Goal: Information Seeking & Learning: Learn about a topic

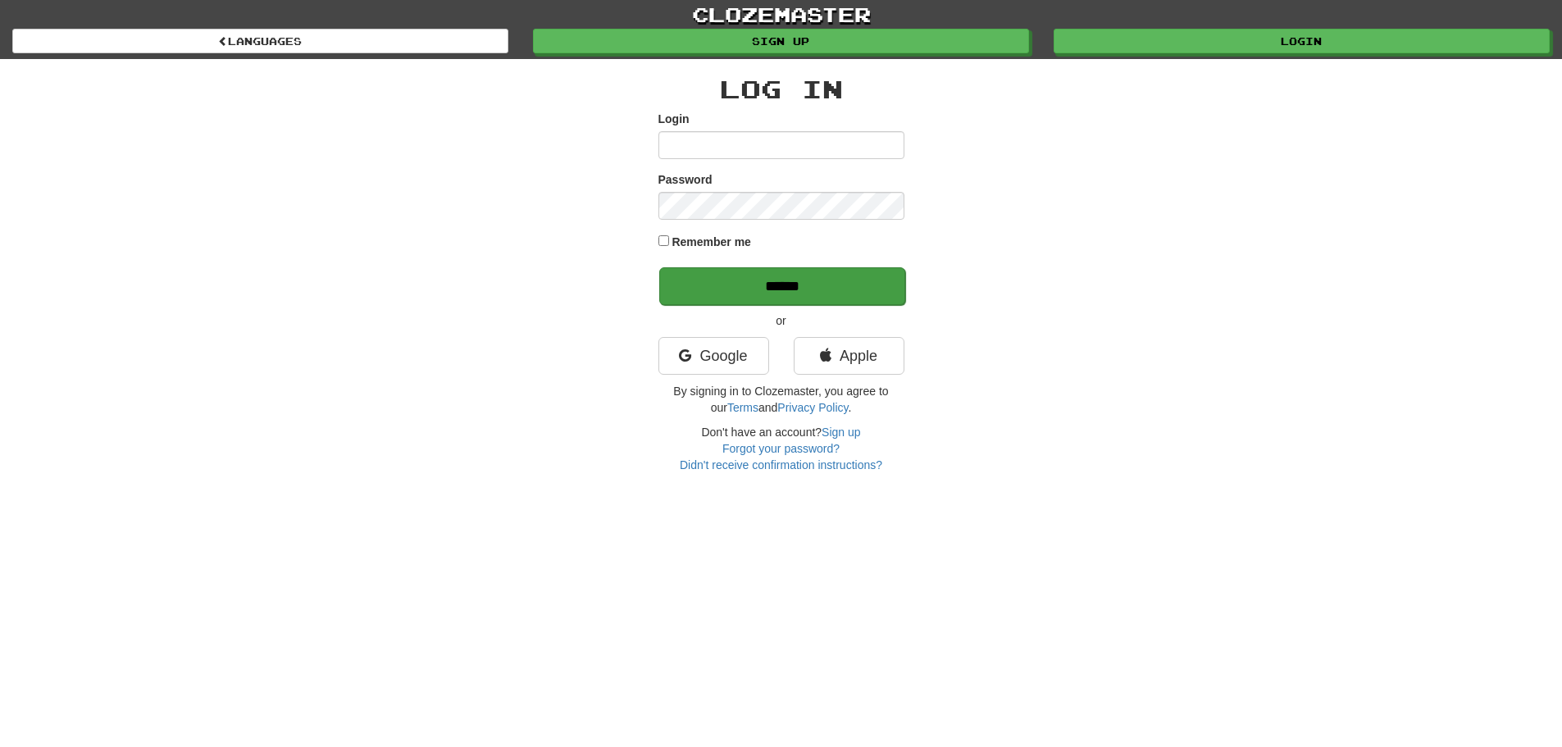
type input "**********"
click at [693, 283] on input "******" at bounding box center [782, 286] width 246 height 38
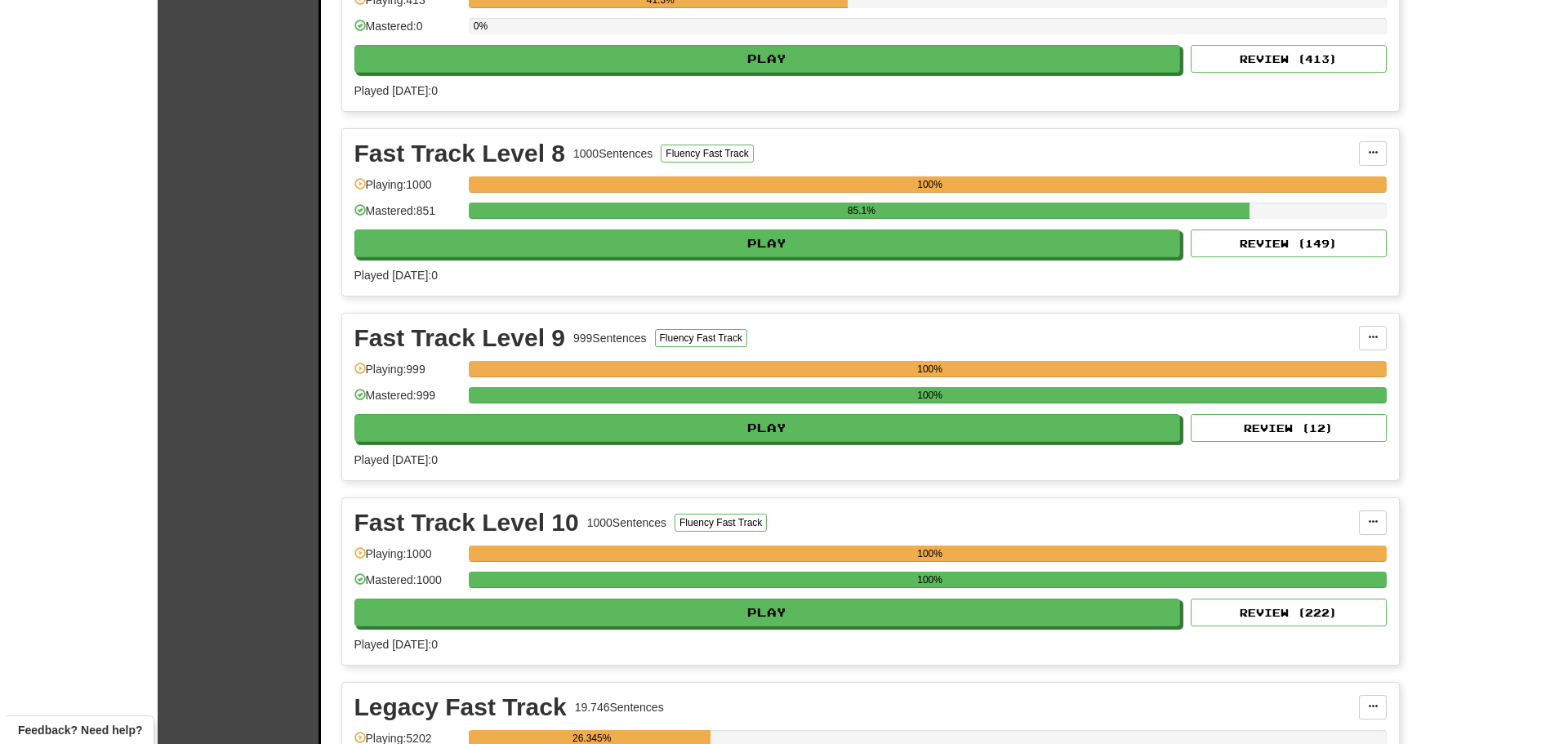
scroll to position [1552, 0]
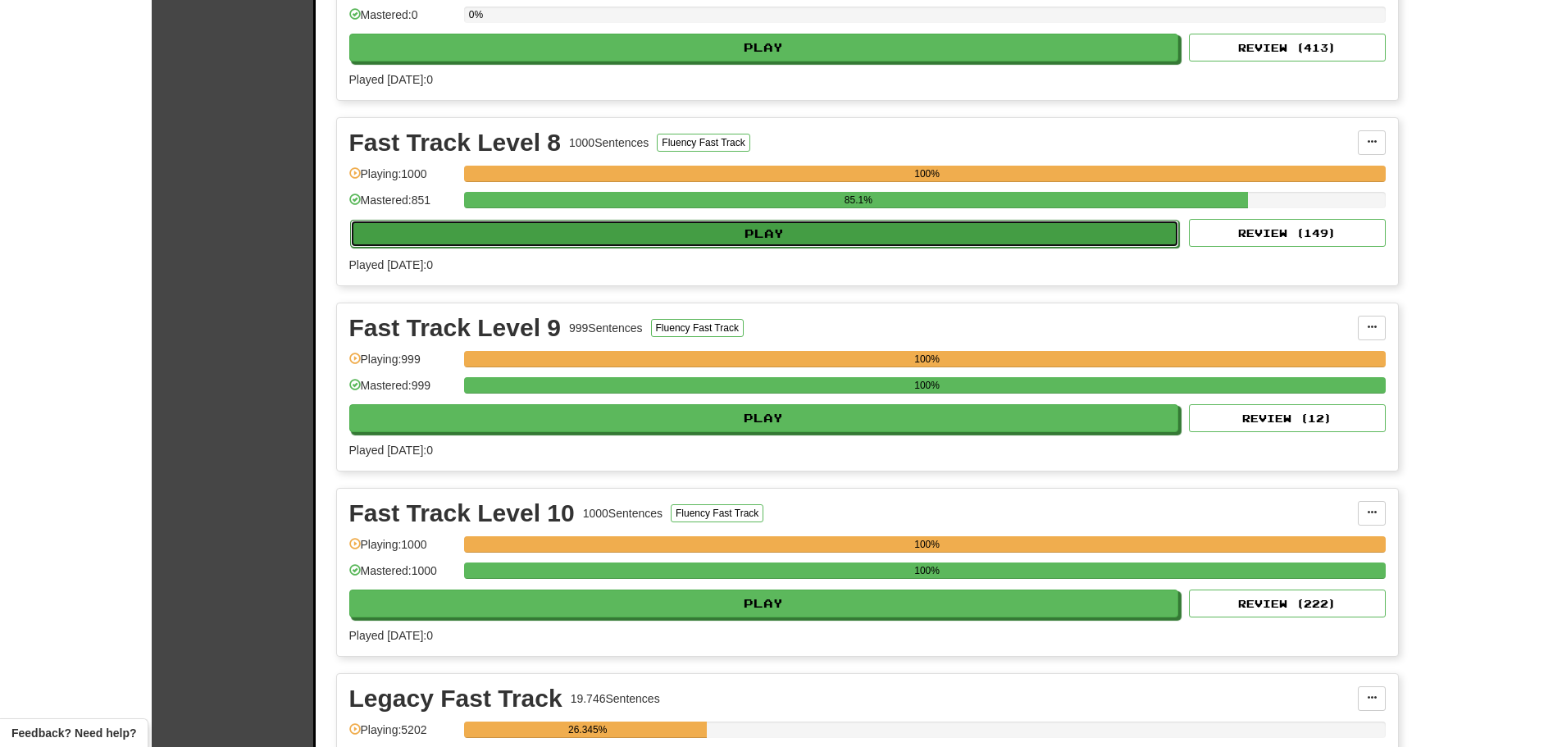
click at [391, 233] on button "Play" at bounding box center [765, 234] width 830 height 28
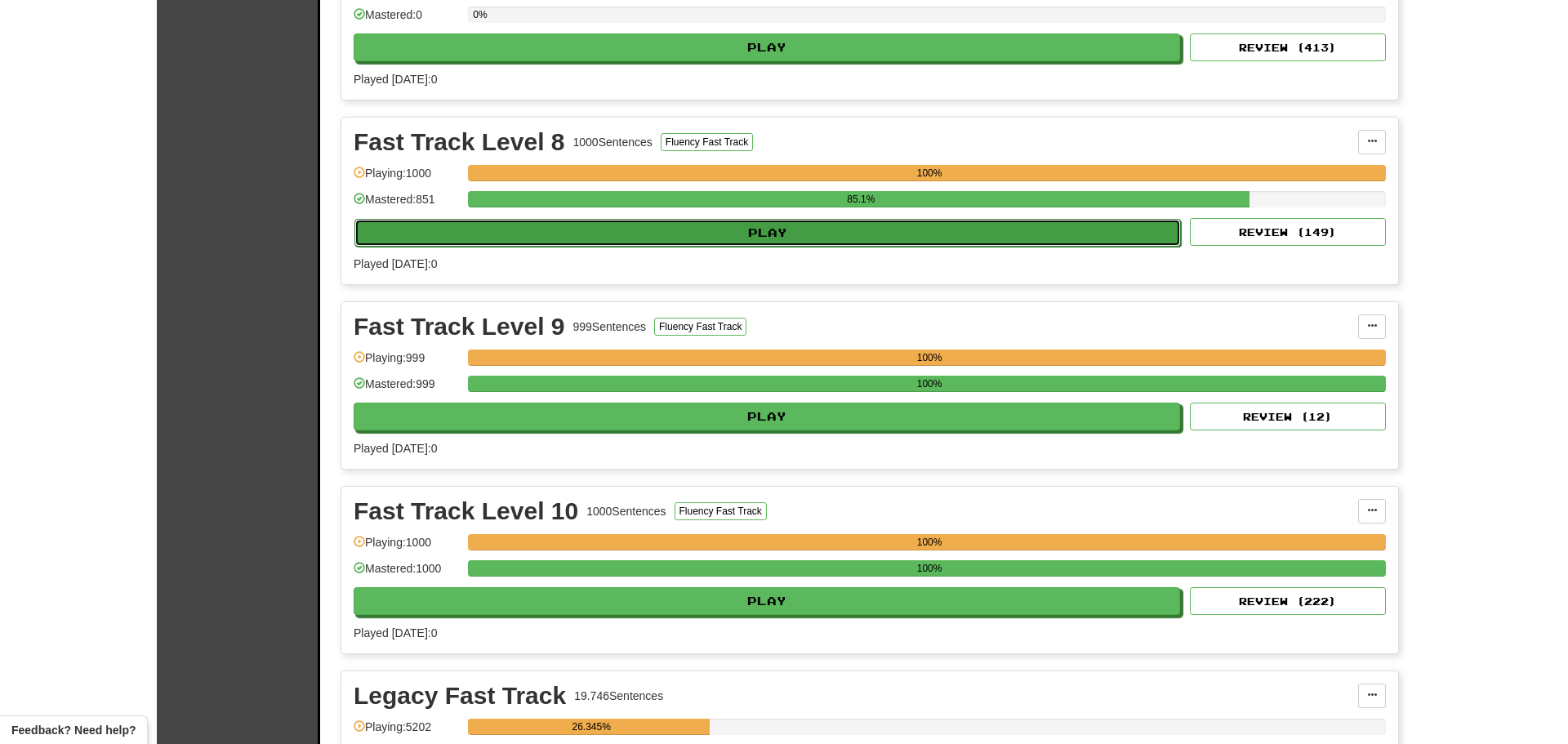
select select "**"
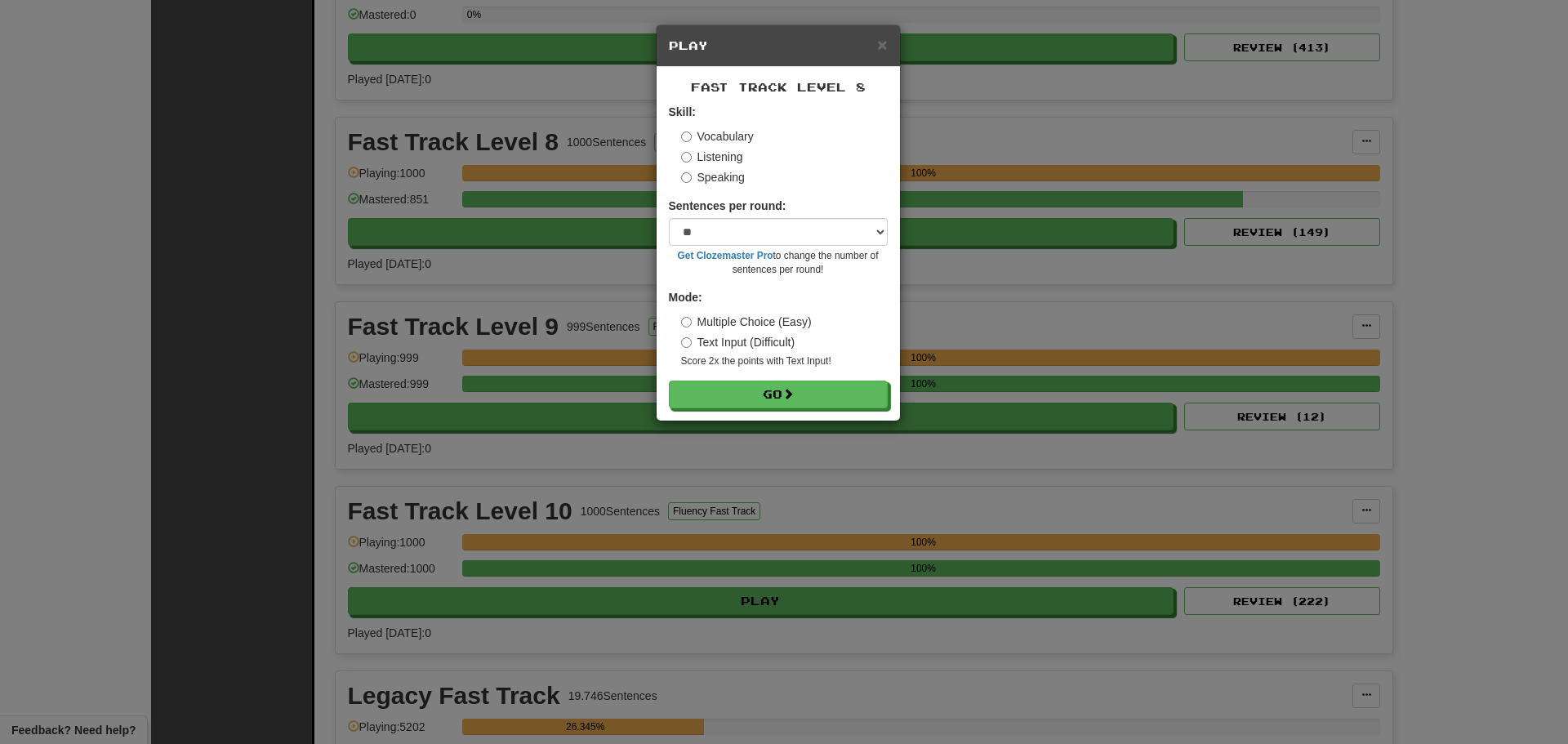
click at [725, 158] on label "Listening" at bounding box center [712, 156] width 62 height 16
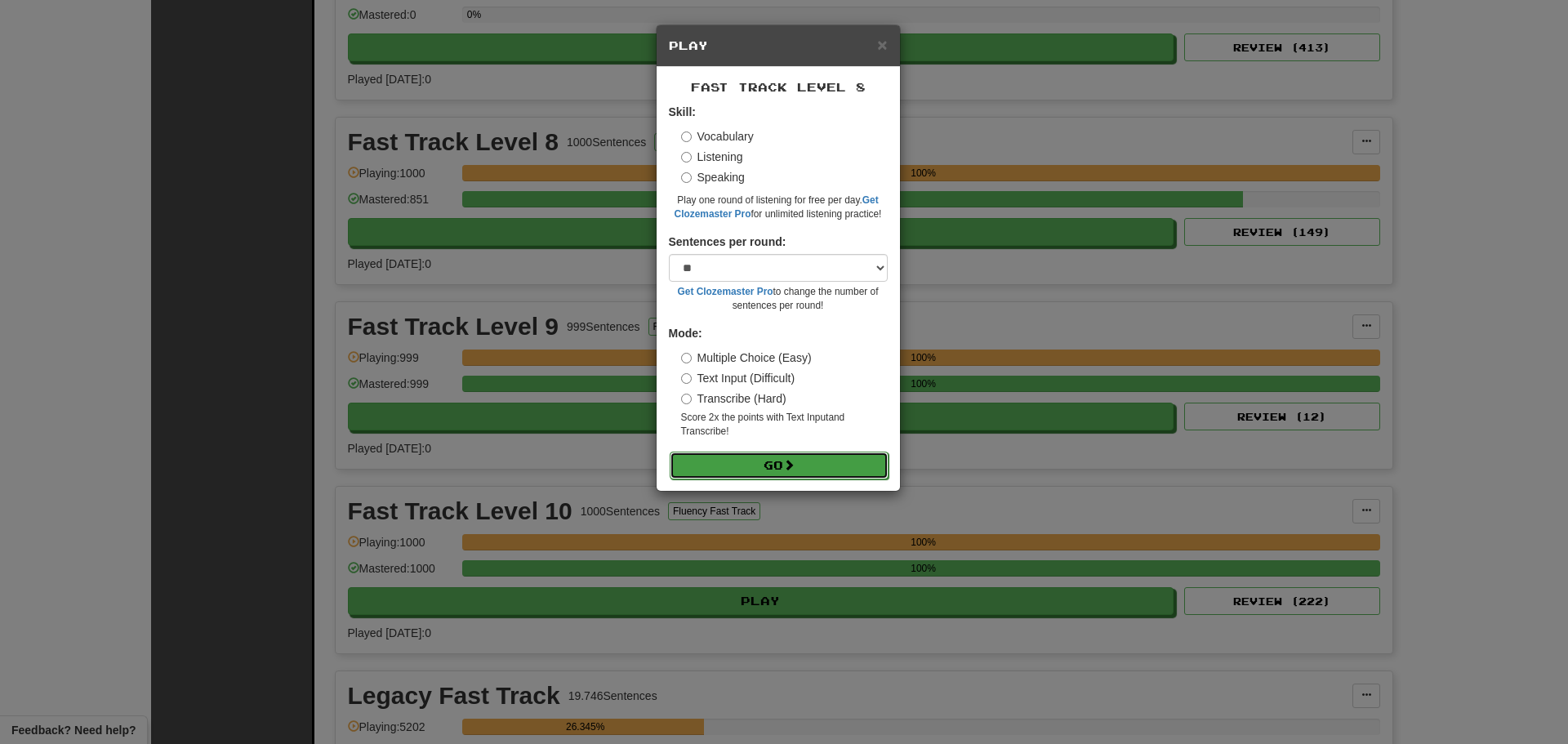
click at [725, 463] on button "Go" at bounding box center [779, 465] width 219 height 28
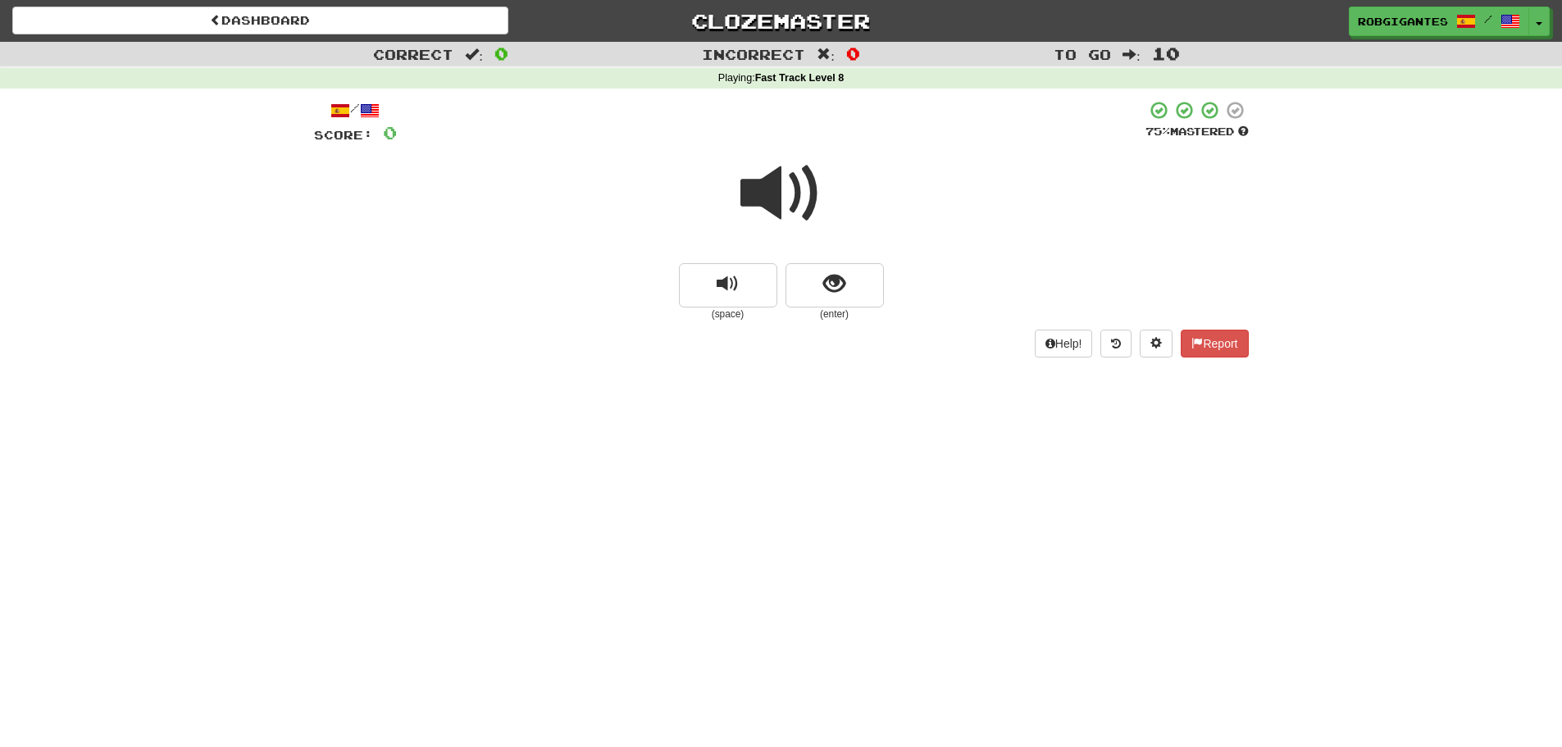
click at [764, 191] on span at bounding box center [781, 193] width 82 height 82
click at [805, 289] on button "show sentence" at bounding box center [834, 285] width 98 height 44
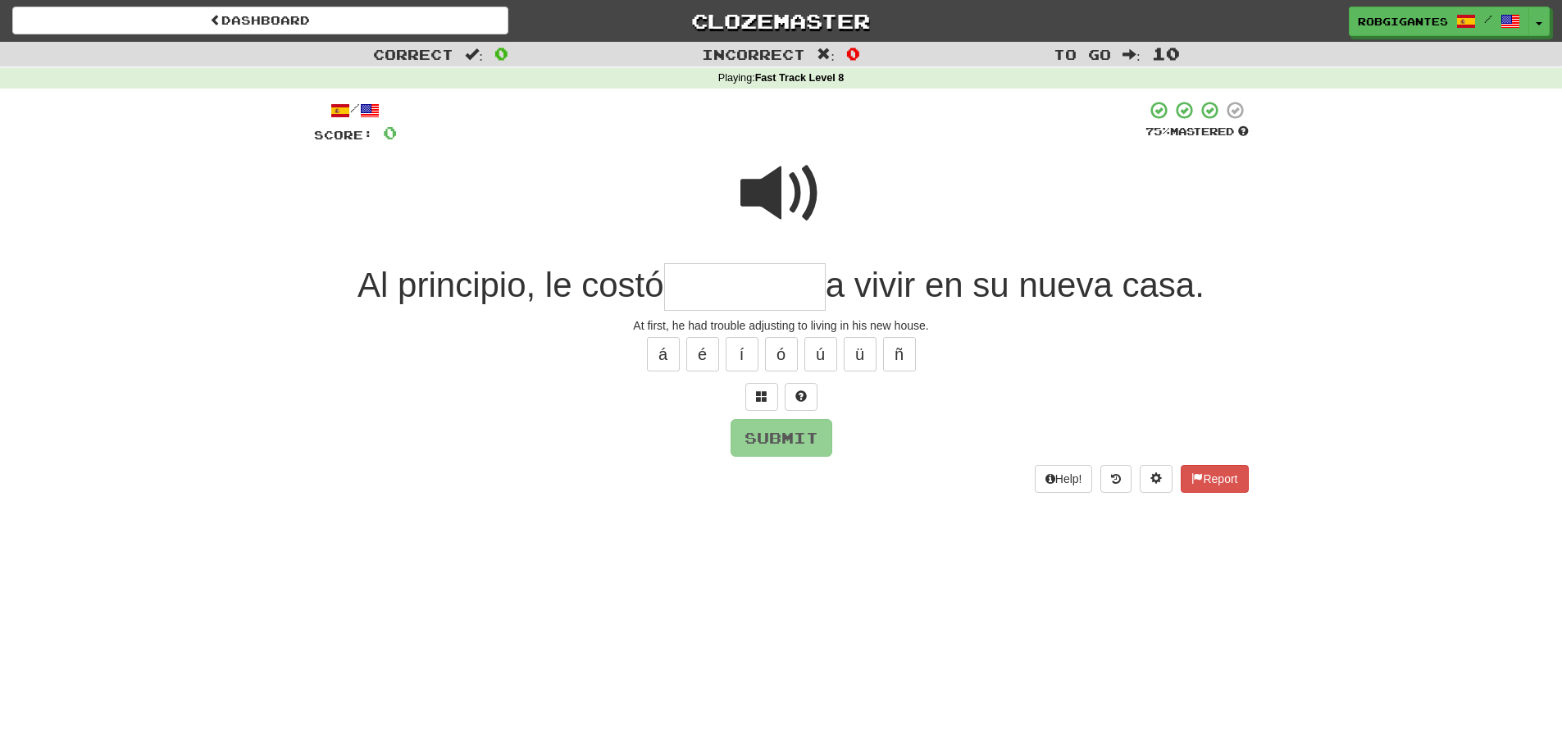
click at [778, 182] on span at bounding box center [781, 193] width 82 height 82
click at [744, 189] on span at bounding box center [781, 193] width 82 height 82
click at [721, 286] on input "text" at bounding box center [744, 287] width 161 height 48
type input "*********"
click at [763, 181] on span at bounding box center [781, 193] width 82 height 82
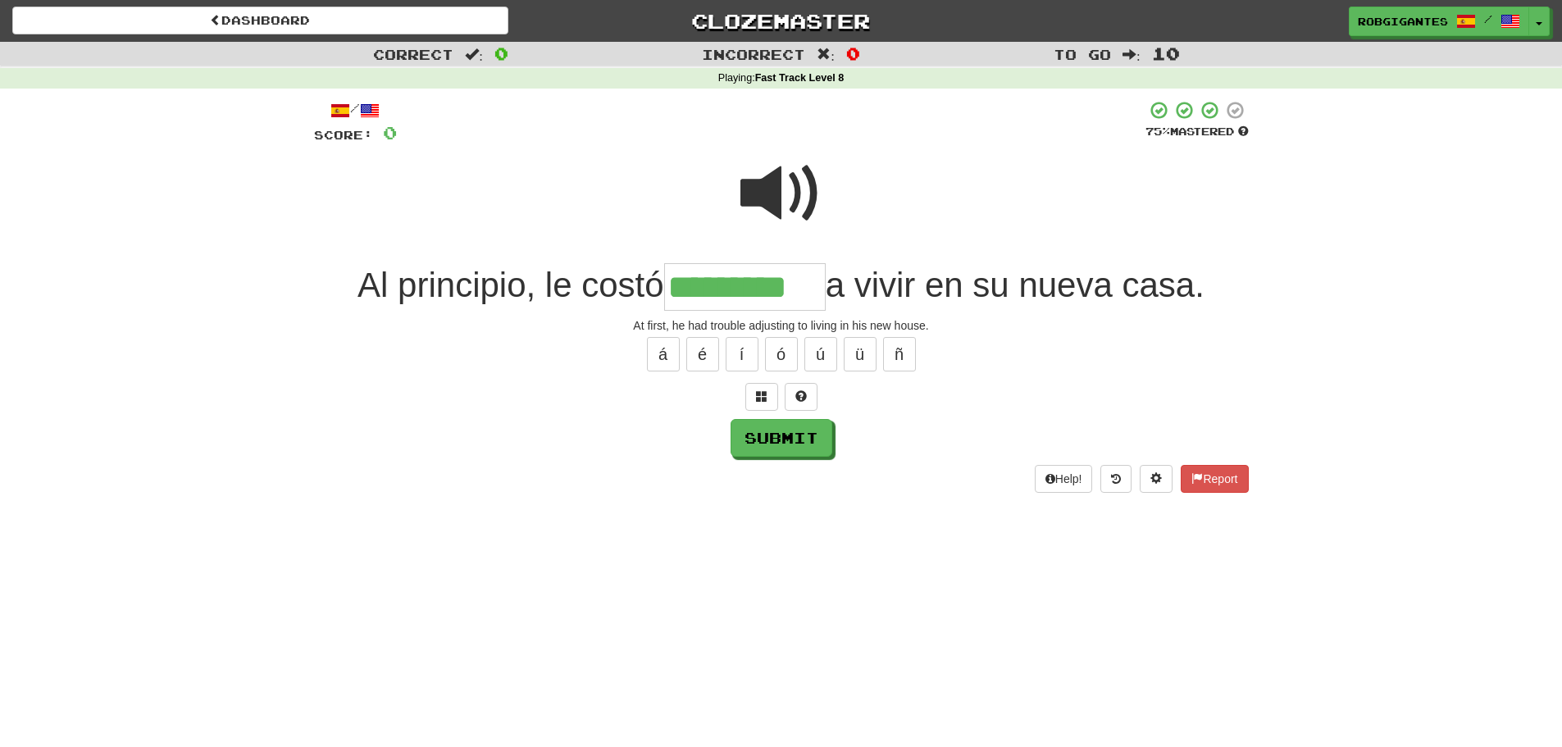
click at [762, 182] on span at bounding box center [781, 193] width 82 height 82
click at [760, 182] on span at bounding box center [781, 193] width 82 height 82
click at [771, 443] on button "Submit" at bounding box center [782, 439] width 102 height 38
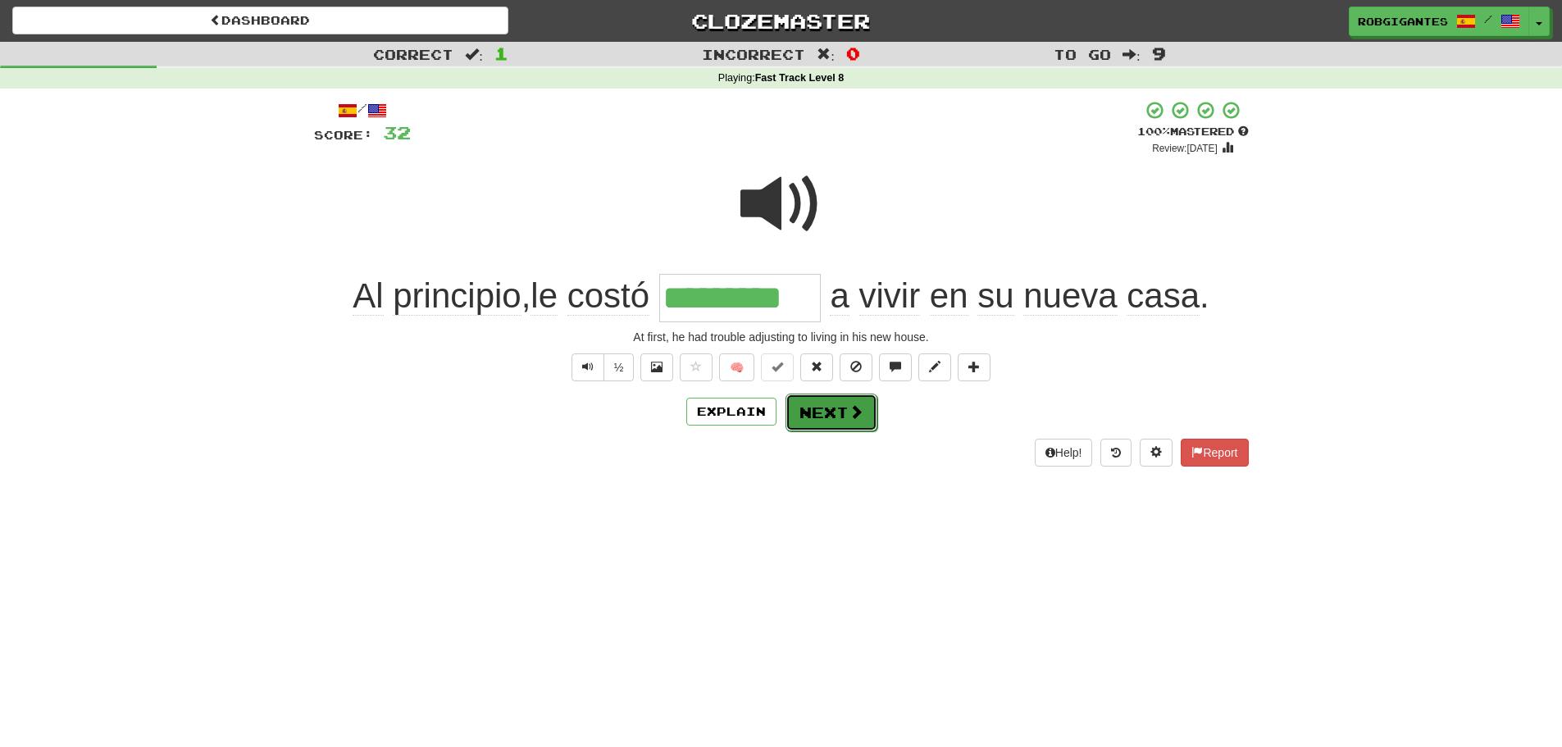
click at [837, 416] on button "Next" at bounding box center [831, 412] width 92 height 38
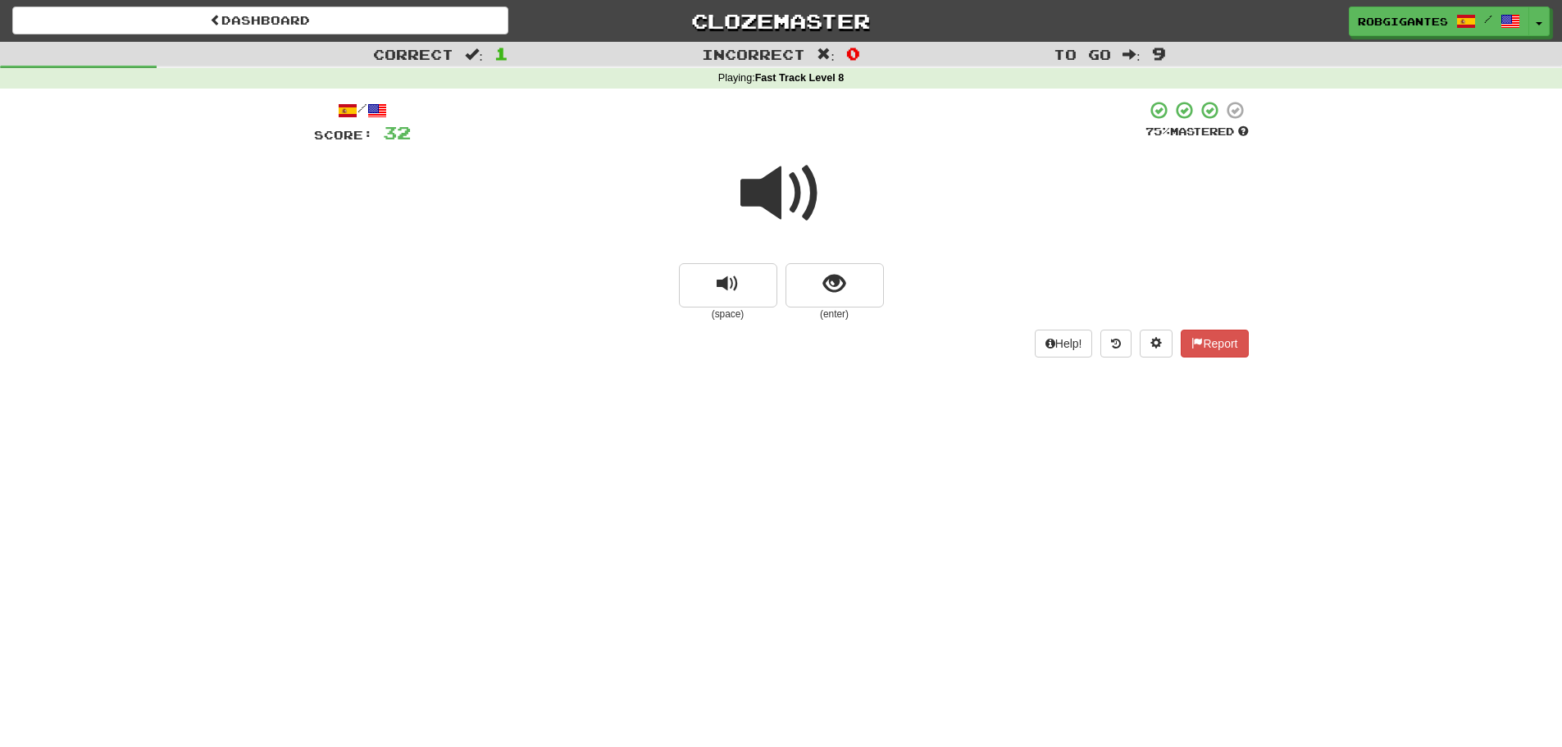
click at [753, 198] on span at bounding box center [781, 193] width 82 height 82
click at [800, 284] on button "show sentence" at bounding box center [834, 285] width 98 height 44
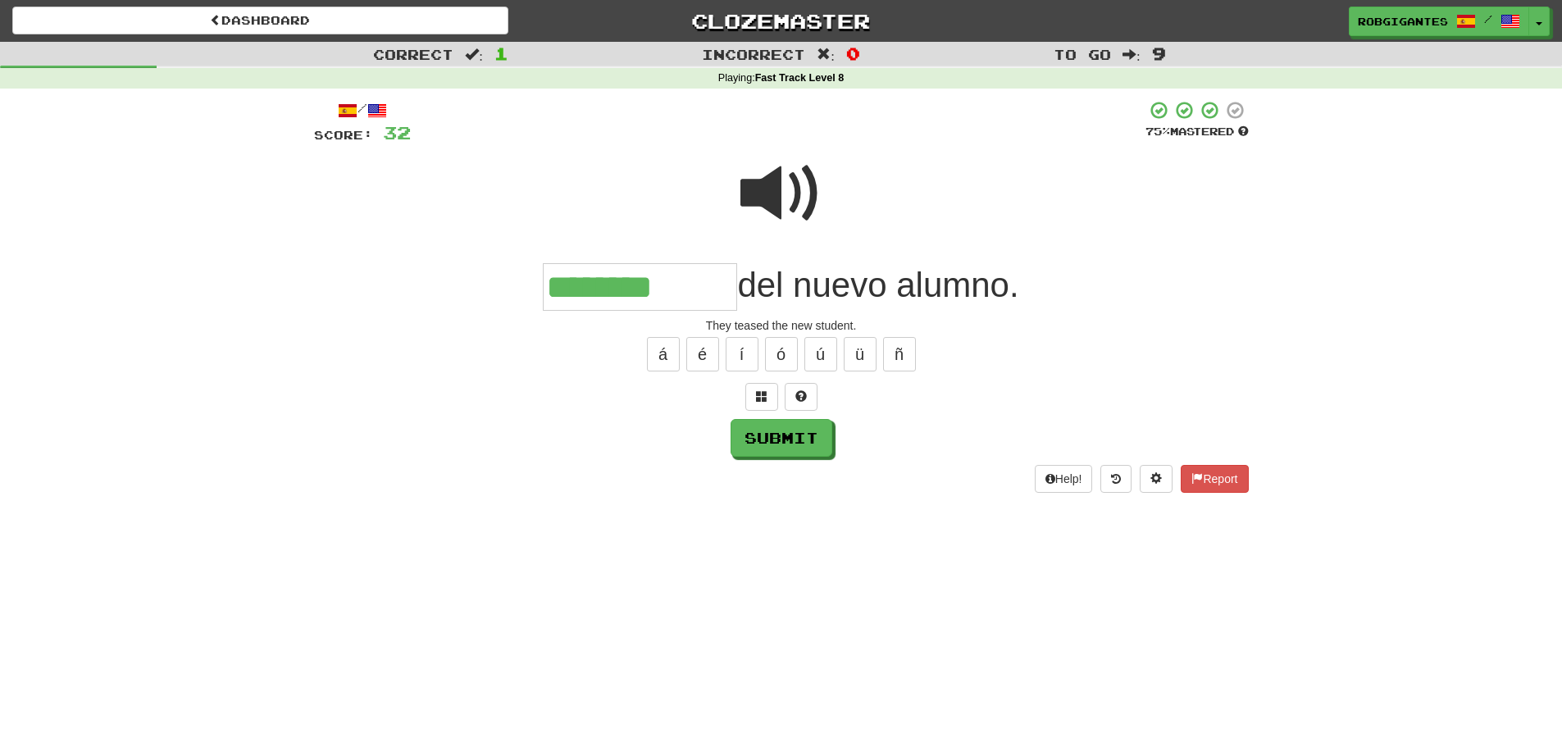
click at [787, 200] on span at bounding box center [781, 193] width 82 height 82
click at [679, 291] on input "********" at bounding box center [640, 287] width 194 height 48
type input "**********"
click at [780, 190] on span at bounding box center [781, 193] width 82 height 82
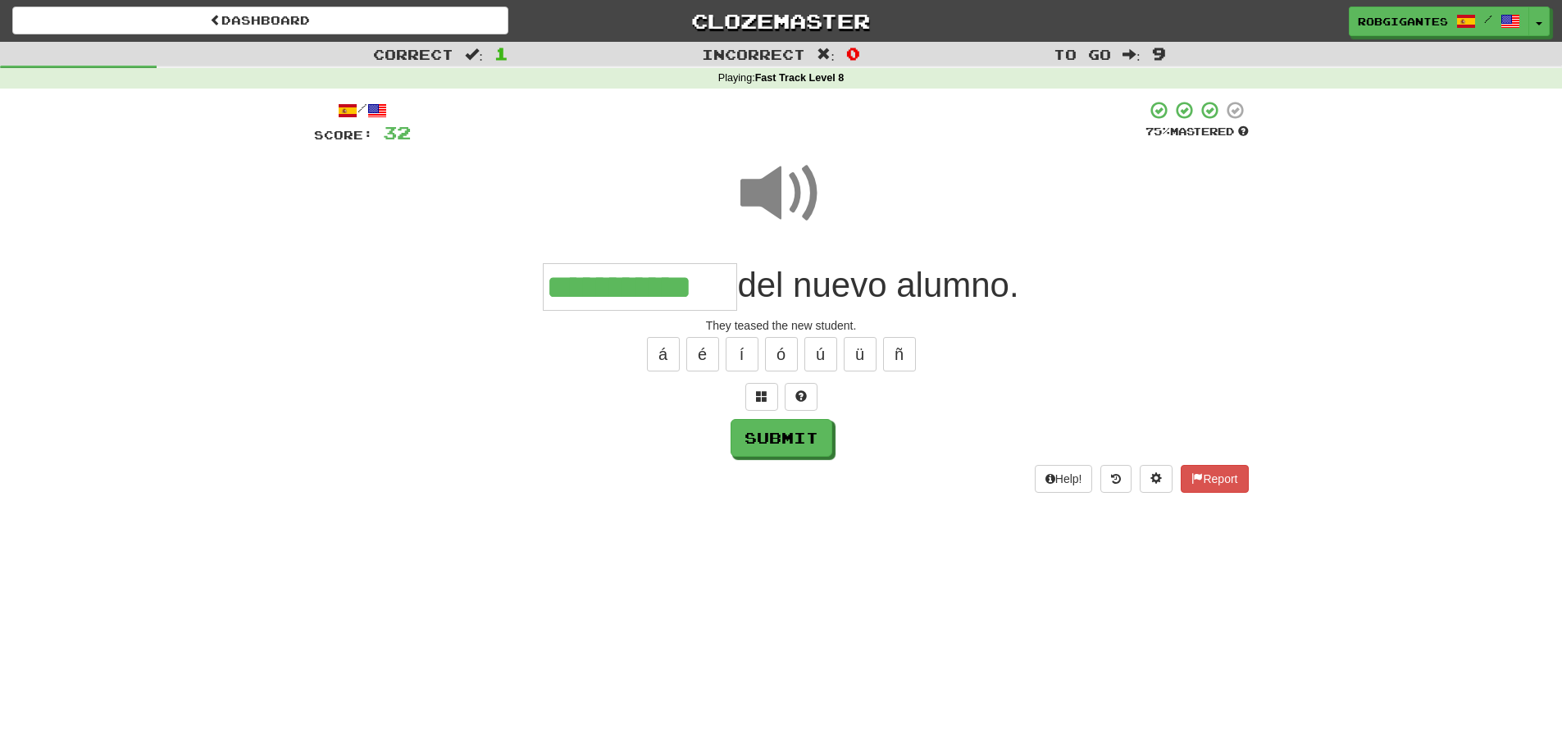
click at [780, 190] on span at bounding box center [781, 193] width 82 height 82
click at [798, 434] on button "Submit" at bounding box center [782, 439] width 102 height 38
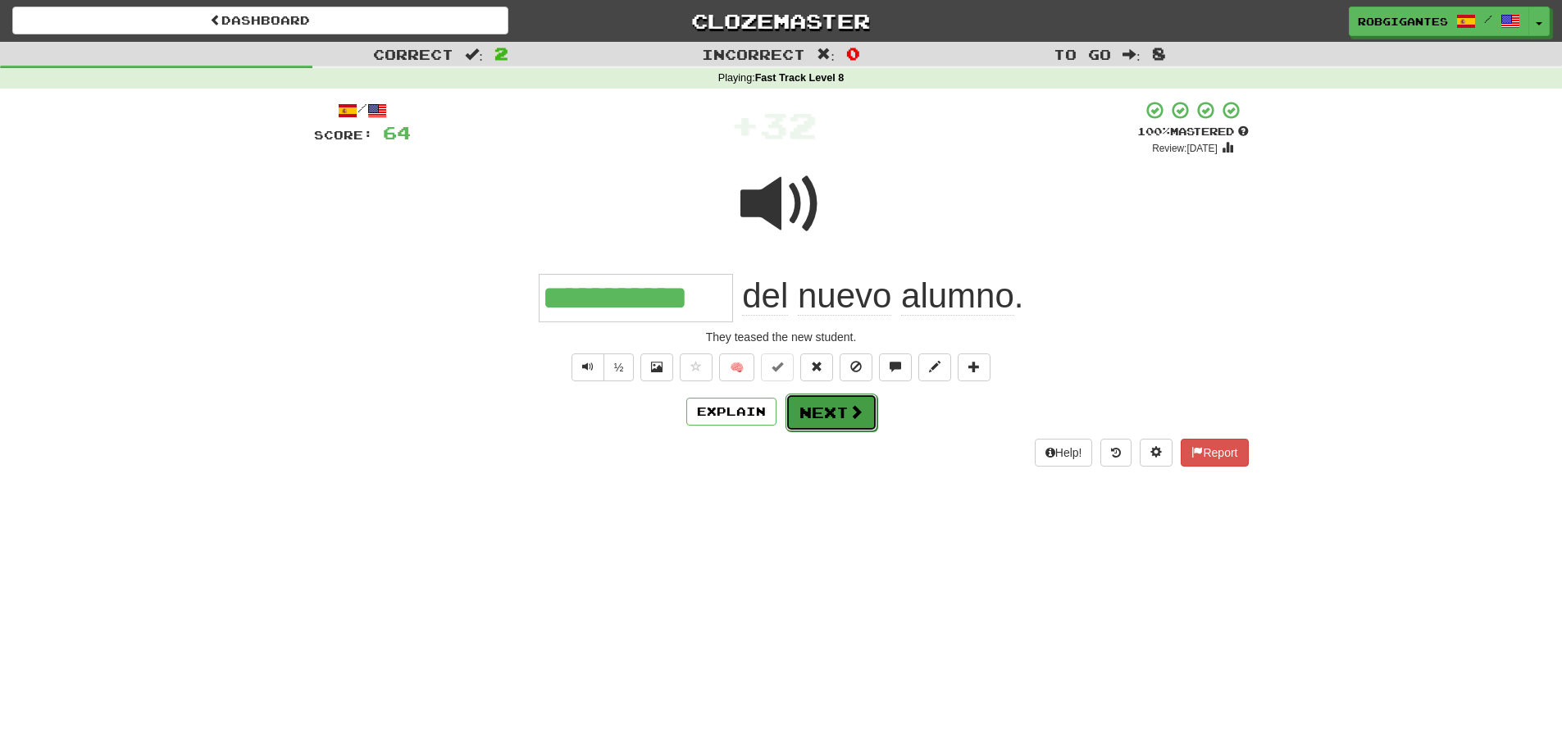
click at [799, 414] on button "Next" at bounding box center [831, 412] width 92 height 38
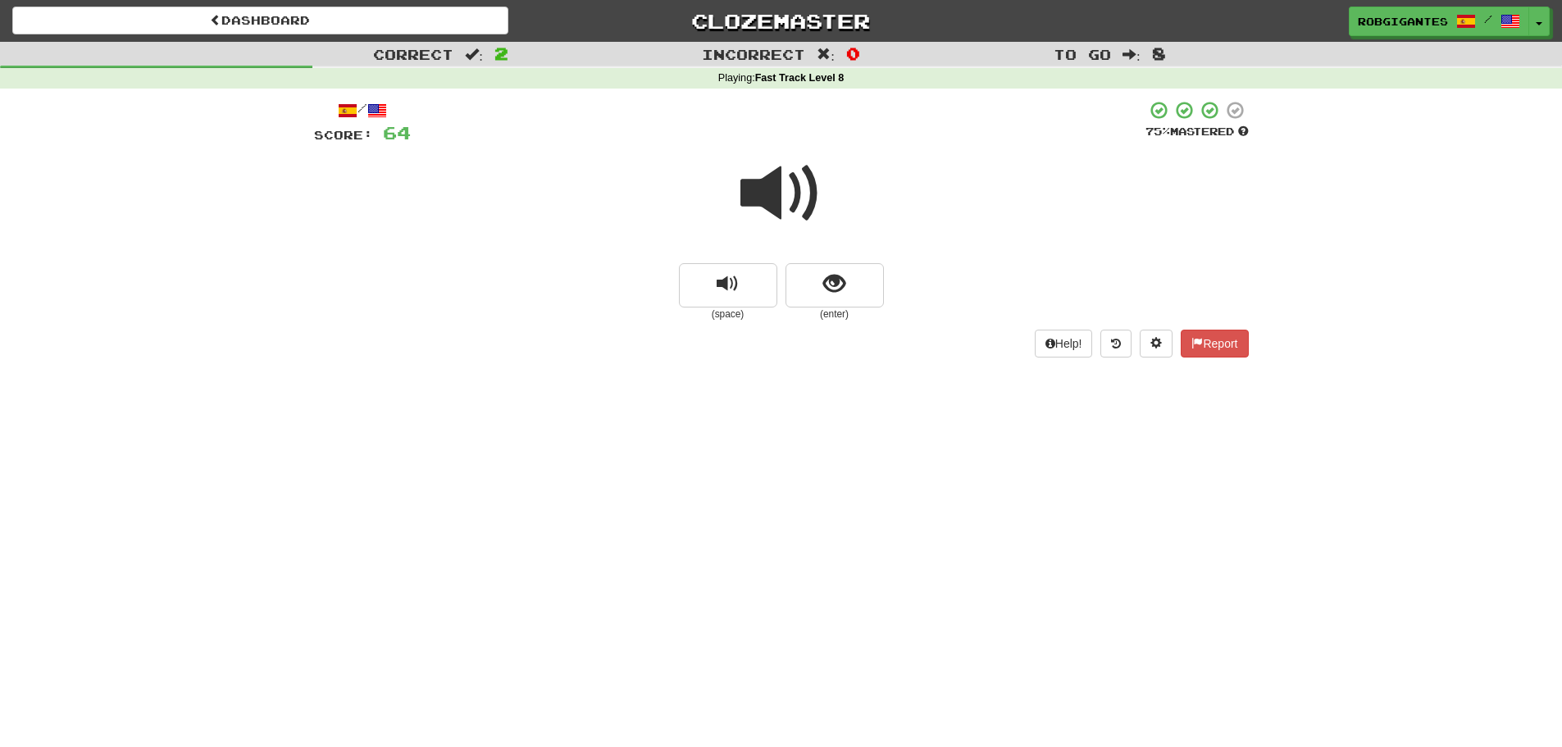
click at [771, 195] on span at bounding box center [781, 193] width 82 height 82
click at [783, 190] on span at bounding box center [781, 193] width 82 height 82
click at [804, 274] on button "show sentence" at bounding box center [834, 285] width 98 height 44
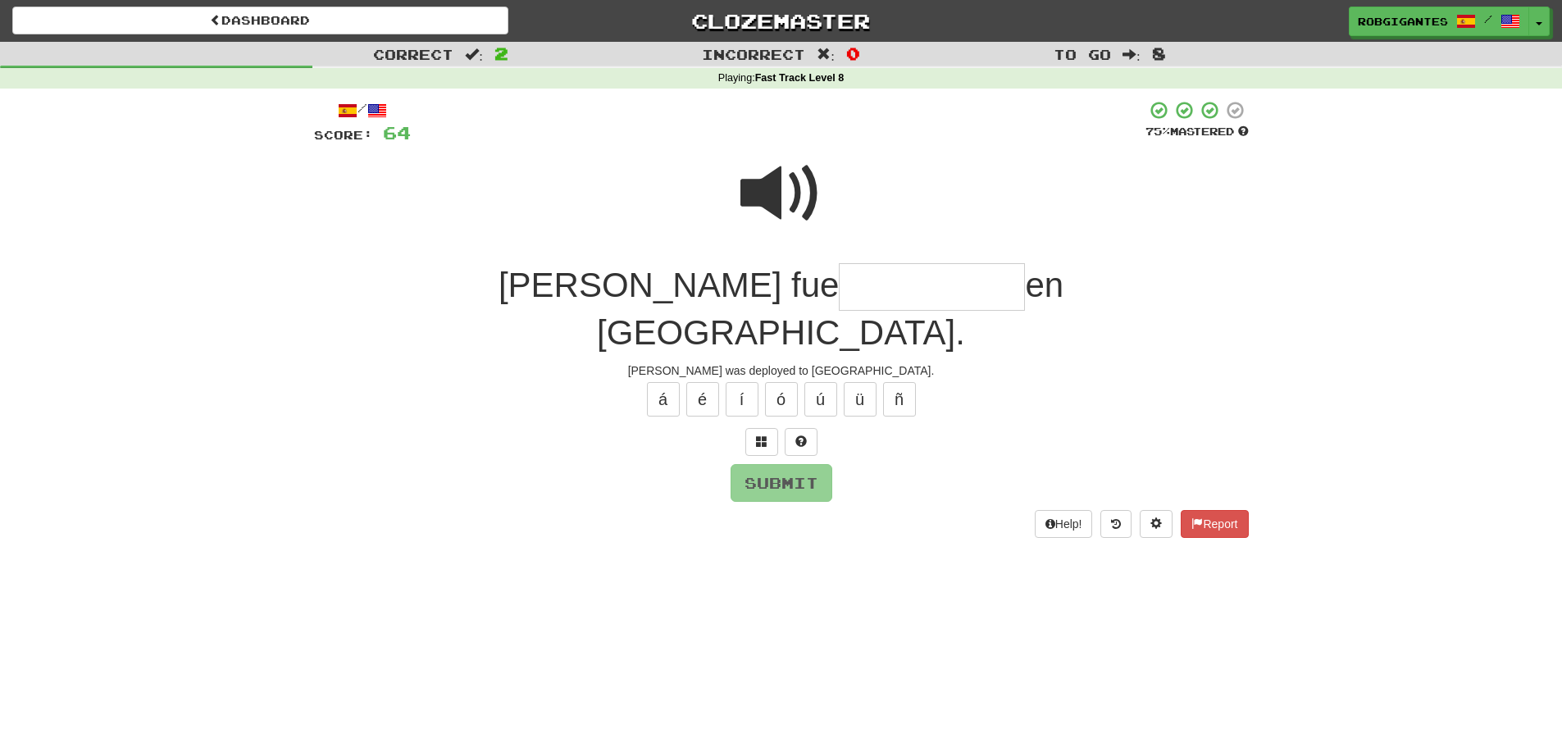
click at [766, 191] on span at bounding box center [781, 193] width 82 height 82
click at [761, 193] on span at bounding box center [781, 193] width 82 height 82
click at [839, 280] on input "text" at bounding box center [932, 287] width 186 height 48
type input "**********"
click at [762, 187] on span at bounding box center [781, 193] width 82 height 82
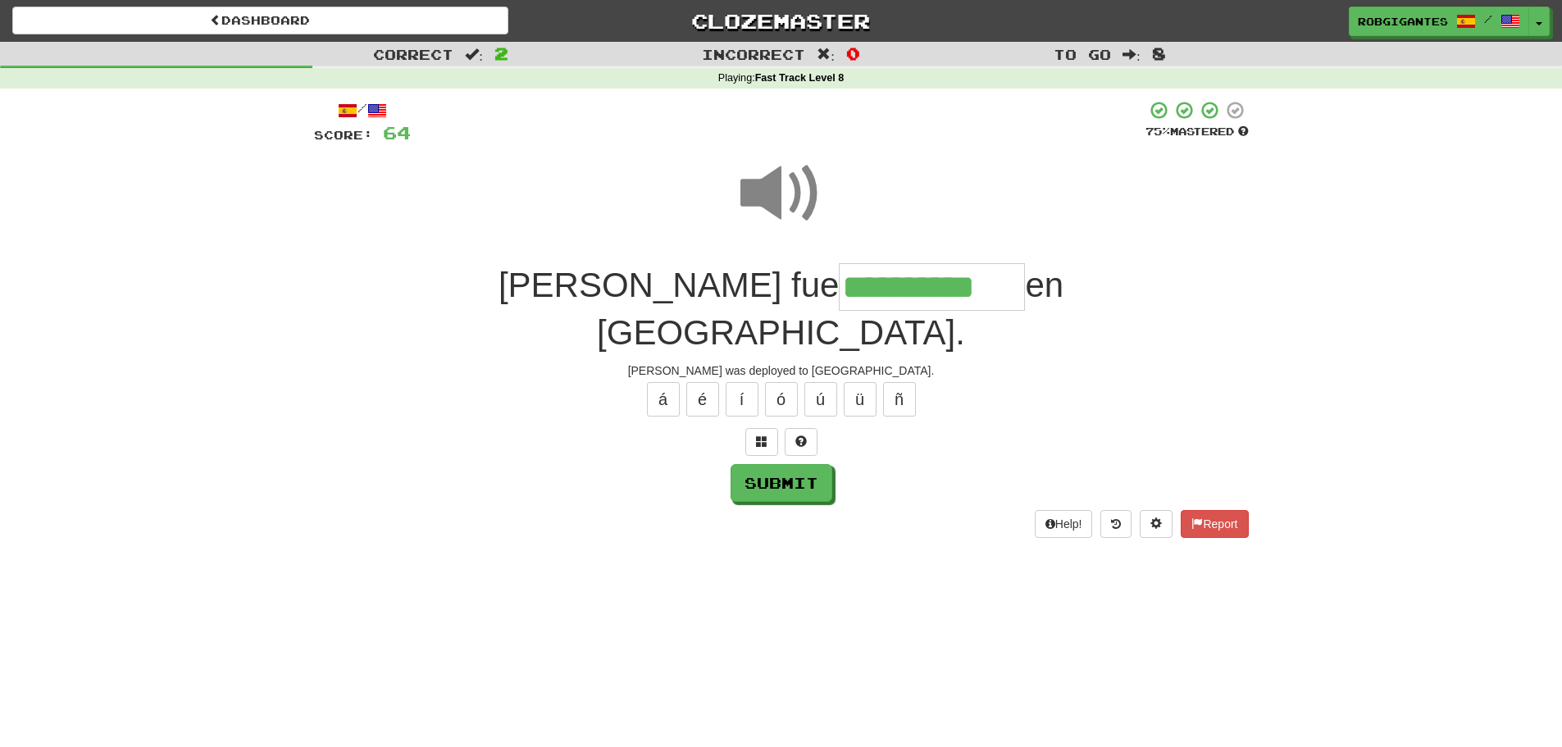
click at [762, 187] on span at bounding box center [781, 193] width 82 height 82
click at [744, 465] on button "Submit" at bounding box center [782, 484] width 102 height 38
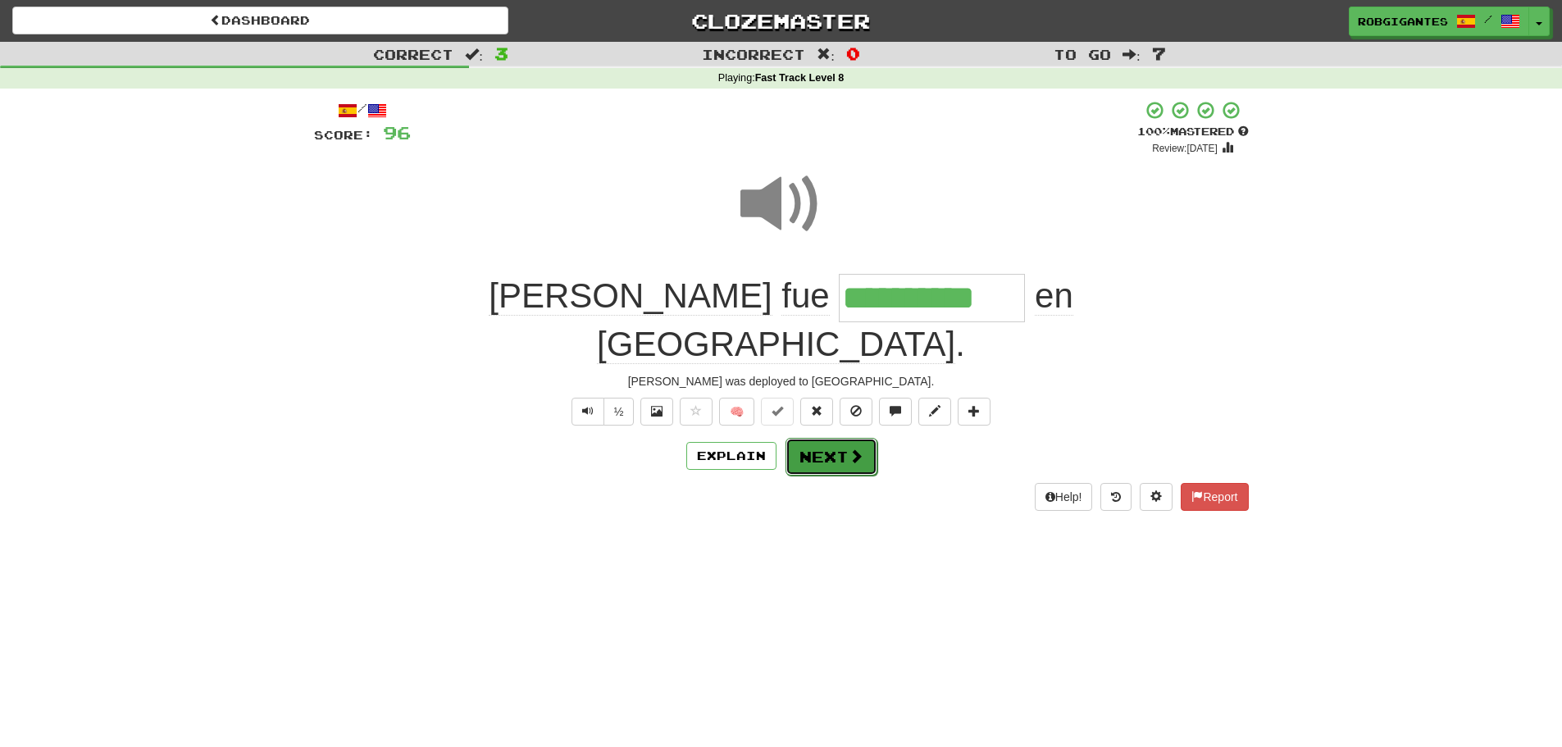
click at [814, 438] on button "Next" at bounding box center [831, 457] width 92 height 38
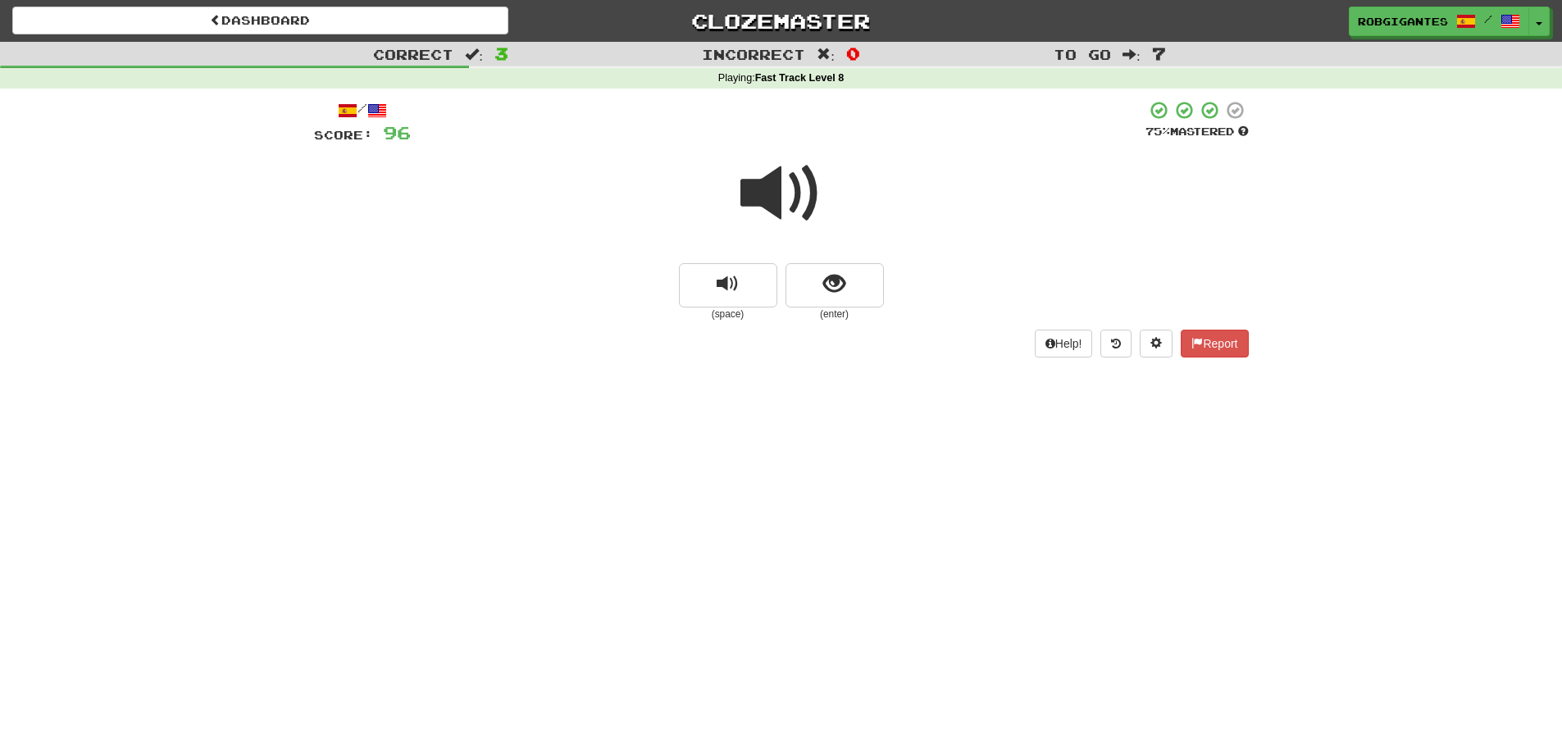
click at [750, 199] on span at bounding box center [781, 193] width 82 height 82
click at [750, 198] on span at bounding box center [781, 193] width 82 height 82
click at [756, 181] on span at bounding box center [781, 193] width 82 height 82
click at [764, 198] on span at bounding box center [781, 193] width 82 height 82
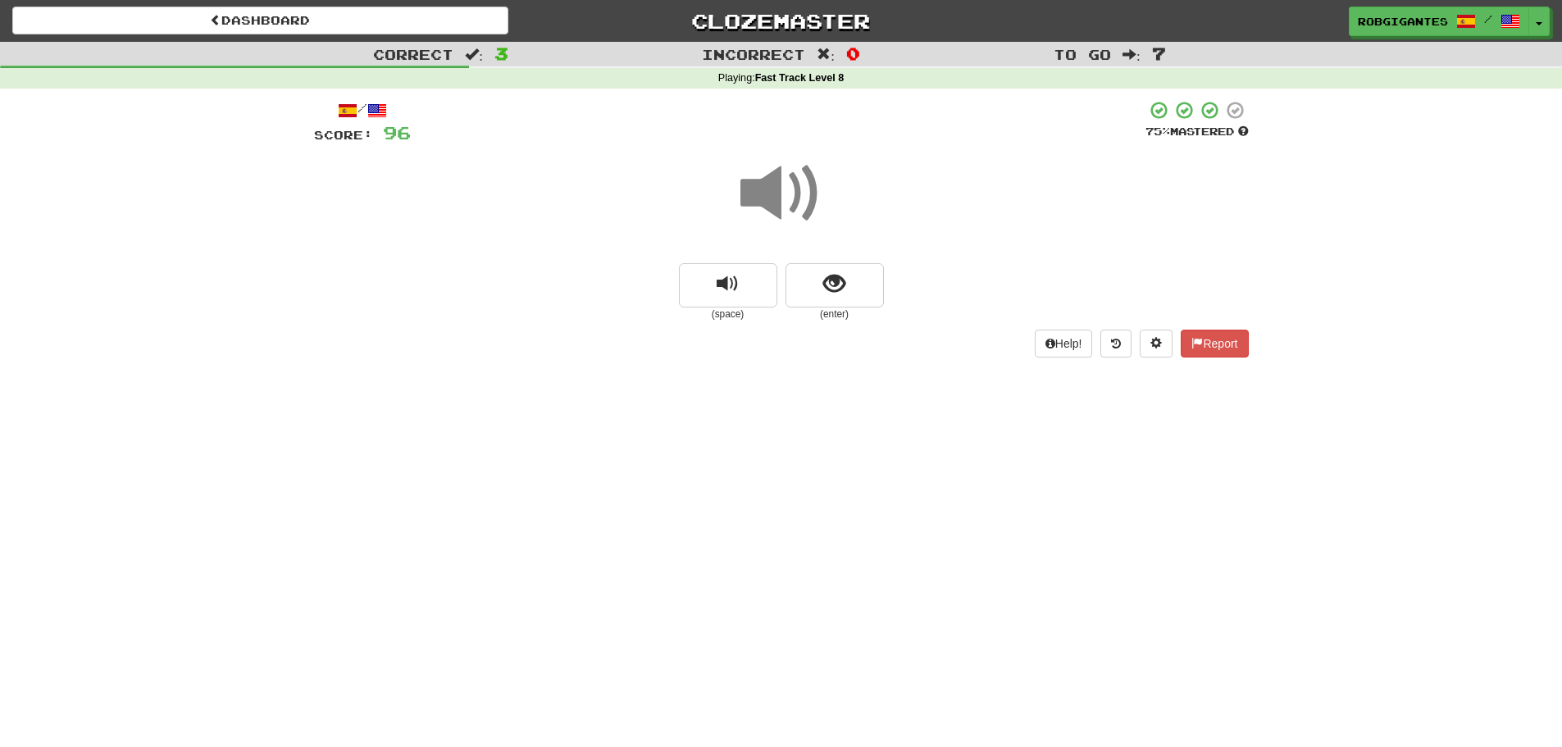
click at [764, 198] on span at bounding box center [781, 193] width 82 height 82
click at [763, 194] on span at bounding box center [781, 193] width 82 height 82
click at [758, 195] on span at bounding box center [781, 193] width 82 height 82
click at [815, 293] on button "show sentence" at bounding box center [834, 285] width 98 height 44
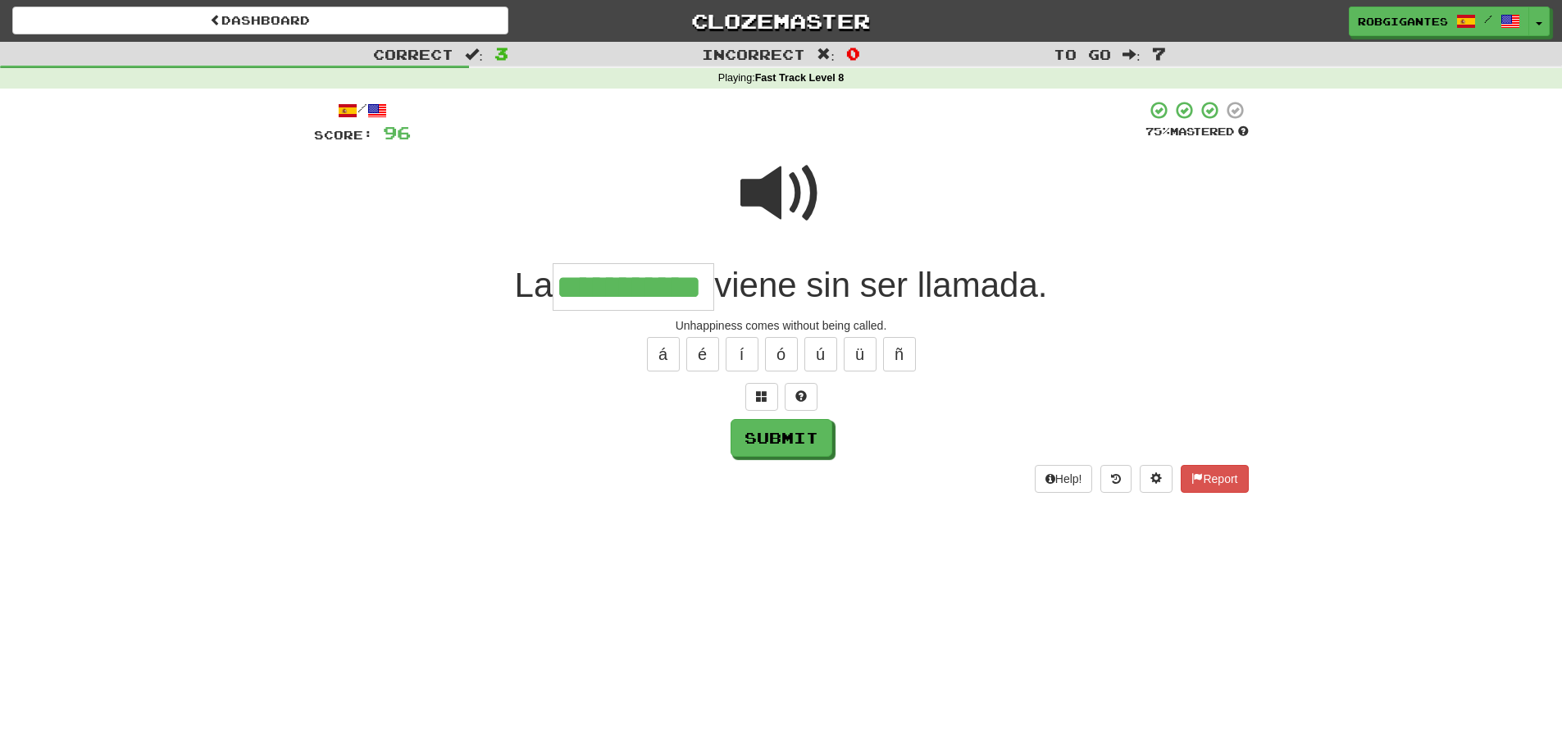
type input "**********"
click at [772, 189] on span at bounding box center [781, 193] width 82 height 82
click at [770, 186] on span at bounding box center [781, 193] width 82 height 82
click at [764, 199] on span at bounding box center [781, 193] width 82 height 82
drag, startPoint x: 795, startPoint y: 438, endPoint x: 781, endPoint y: 431, distance: 15.4
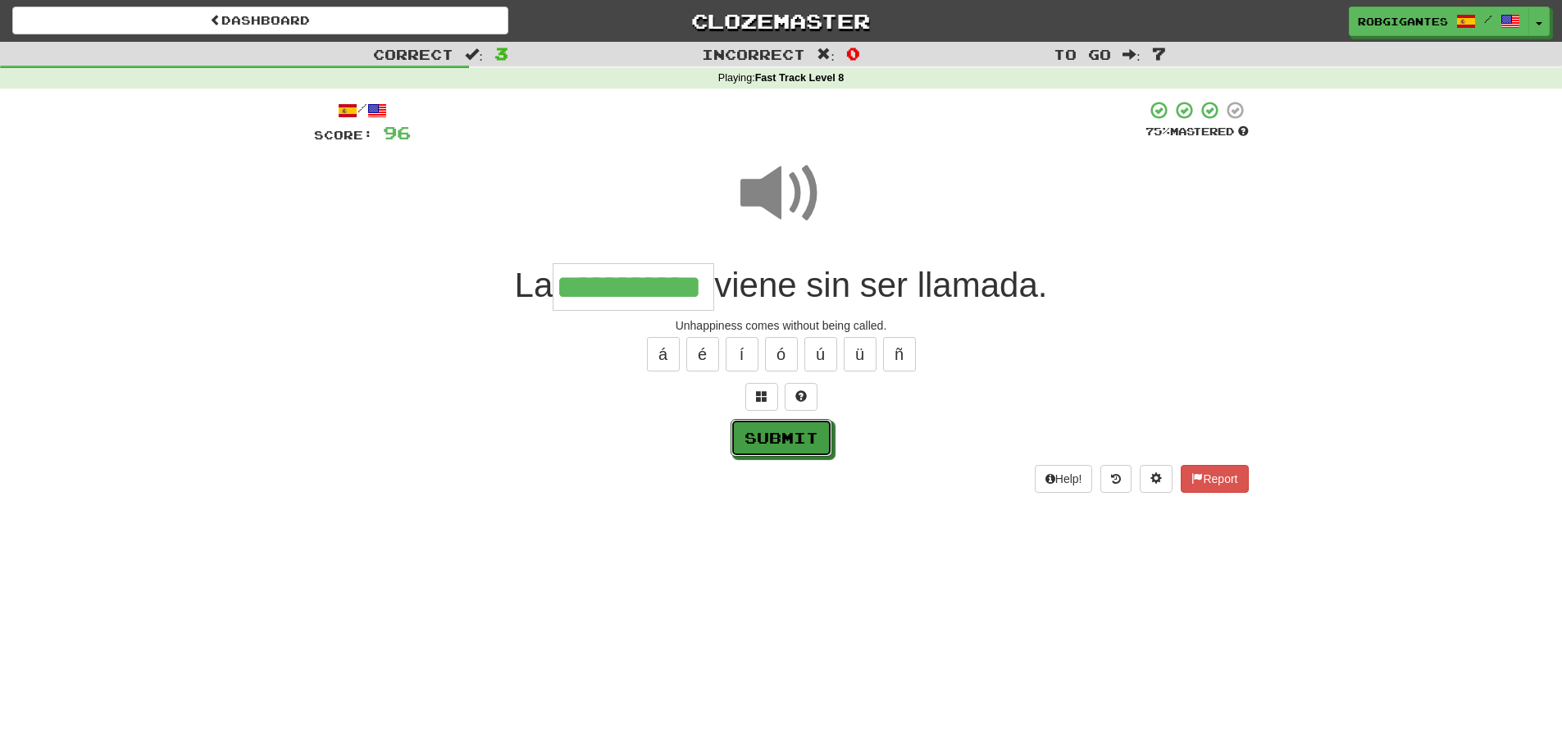
click at [793, 437] on button "Submit" at bounding box center [781, 438] width 102 height 38
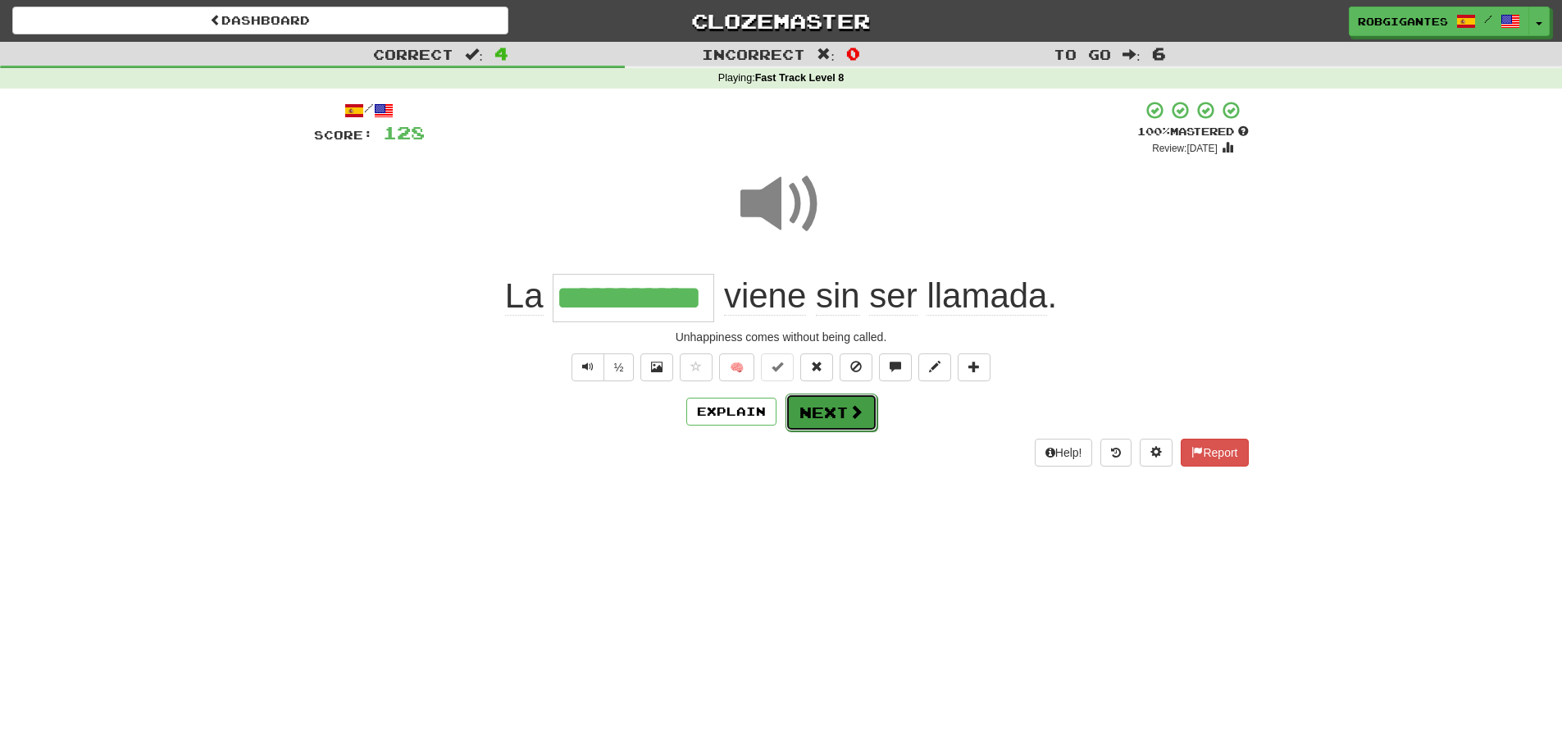
click at [804, 411] on button "Next" at bounding box center [831, 412] width 92 height 38
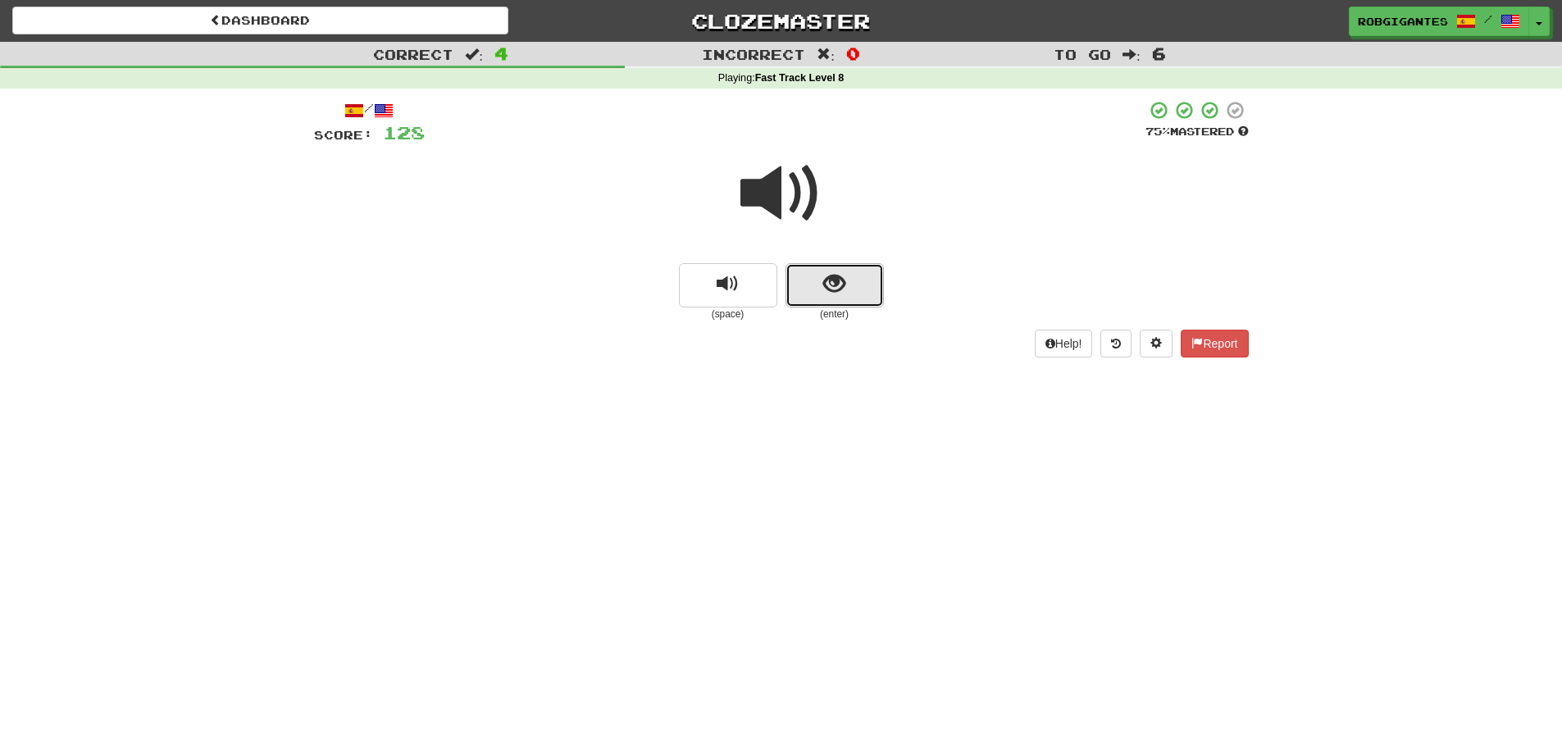
click at [812, 293] on button "show sentence" at bounding box center [834, 285] width 98 height 44
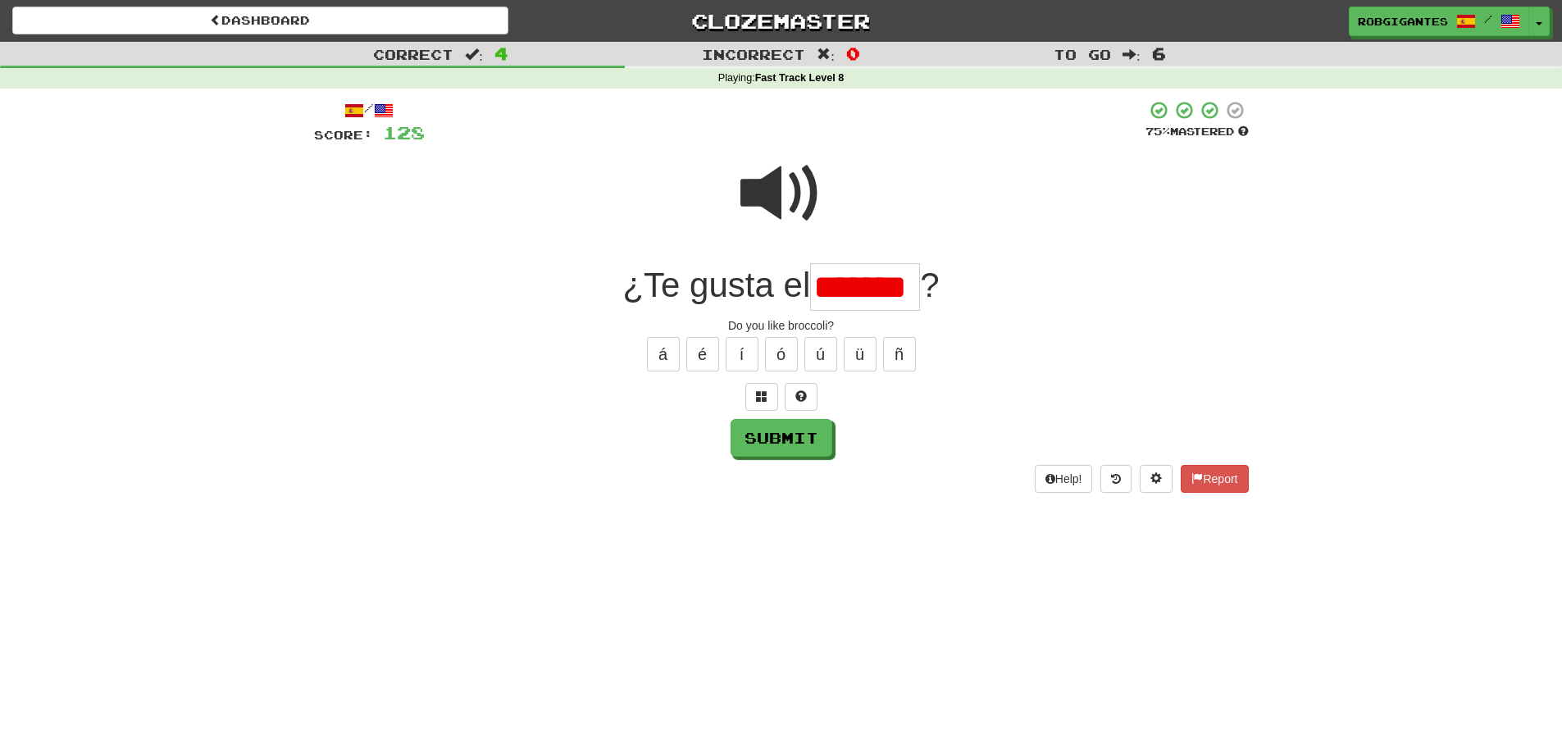
drag, startPoint x: 850, startPoint y: 289, endPoint x: 867, endPoint y: 295, distance: 18.1
click at [867, 295] on input "*******" at bounding box center [865, 287] width 110 height 48
click at [784, 357] on button "ó" at bounding box center [781, 354] width 33 height 34
type input "*******"
click at [752, 198] on span at bounding box center [781, 193] width 82 height 82
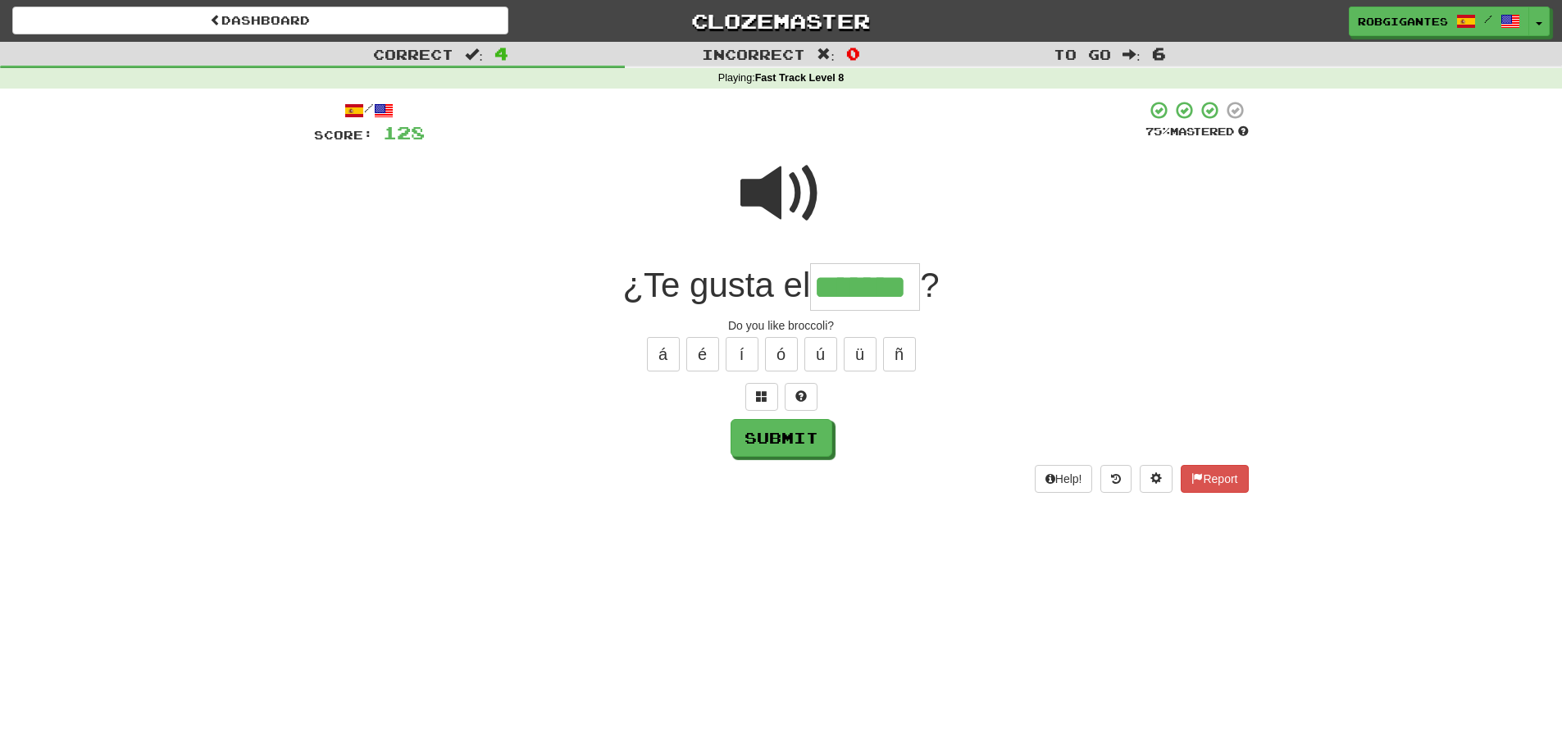
click at [765, 192] on span at bounding box center [781, 193] width 82 height 82
click at [758, 443] on button "Submit" at bounding box center [782, 439] width 102 height 38
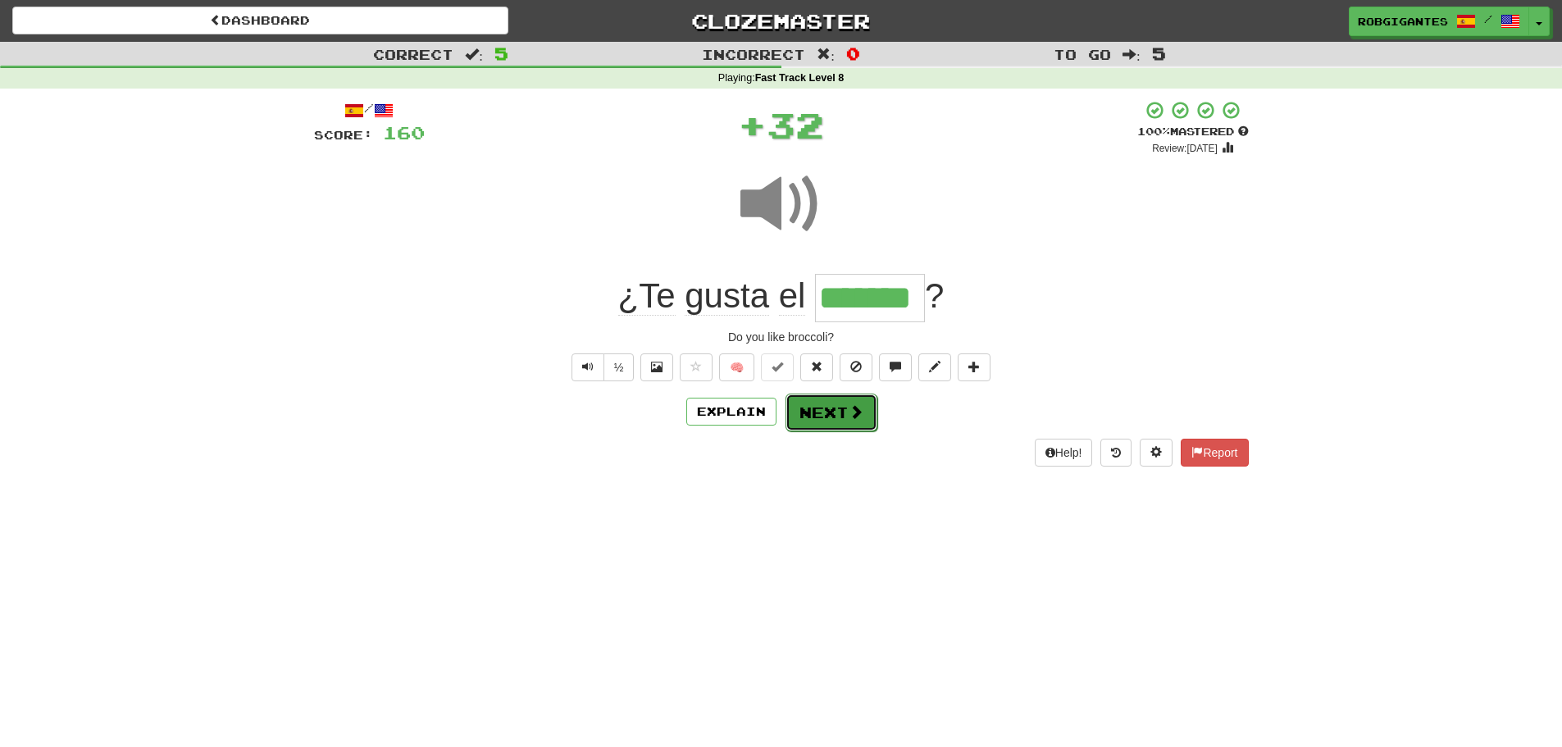
click at [814, 412] on button "Next" at bounding box center [831, 412] width 92 height 38
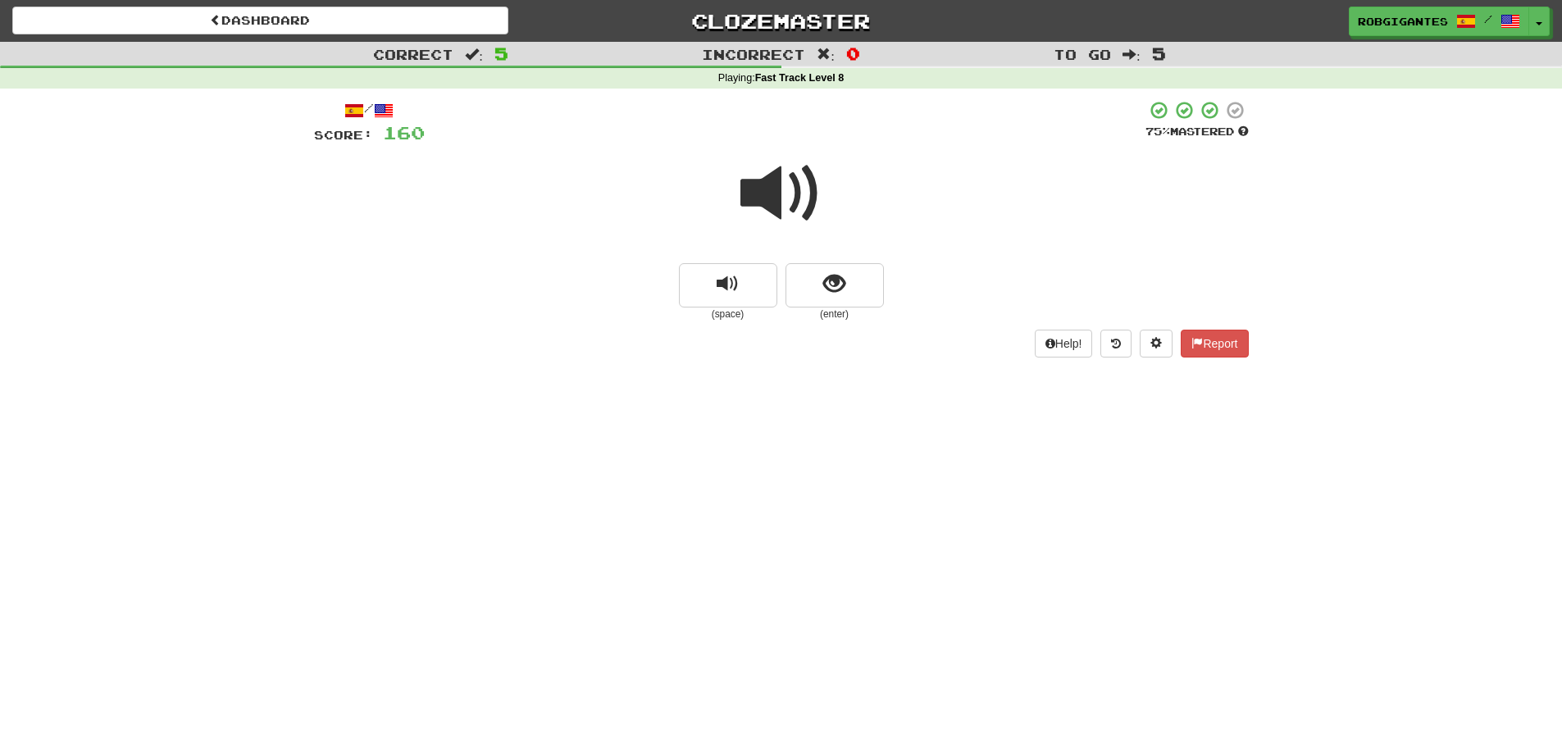
click at [766, 190] on span at bounding box center [781, 193] width 82 height 82
click at [762, 189] on span at bounding box center [781, 193] width 82 height 82
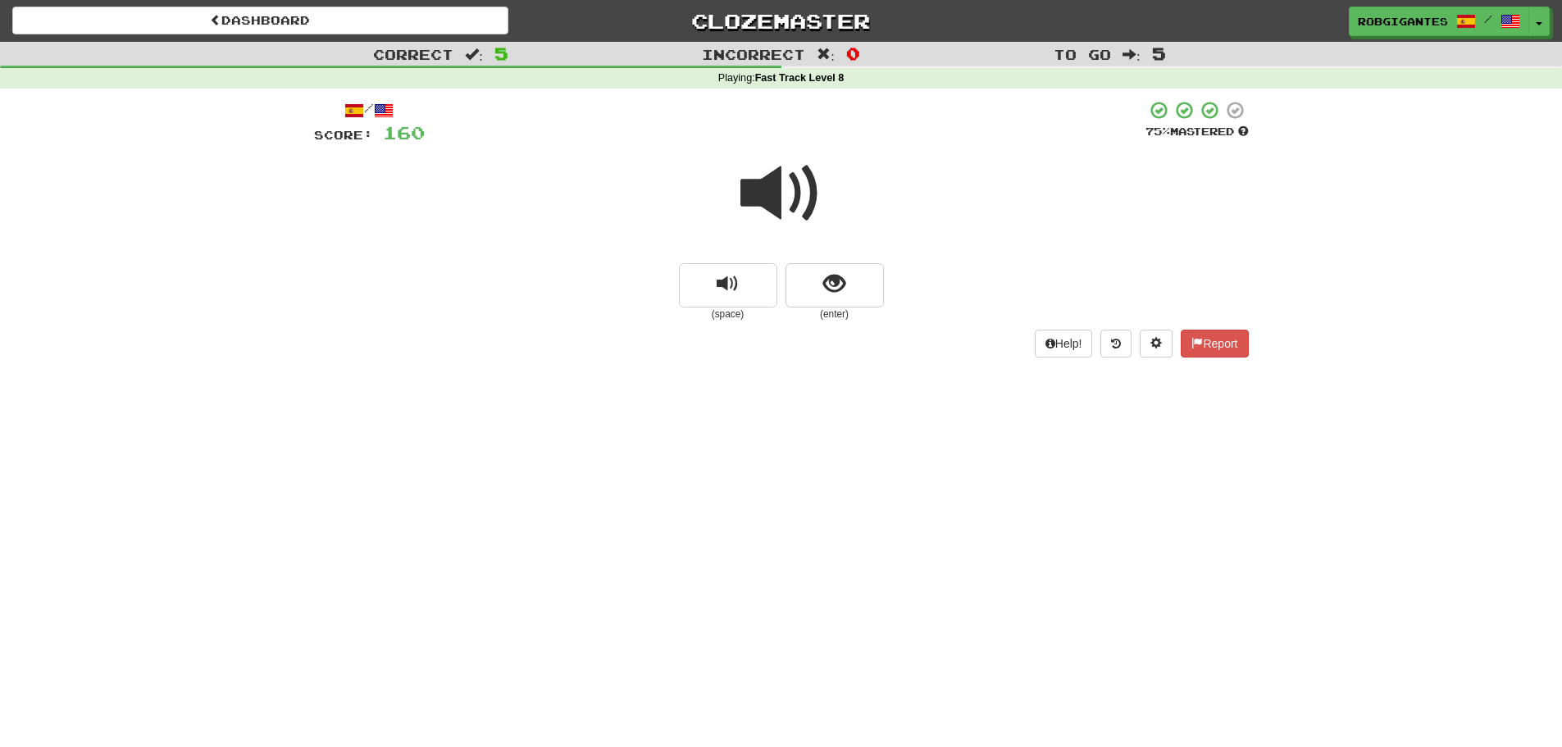
click at [762, 189] on span at bounding box center [781, 193] width 82 height 82
click at [801, 280] on button "show sentence" at bounding box center [834, 285] width 98 height 44
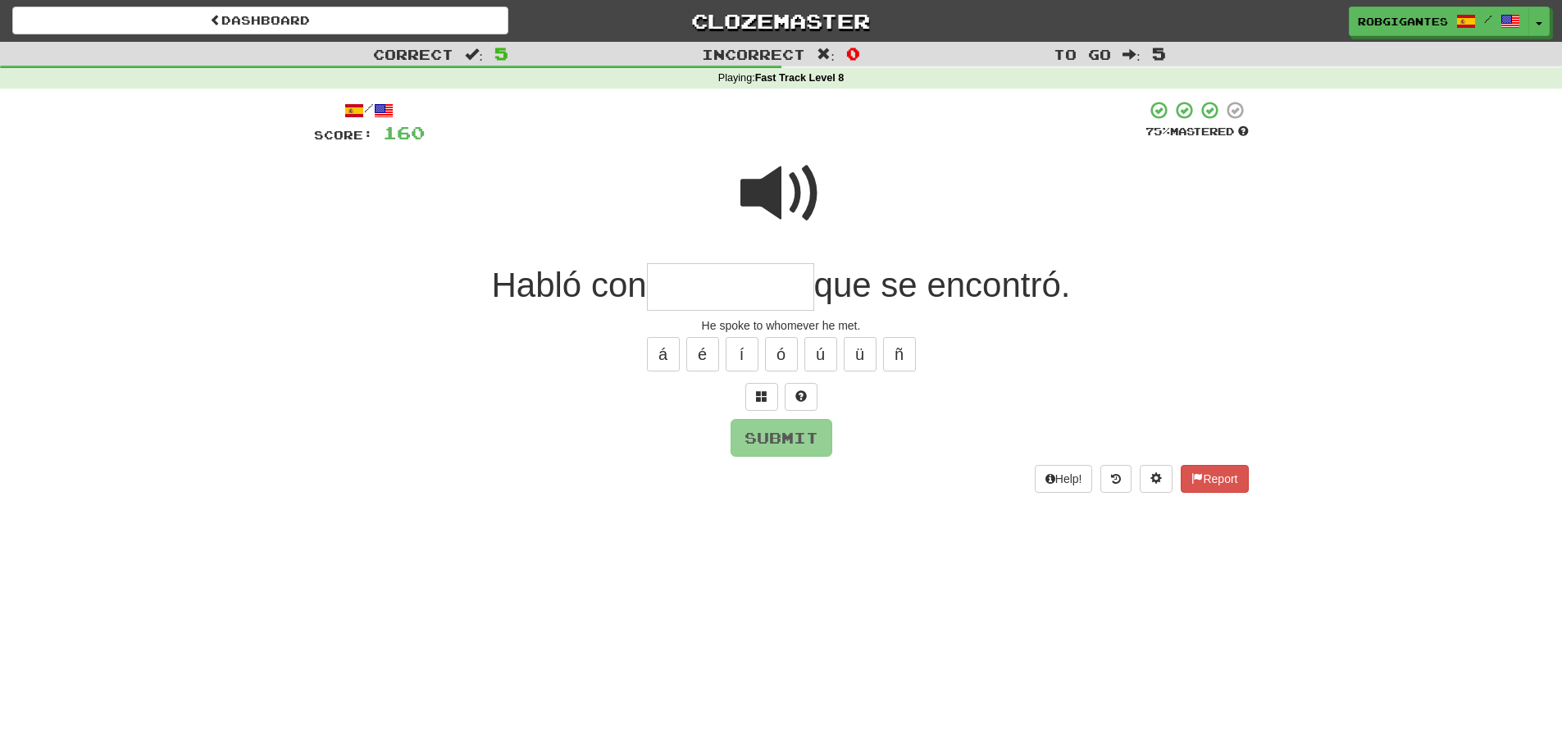
click at [759, 185] on span at bounding box center [781, 193] width 82 height 82
click at [787, 188] on span at bounding box center [781, 193] width 82 height 82
click at [758, 195] on span at bounding box center [781, 193] width 82 height 82
click at [744, 188] on span at bounding box center [781, 193] width 82 height 82
click at [762, 189] on span at bounding box center [781, 193] width 82 height 82
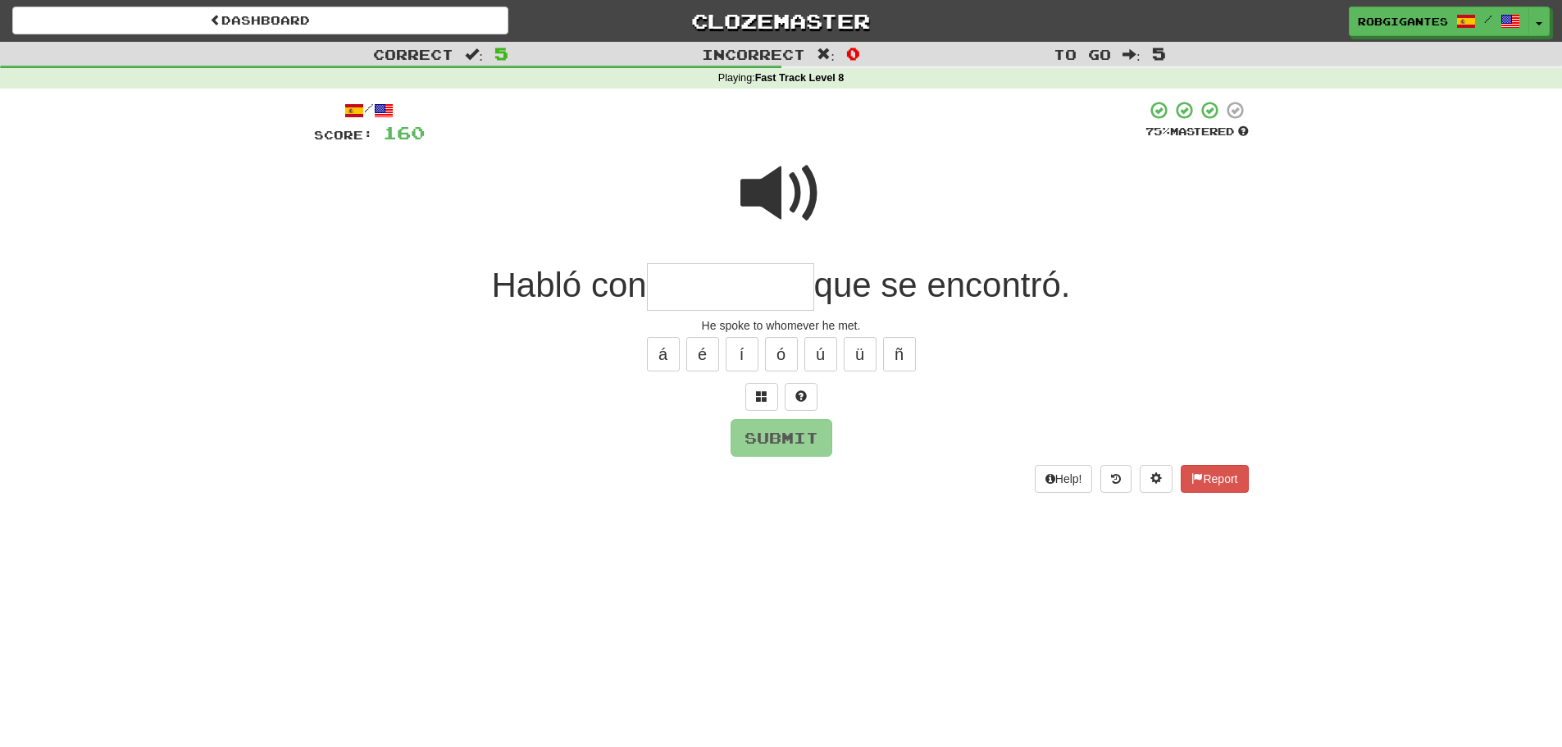
click at [718, 286] on input "text" at bounding box center [730, 287] width 167 height 48
type input "**********"
click at [748, 180] on span at bounding box center [781, 193] width 82 height 82
click at [762, 191] on span at bounding box center [781, 193] width 82 height 82
click at [761, 193] on span at bounding box center [781, 193] width 82 height 82
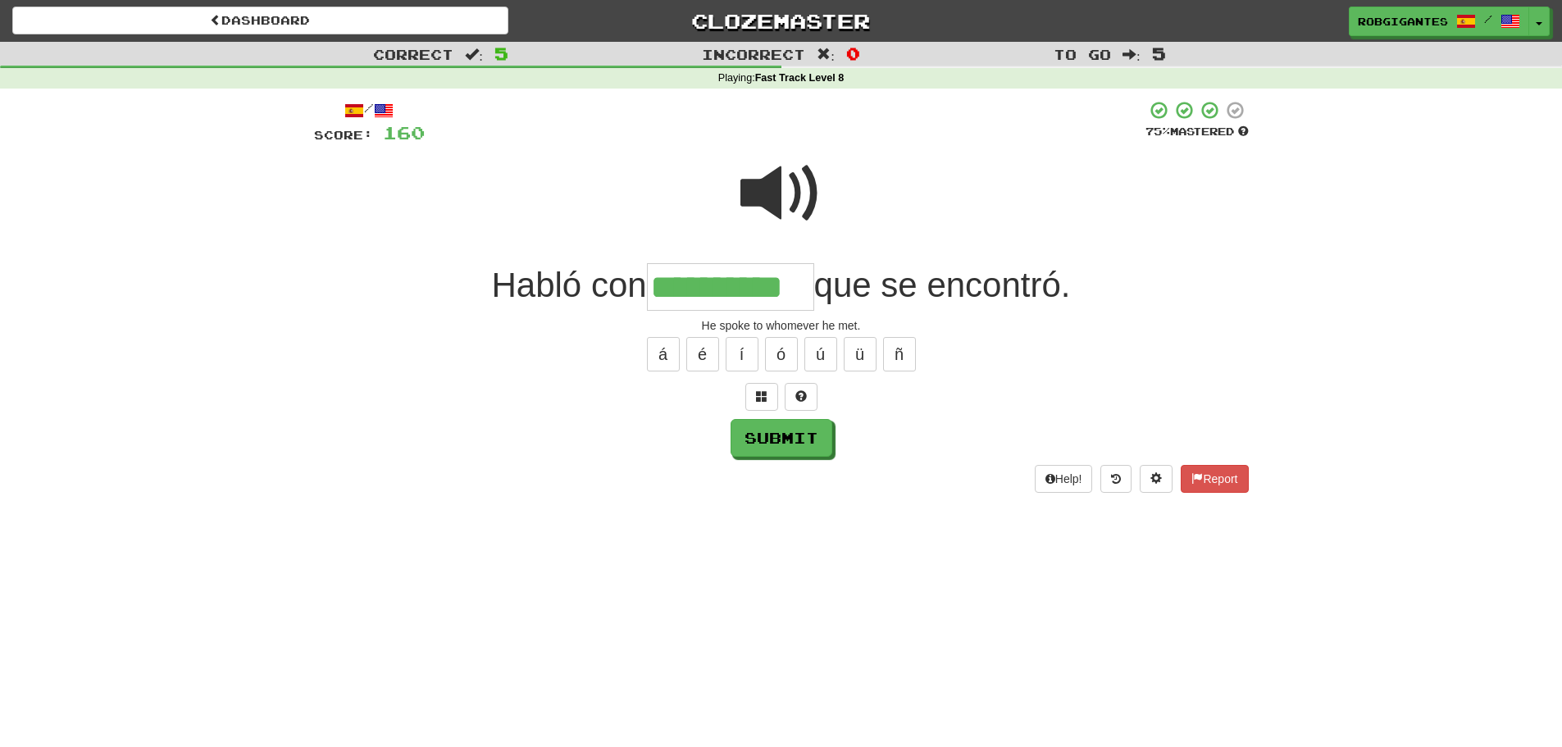
click at [756, 198] on span at bounding box center [781, 193] width 82 height 82
click at [772, 183] on span at bounding box center [781, 193] width 82 height 82
click at [772, 182] on span at bounding box center [781, 193] width 82 height 82
click at [771, 182] on span at bounding box center [781, 193] width 82 height 82
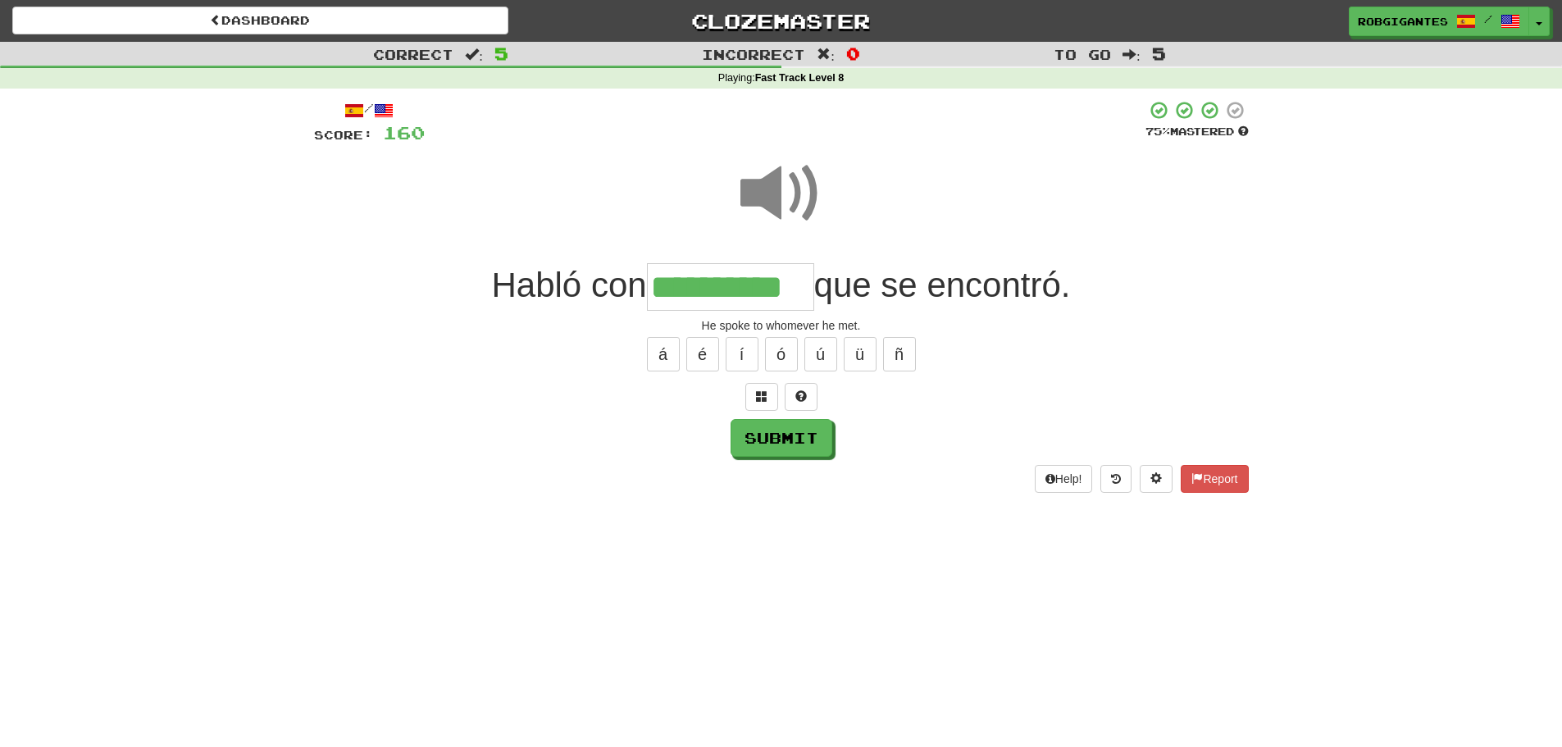
click at [754, 197] on span at bounding box center [781, 193] width 82 height 82
click at [773, 202] on span at bounding box center [781, 193] width 82 height 82
click at [772, 187] on span at bounding box center [781, 193] width 82 height 82
click at [755, 185] on span at bounding box center [781, 193] width 82 height 82
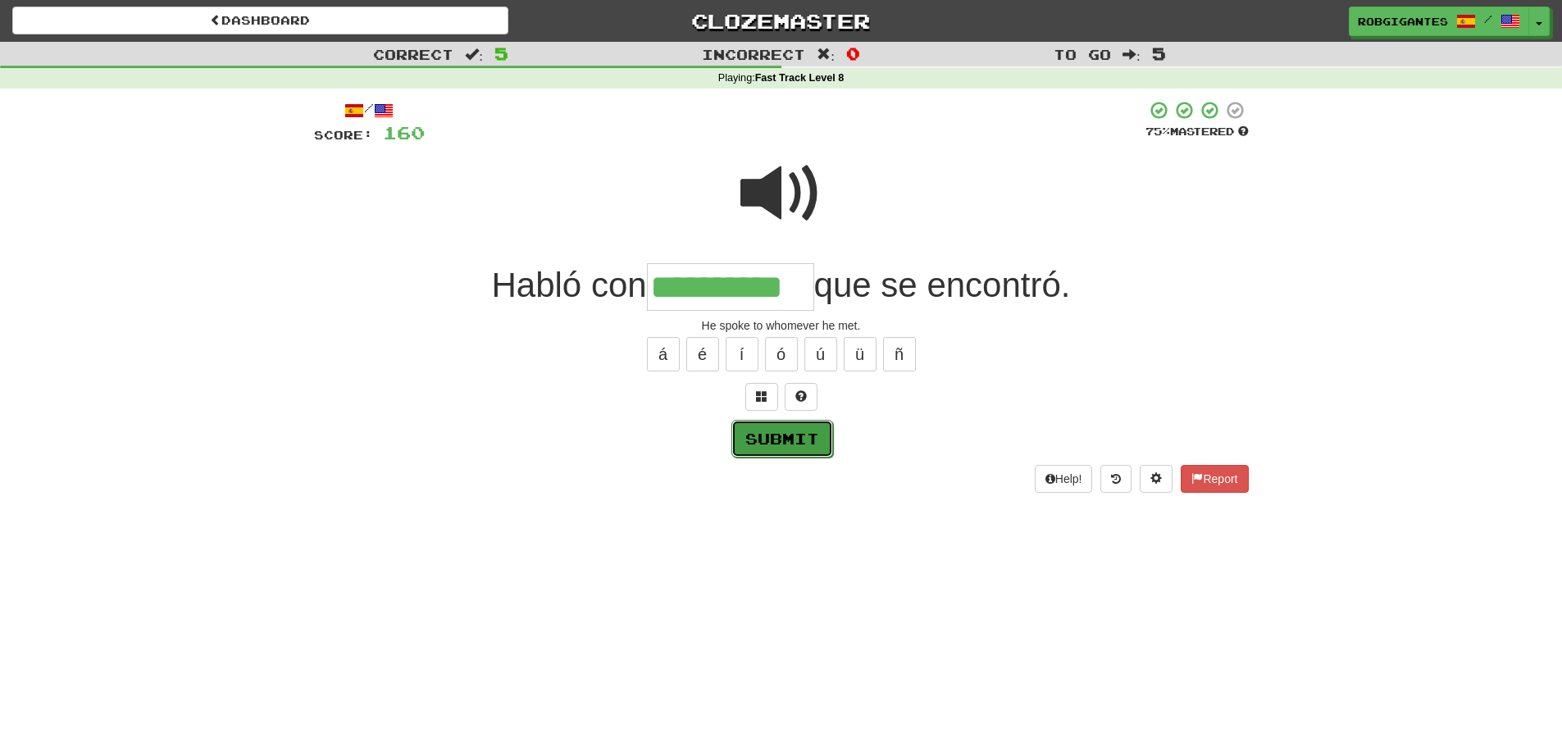
click at [790, 432] on button "Submit" at bounding box center [782, 439] width 102 height 38
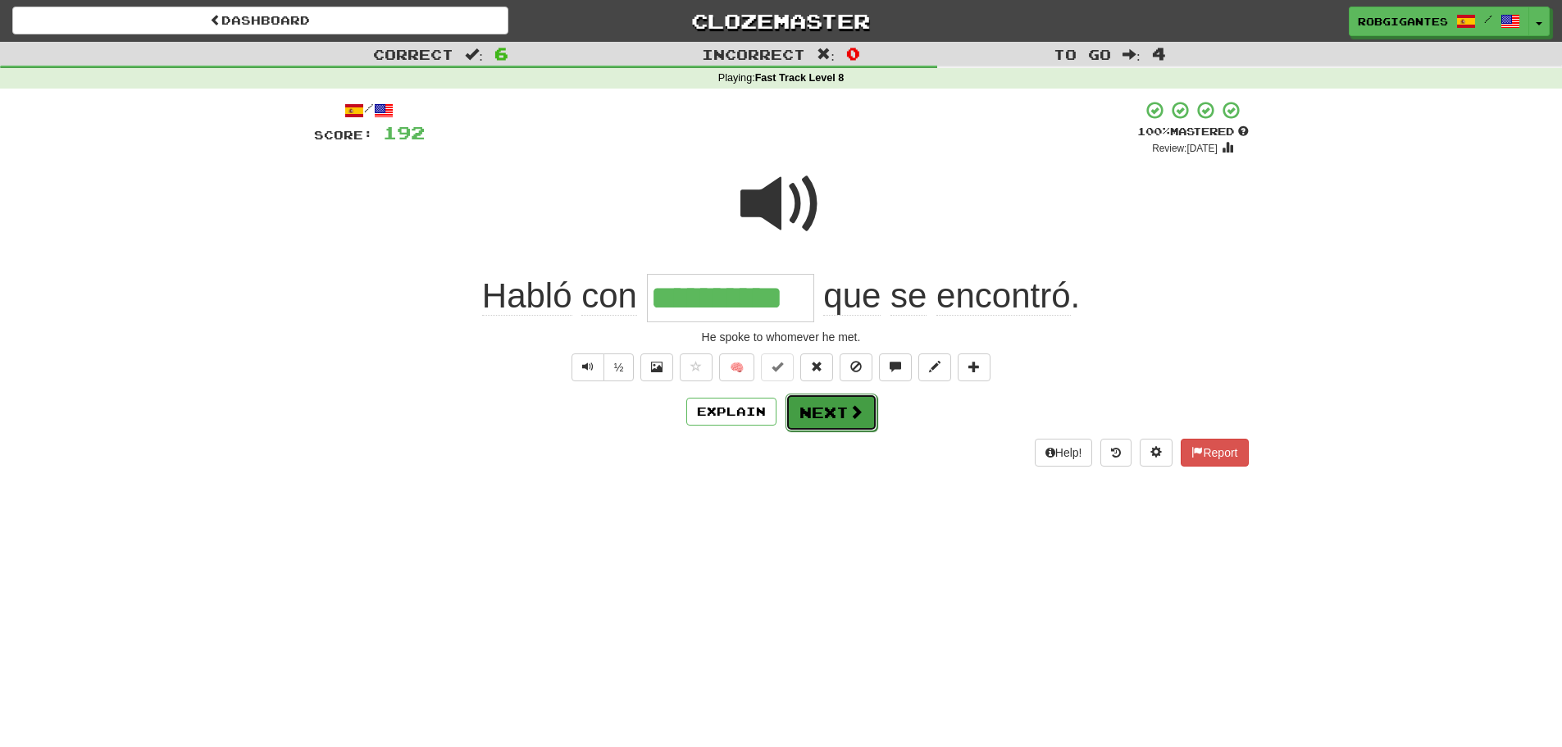
click at [805, 407] on button "Next" at bounding box center [831, 412] width 92 height 38
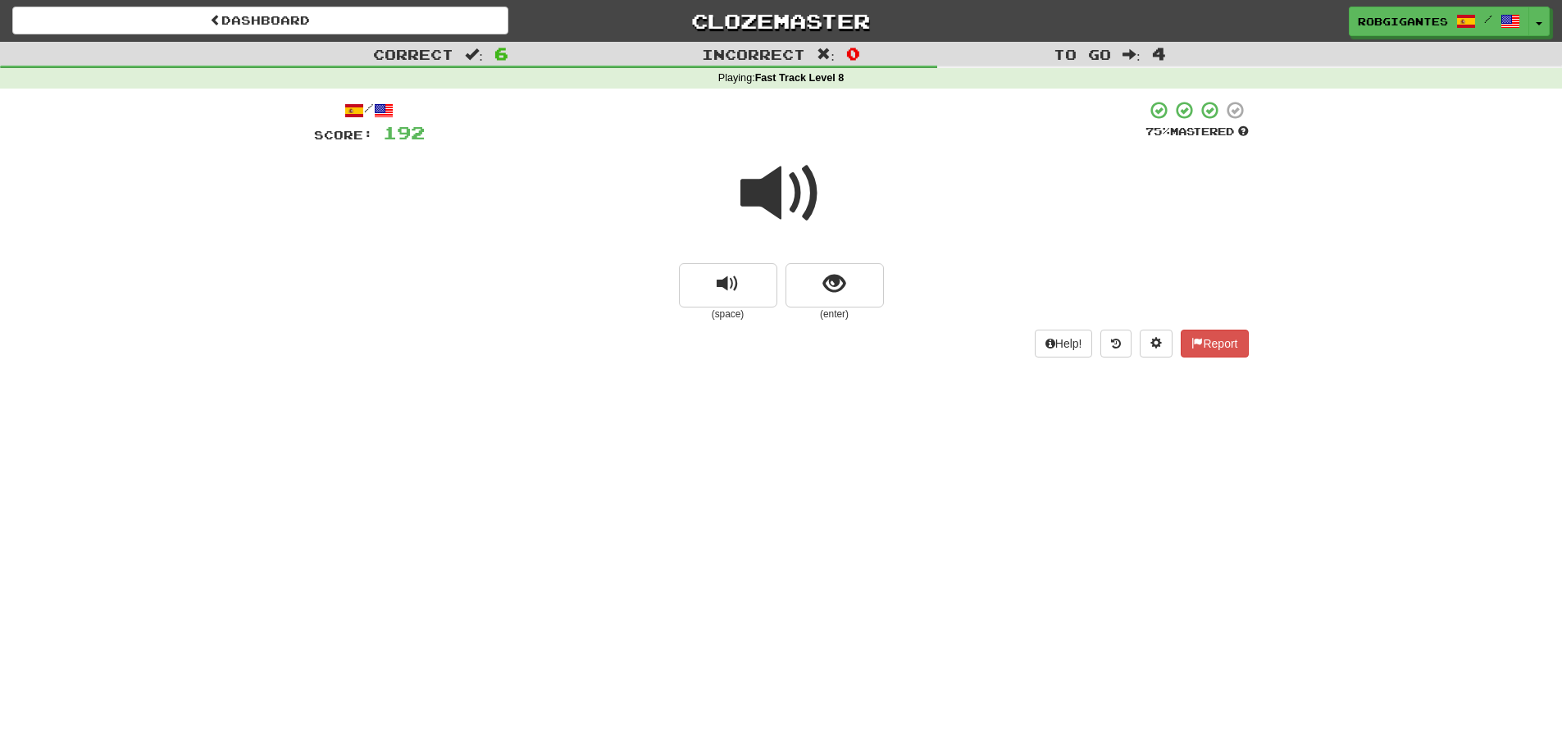
click at [790, 179] on span at bounding box center [781, 193] width 82 height 82
click at [810, 281] on button "show sentence" at bounding box center [834, 285] width 98 height 44
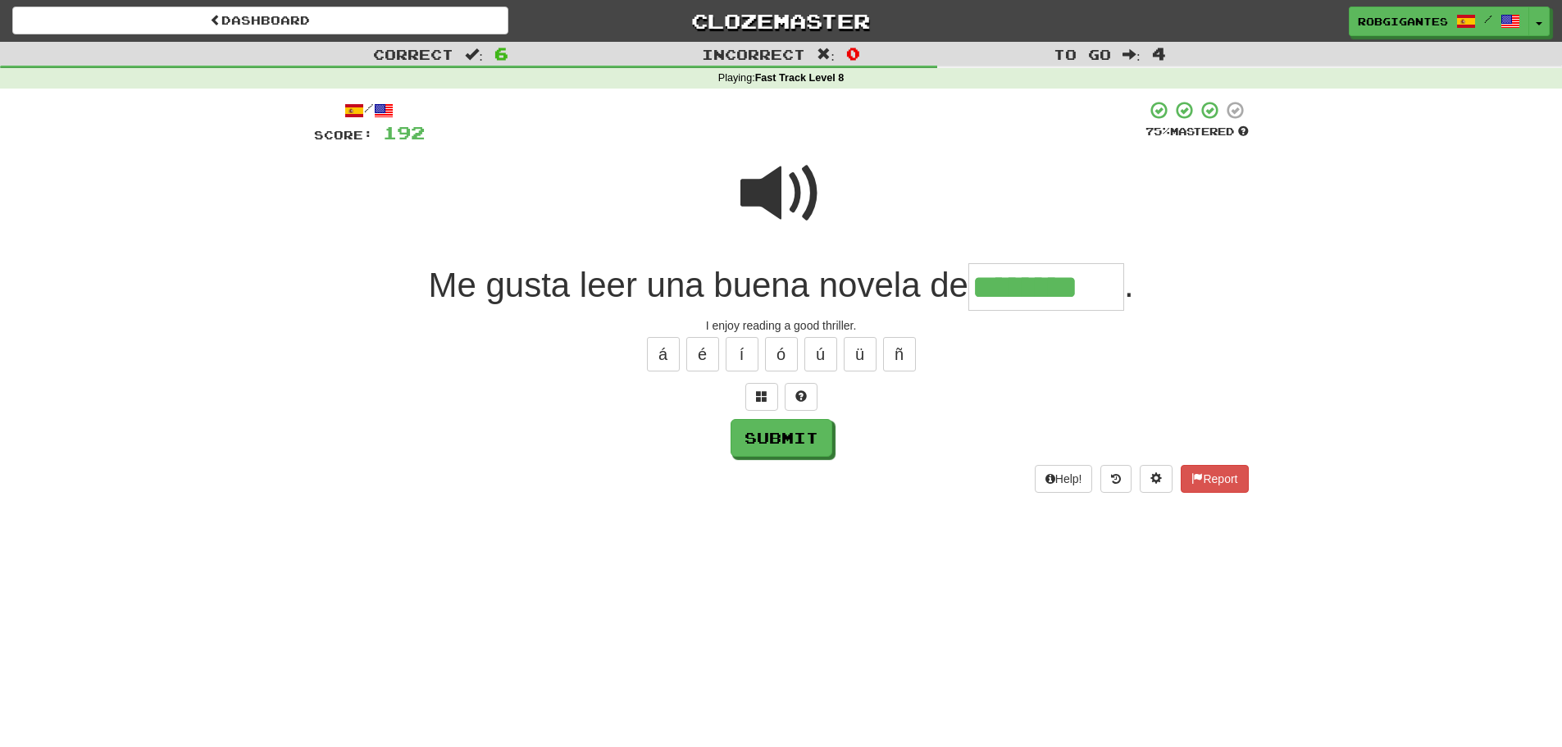
type input "********"
click at [786, 189] on span at bounding box center [781, 193] width 82 height 82
click at [760, 185] on span at bounding box center [781, 193] width 82 height 82
click at [779, 183] on span at bounding box center [781, 193] width 82 height 82
click at [784, 435] on button "Submit" at bounding box center [781, 438] width 102 height 38
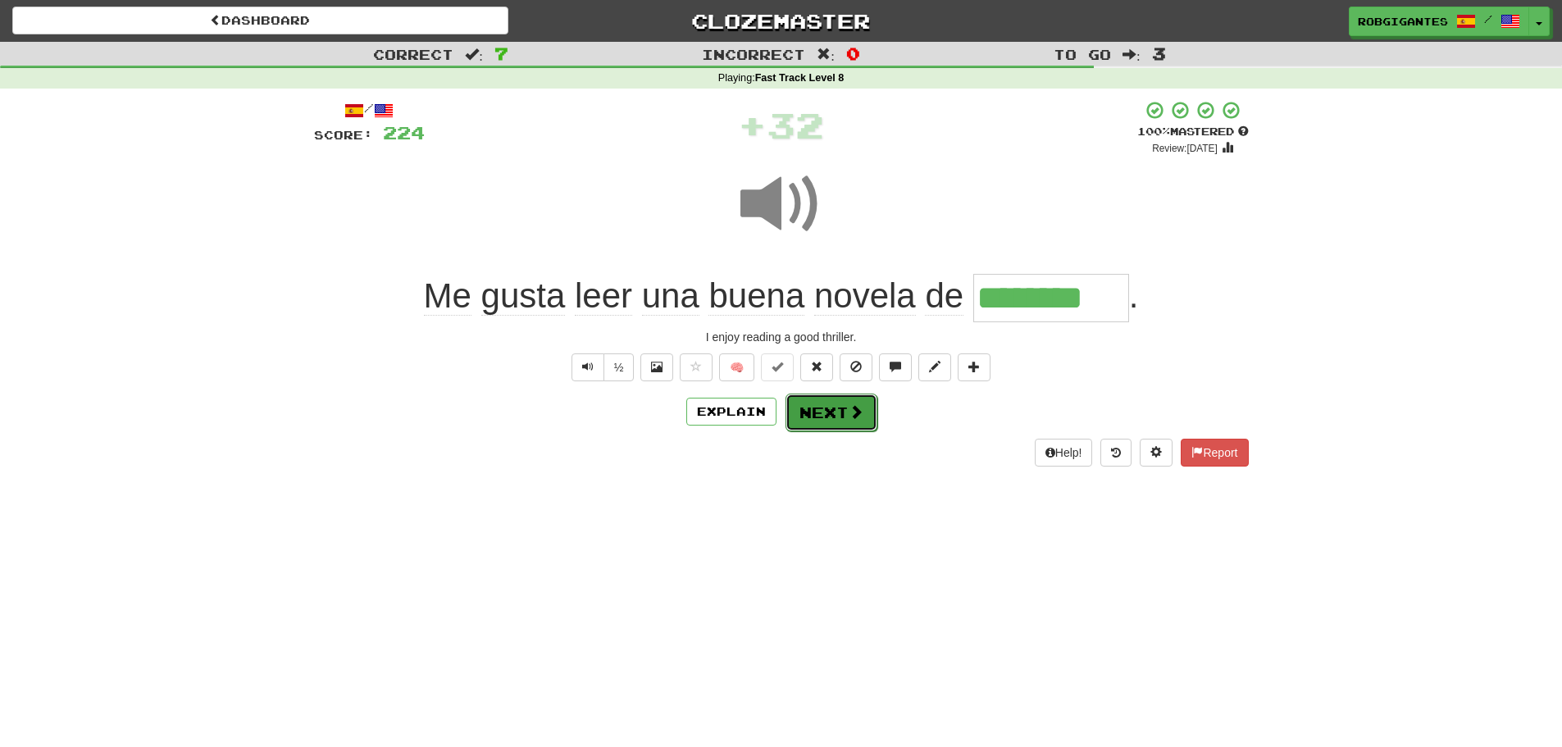
click at [835, 412] on button "Next" at bounding box center [831, 412] width 92 height 38
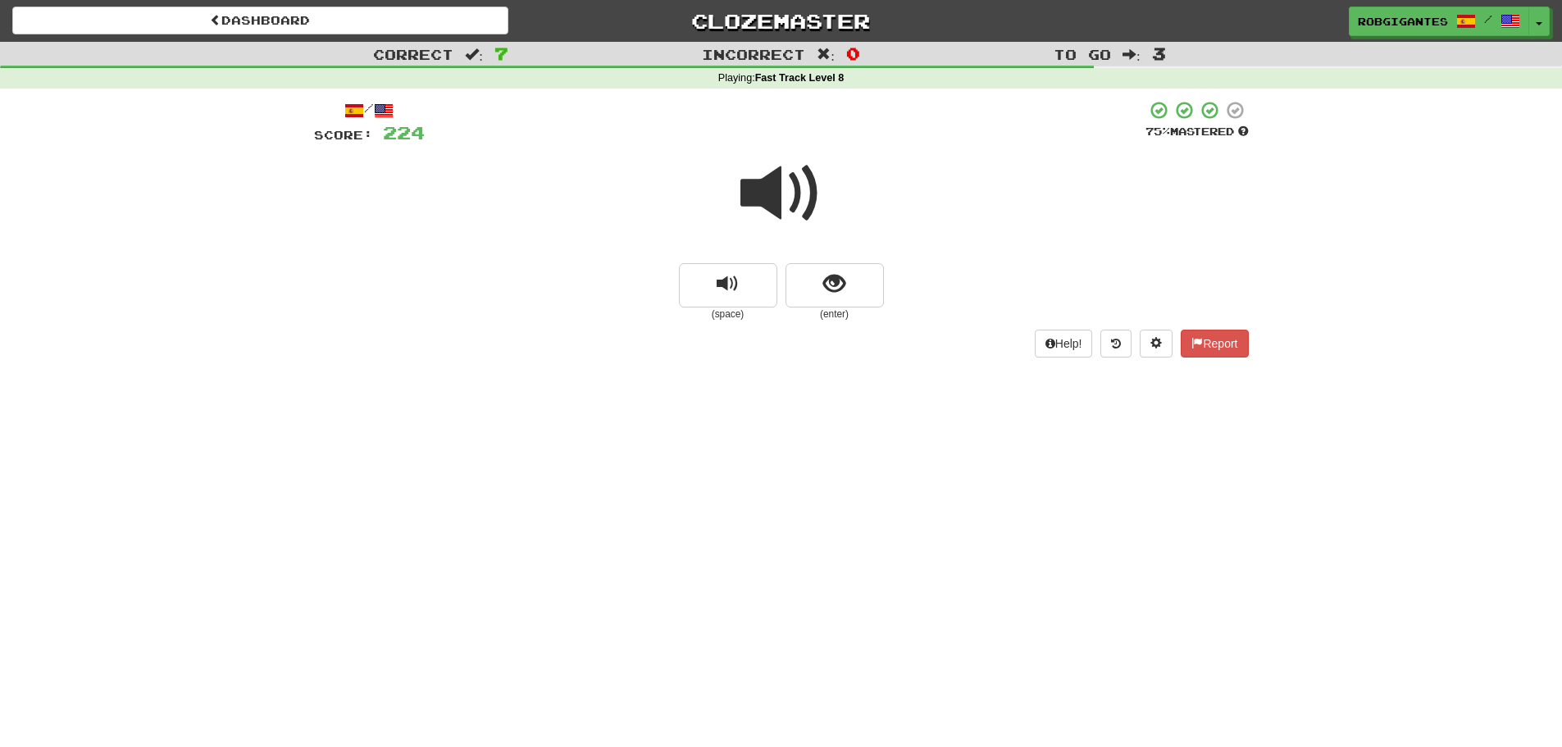
click at [763, 193] on span at bounding box center [781, 193] width 82 height 82
click at [761, 190] on span at bounding box center [781, 193] width 82 height 82
click at [803, 290] on button "show sentence" at bounding box center [834, 285] width 98 height 44
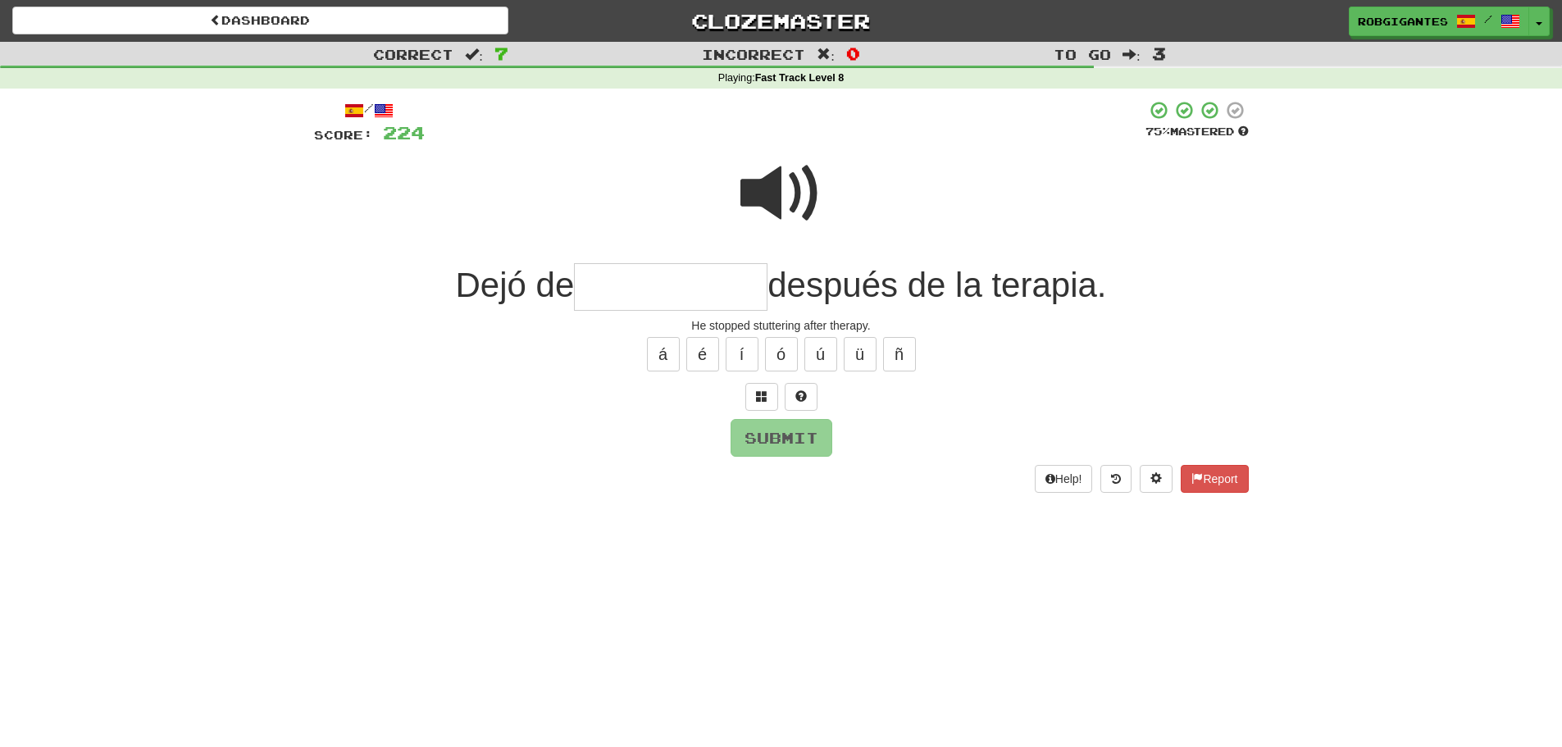
click at [755, 189] on span at bounding box center [781, 193] width 82 height 82
click at [603, 289] on input "text" at bounding box center [670, 287] width 193 height 48
click at [752, 196] on span at bounding box center [781, 193] width 82 height 82
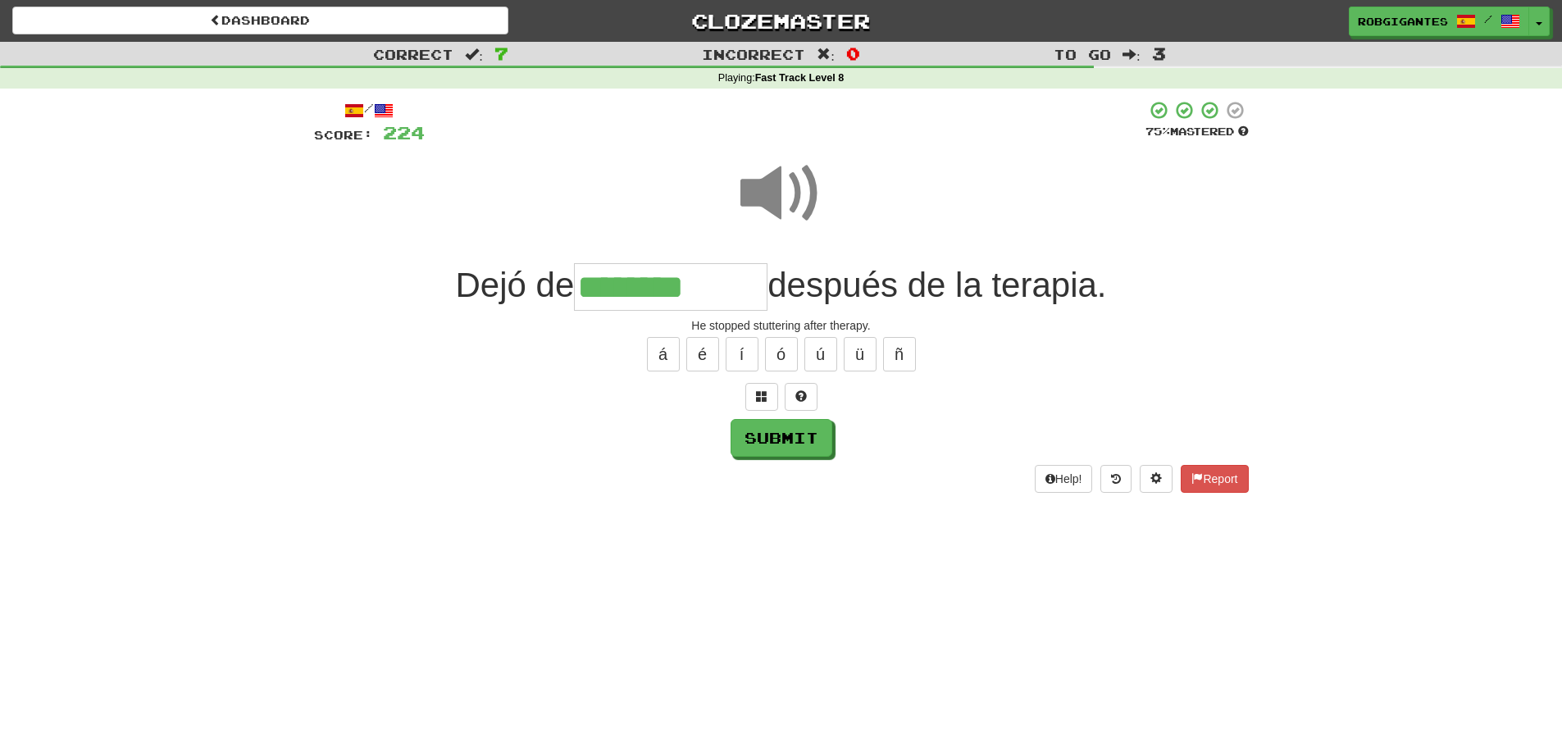
click at [726, 285] on input "********" at bounding box center [670, 287] width 193 height 48
type input "**********"
click at [770, 193] on span at bounding box center [781, 193] width 82 height 82
click at [773, 177] on span at bounding box center [781, 193] width 82 height 82
click at [794, 434] on button "Submit" at bounding box center [782, 439] width 102 height 38
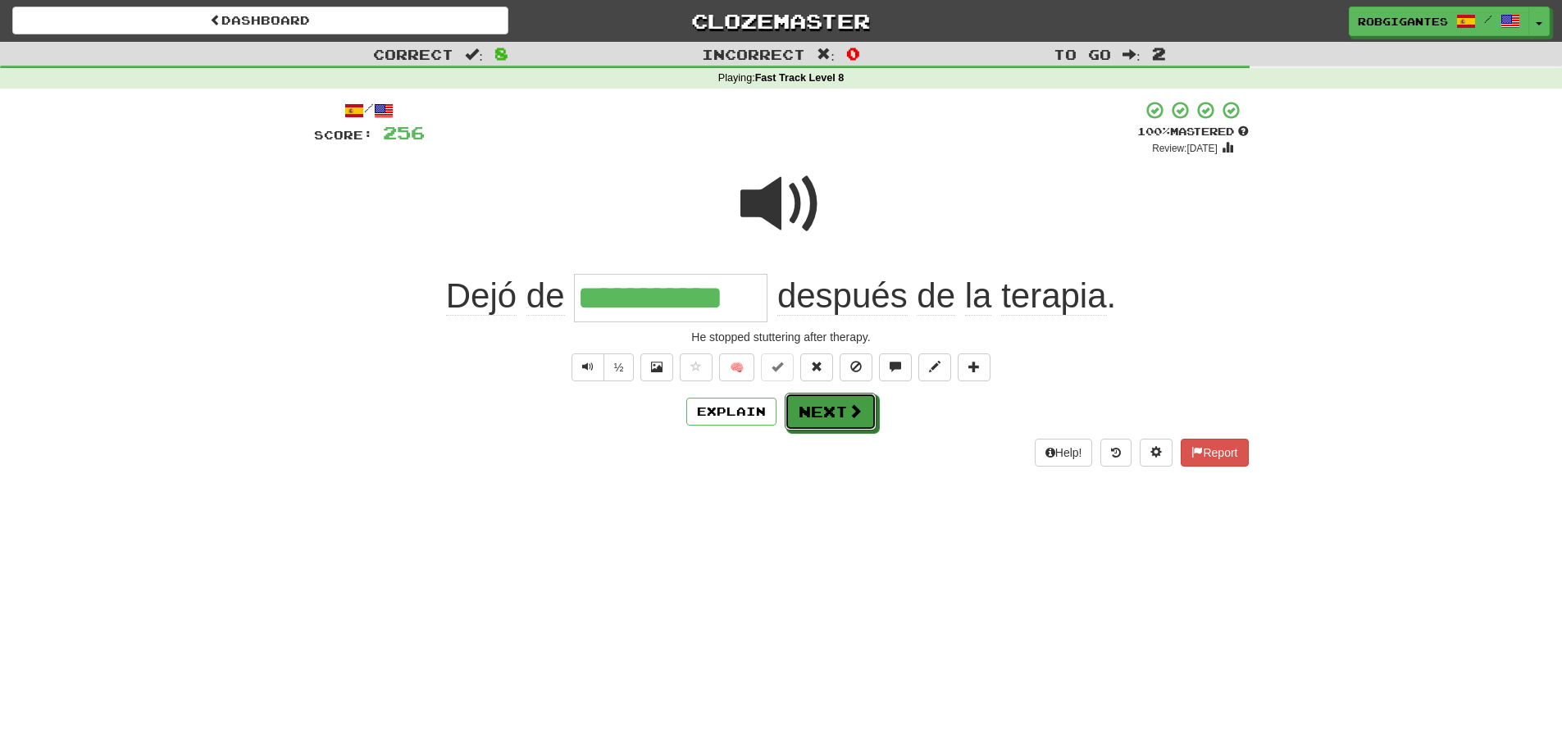
click at [853, 412] on span at bounding box center [855, 410] width 15 height 15
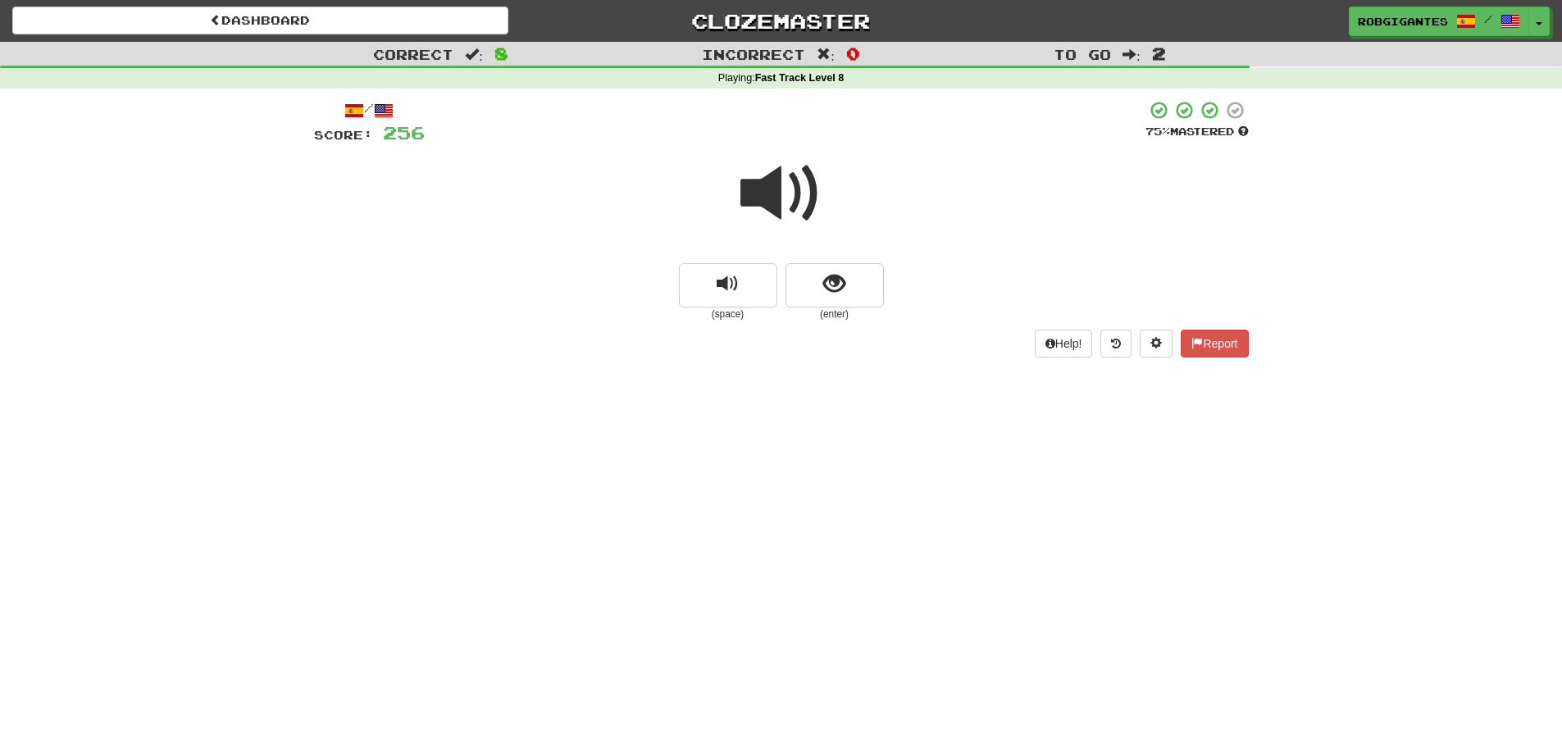
click at [757, 201] on span at bounding box center [781, 193] width 82 height 82
click at [754, 192] on span at bounding box center [781, 193] width 82 height 82
click at [753, 192] on span at bounding box center [781, 193] width 82 height 82
click at [817, 282] on button "show sentence" at bounding box center [834, 285] width 98 height 44
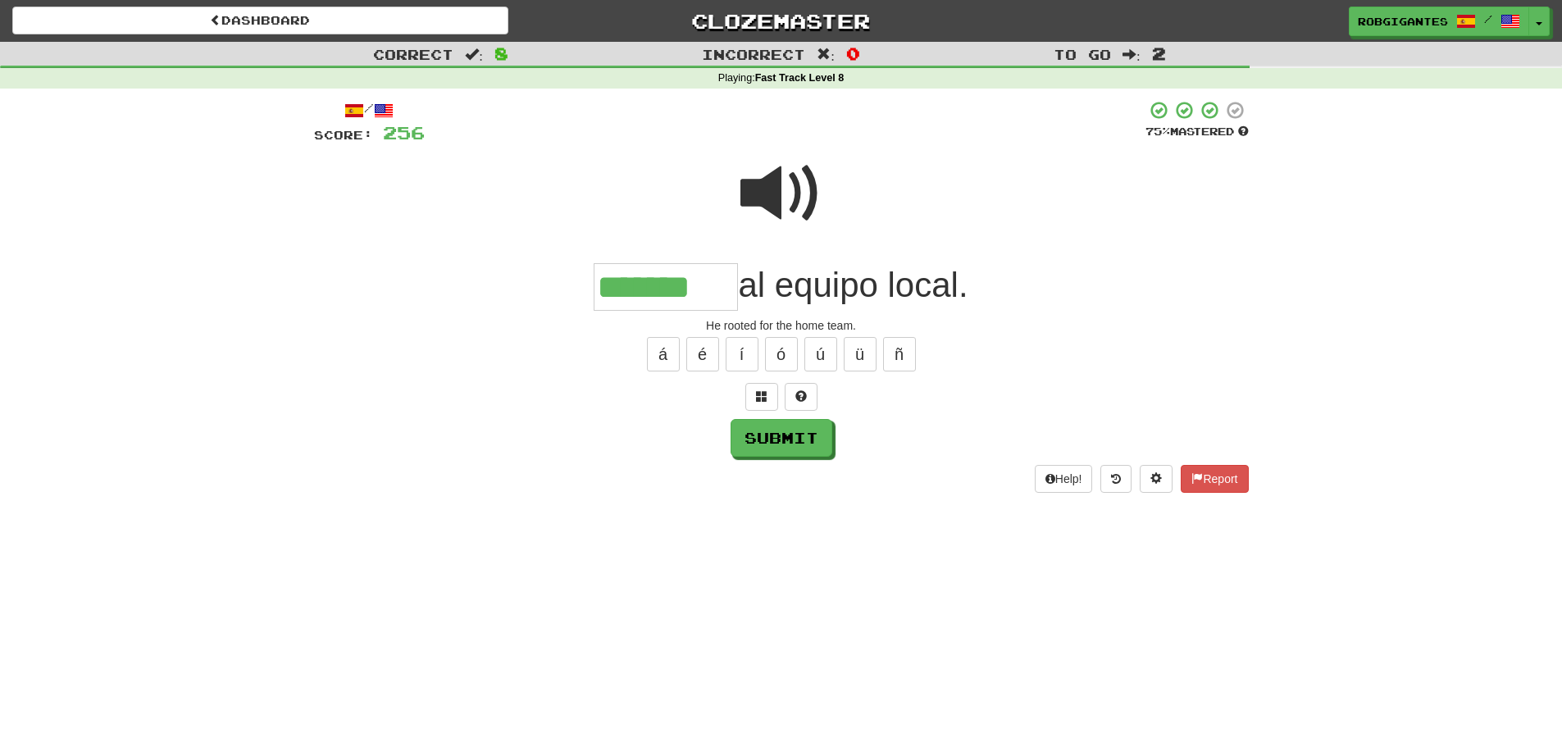
type input "*******"
click at [762, 191] on span at bounding box center [781, 193] width 82 height 82
click at [765, 198] on span at bounding box center [781, 193] width 82 height 82
click at [762, 437] on button "Submit" at bounding box center [782, 439] width 102 height 38
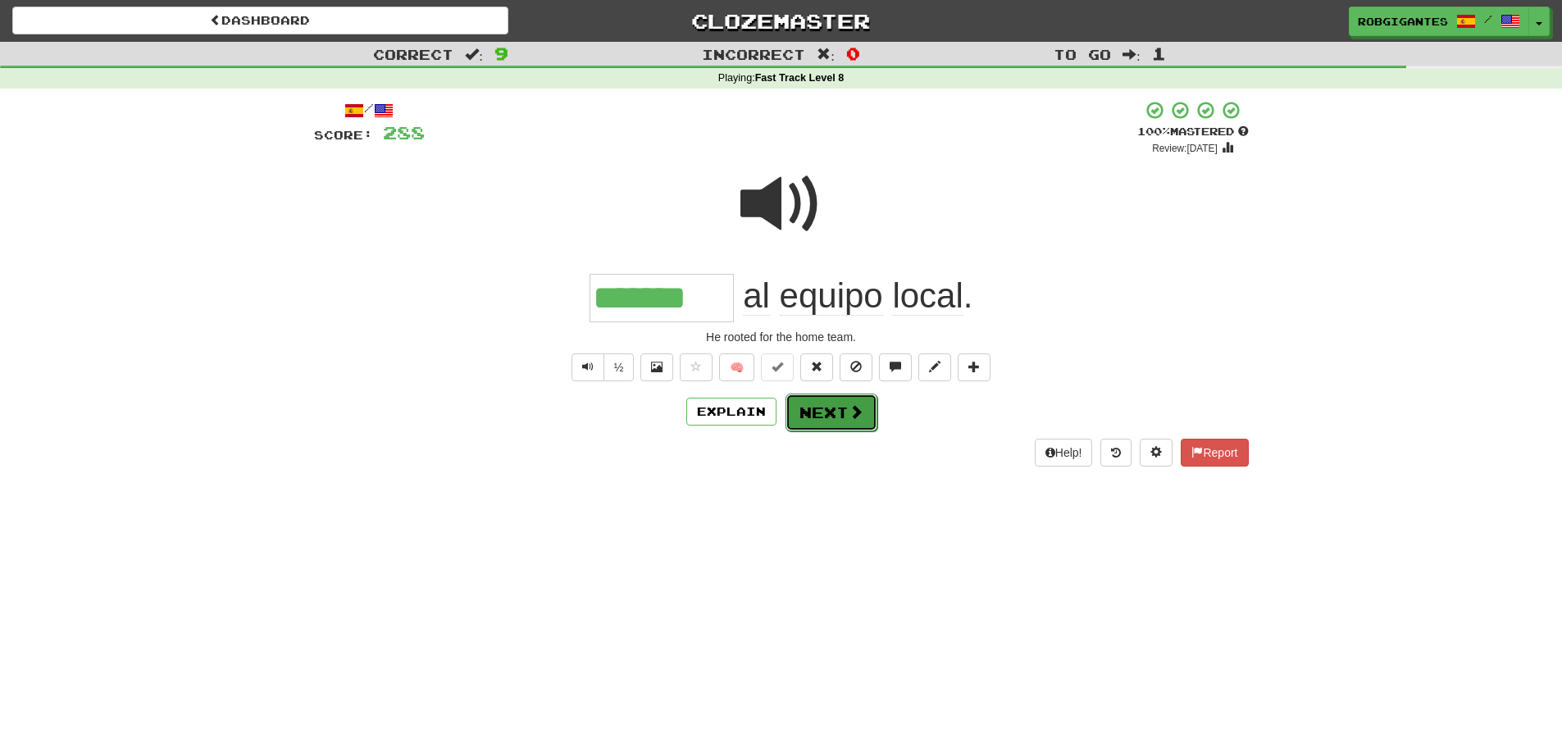
click at [814, 413] on button "Next" at bounding box center [831, 412] width 92 height 38
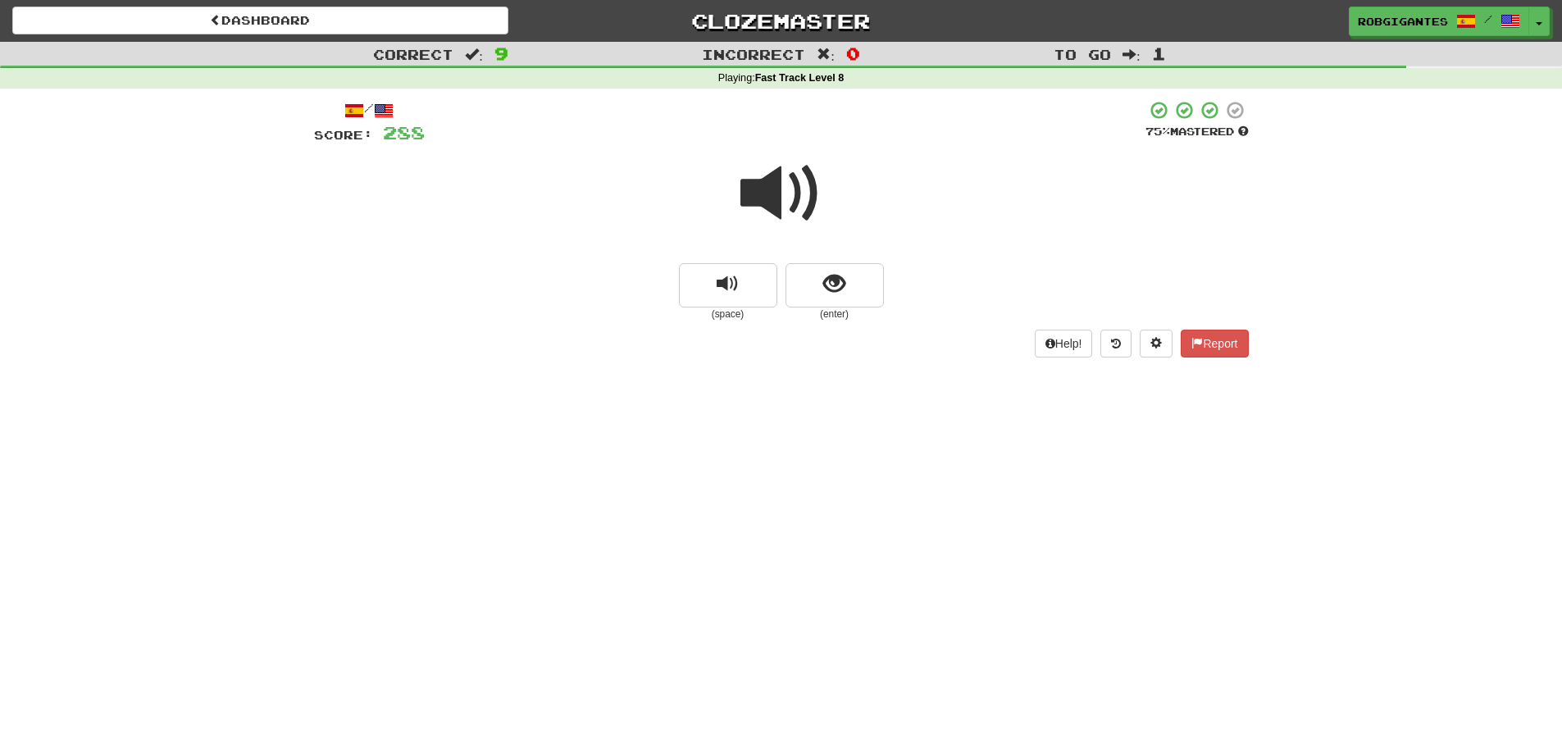
click at [773, 195] on span at bounding box center [781, 193] width 82 height 82
click at [768, 189] on span at bounding box center [781, 193] width 82 height 82
click at [803, 289] on button "show sentence" at bounding box center [834, 285] width 98 height 44
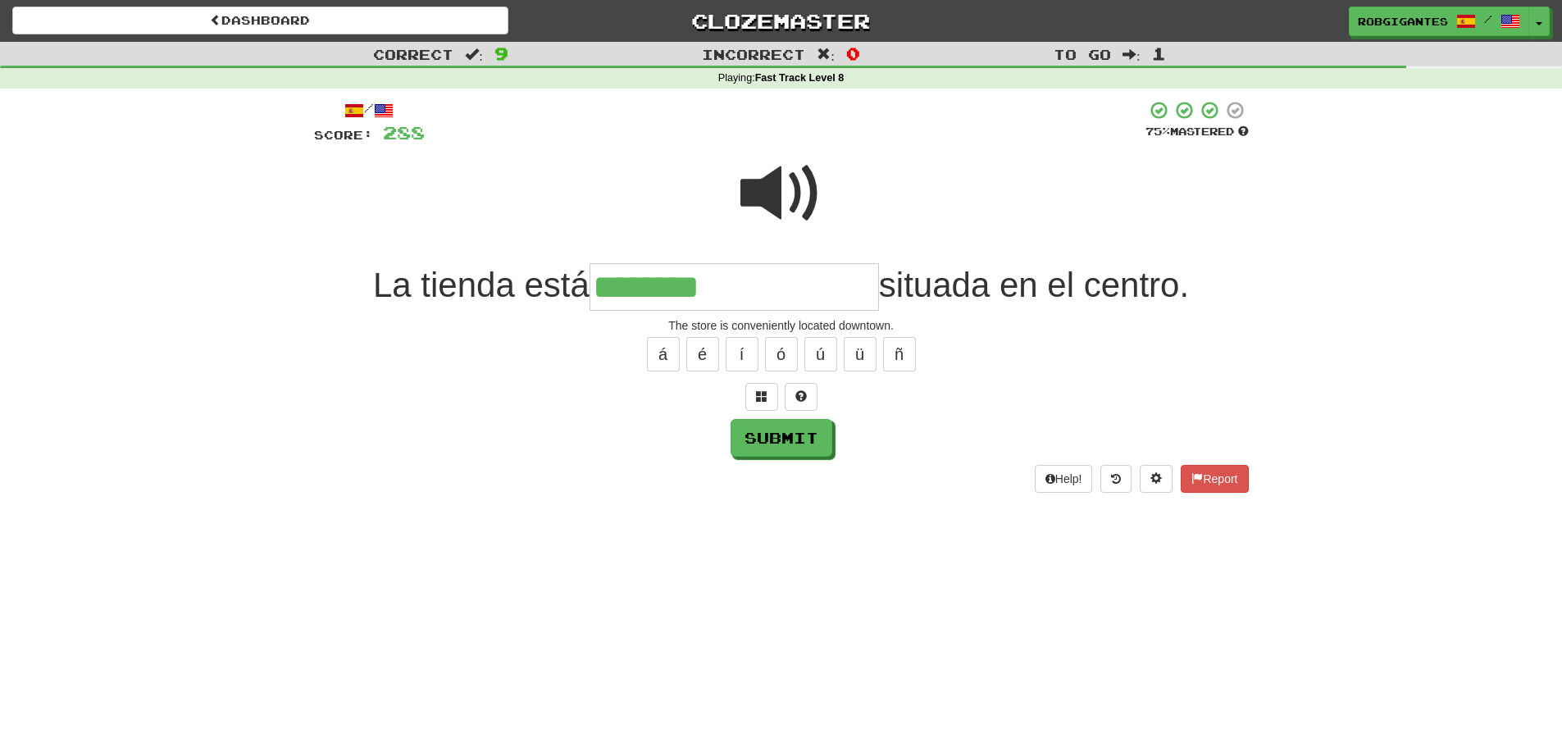
click at [788, 199] on span at bounding box center [781, 193] width 82 height 82
click at [775, 184] on span at bounding box center [781, 193] width 82 height 82
click at [762, 283] on input "********" at bounding box center [733, 287] width 289 height 48
type input "**********"
click at [771, 181] on span at bounding box center [781, 193] width 82 height 82
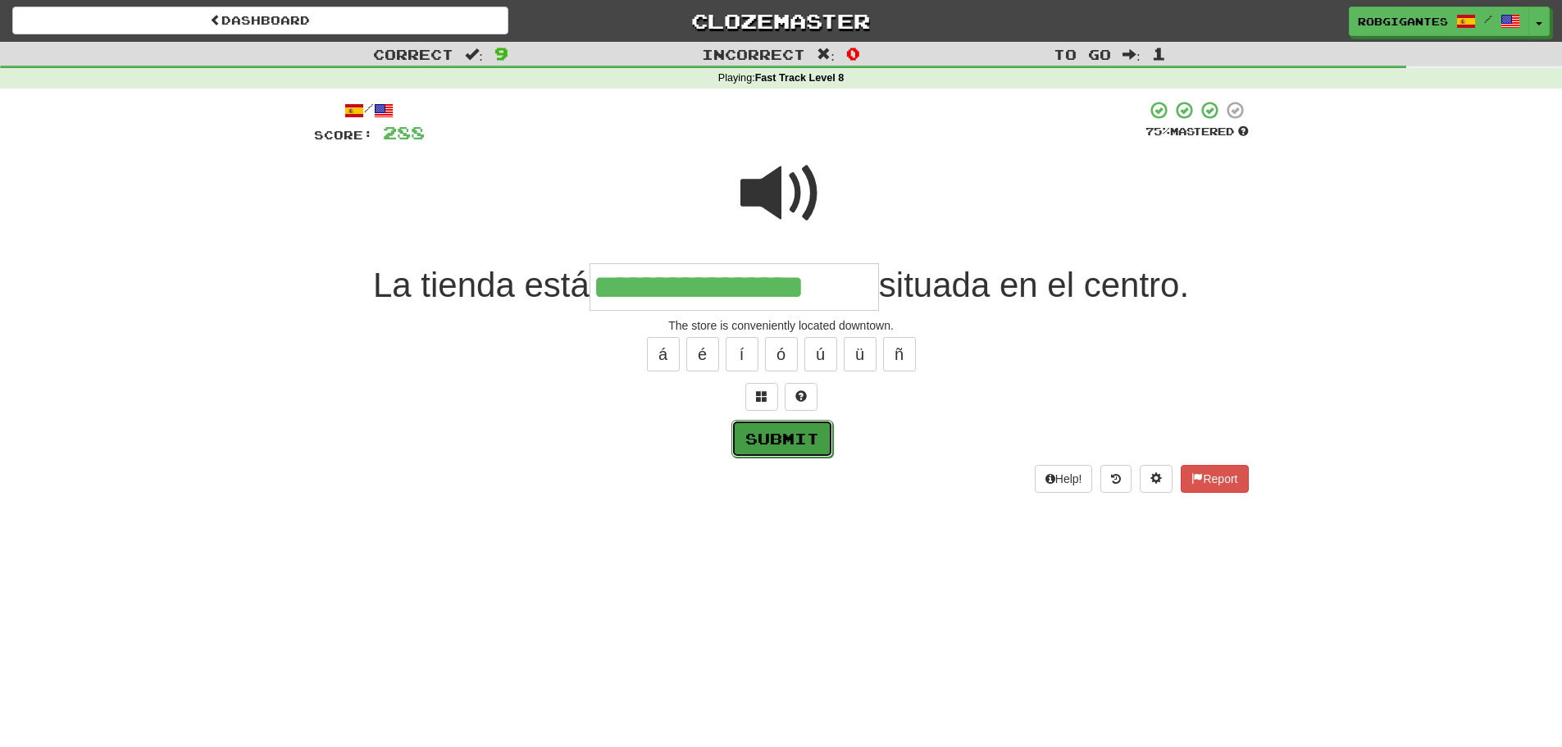
click at [794, 435] on button "Submit" at bounding box center [782, 439] width 102 height 38
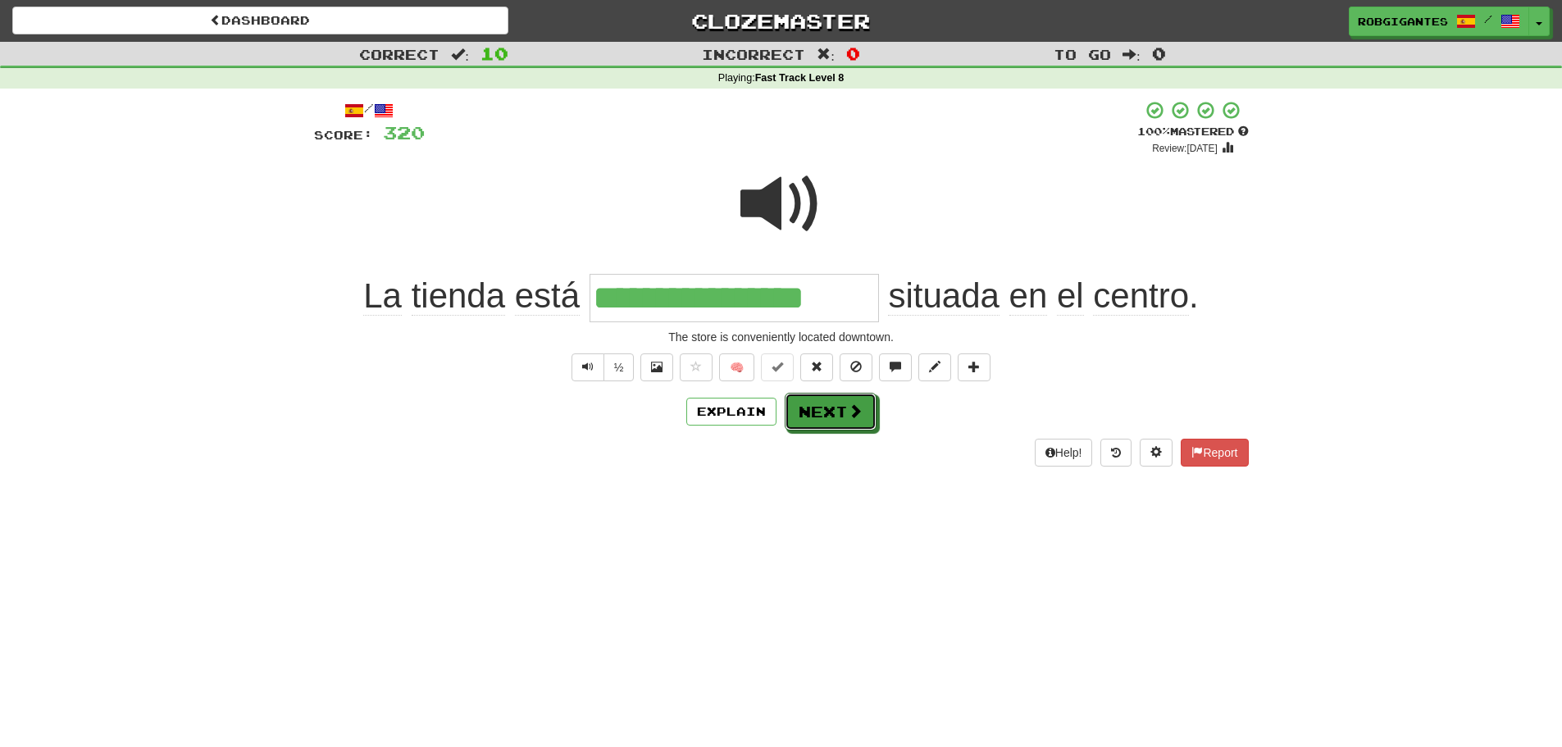
click at [811, 407] on button "Next" at bounding box center [830, 412] width 92 height 38
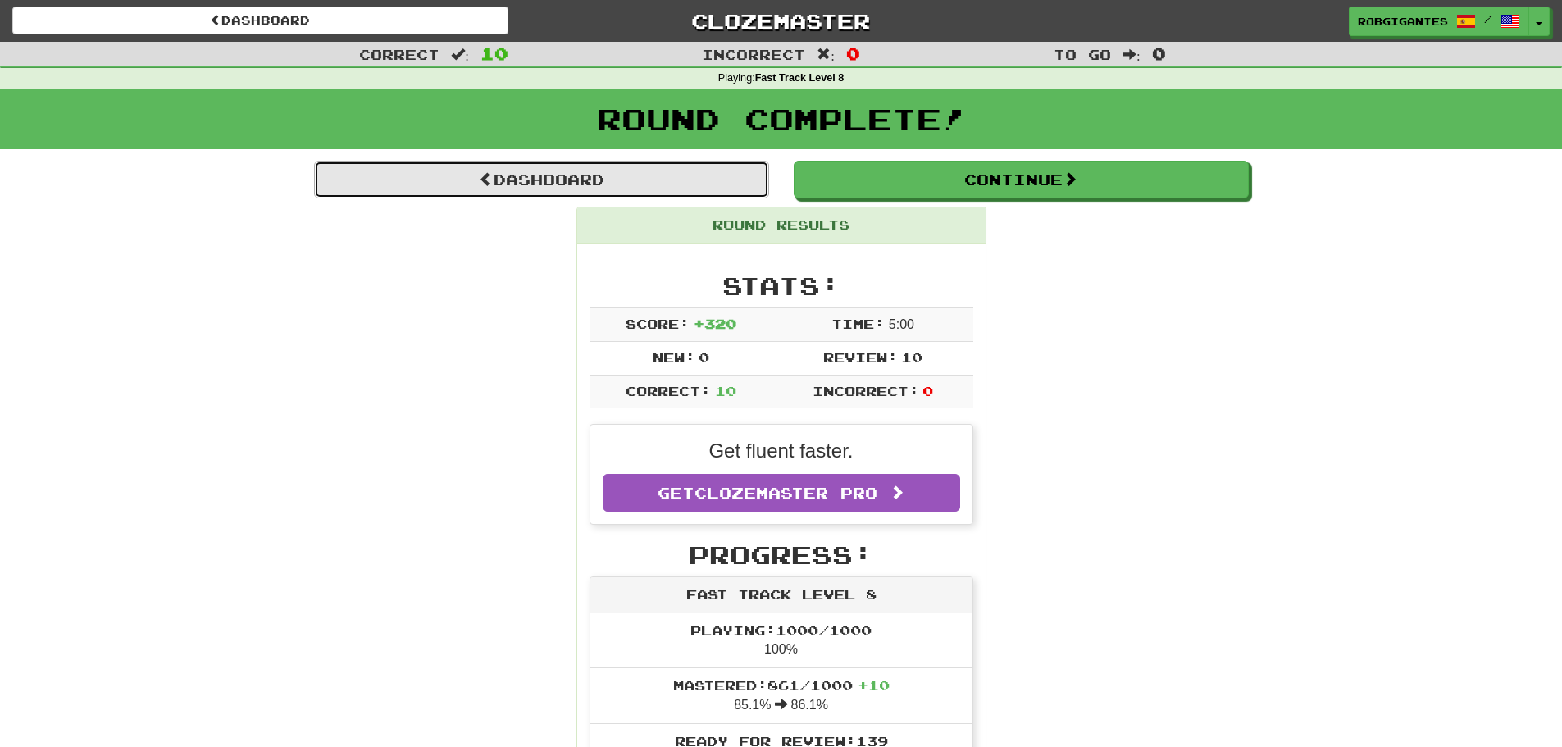
click at [418, 177] on link "Dashboard" at bounding box center [541, 180] width 455 height 38
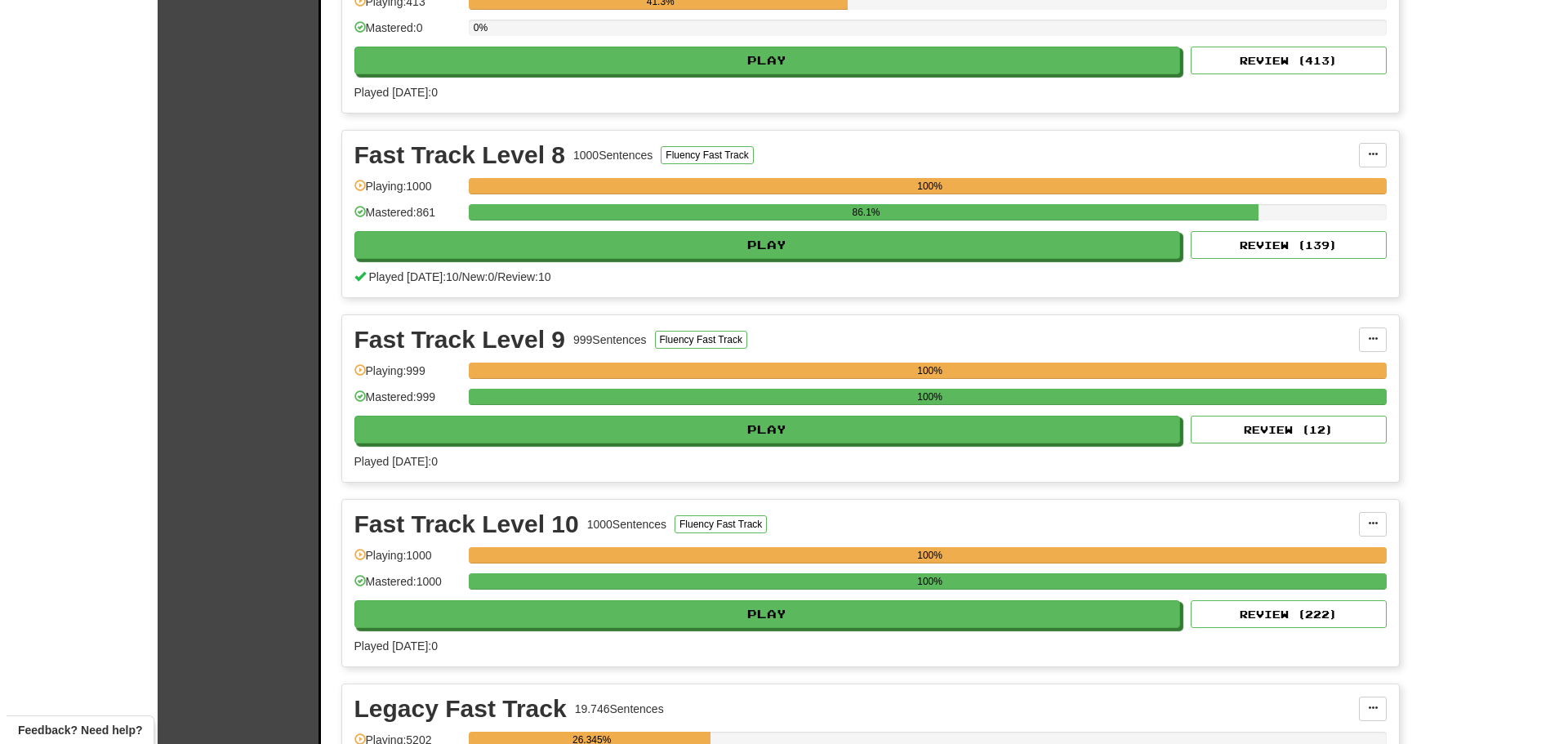
scroll to position [1552, 0]
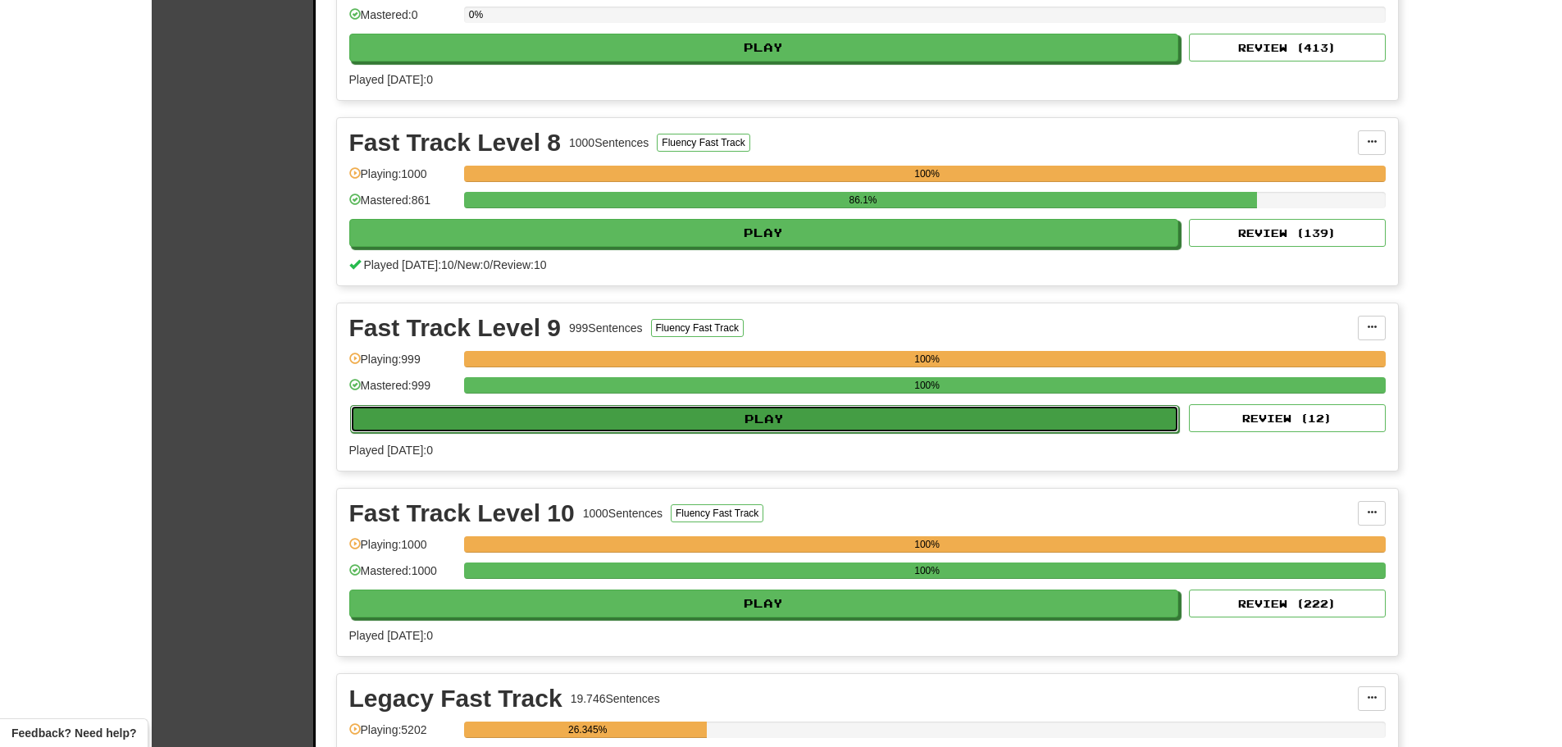
click at [834, 417] on button "Play" at bounding box center [765, 419] width 830 height 28
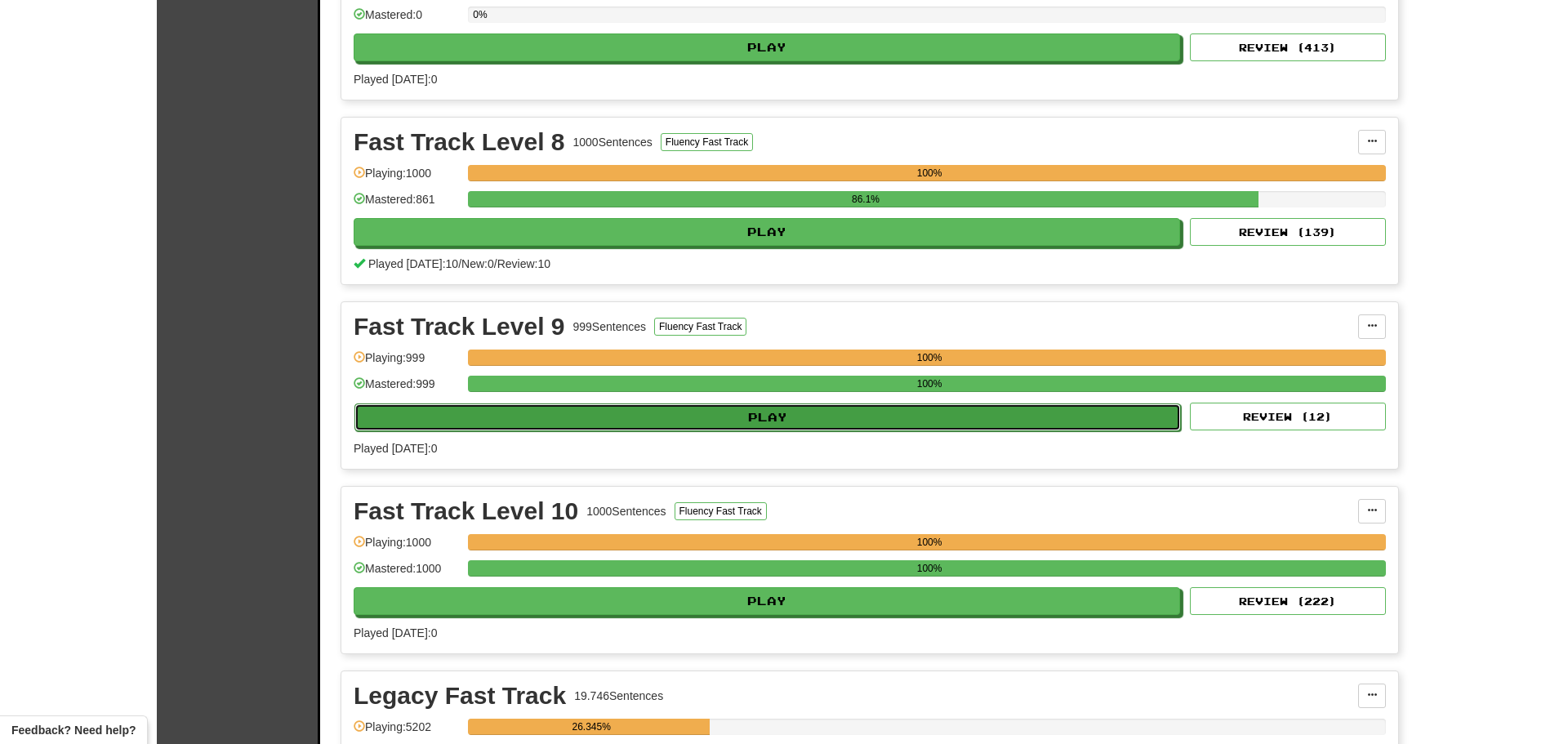
select select "**"
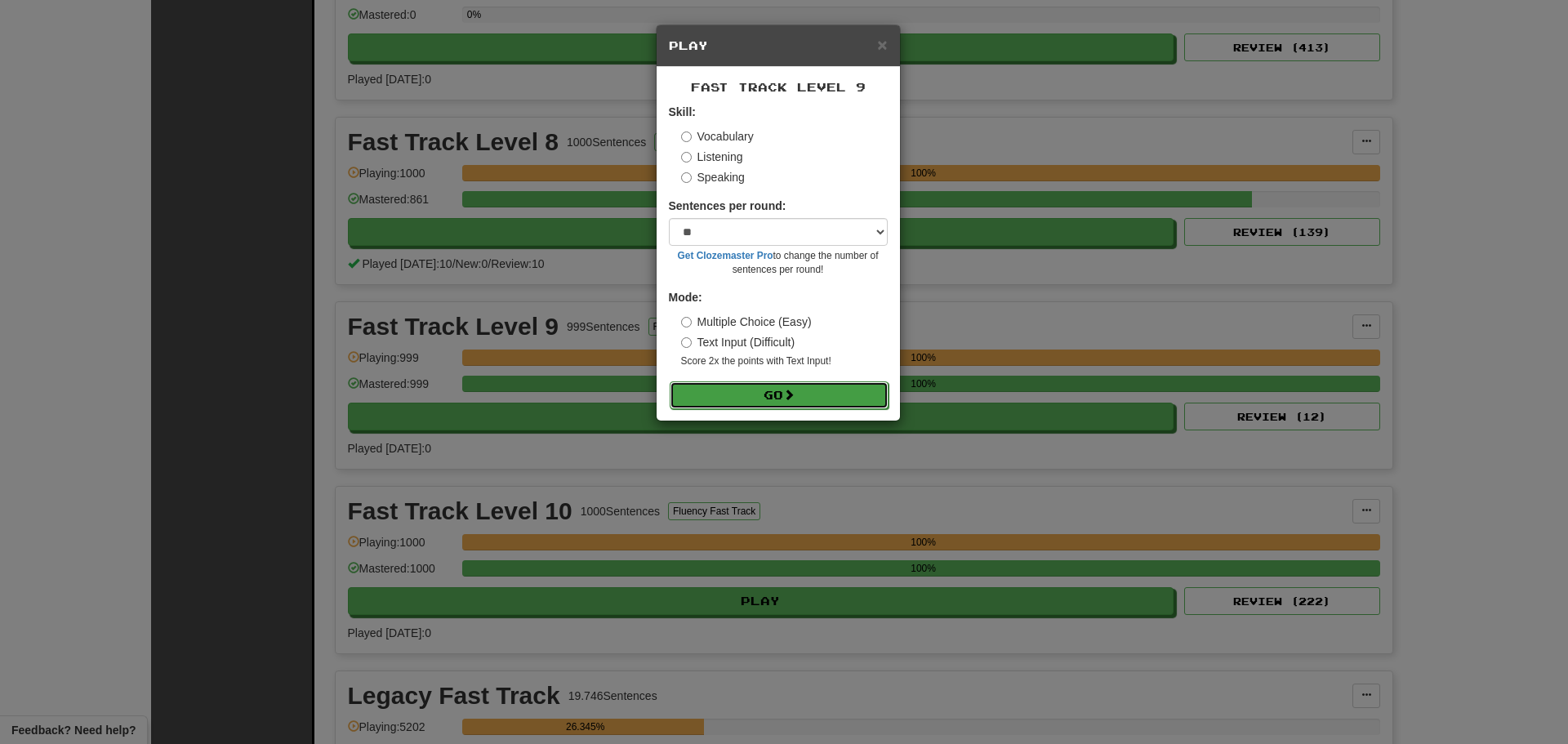
click at [761, 394] on button "Go" at bounding box center [779, 395] width 219 height 28
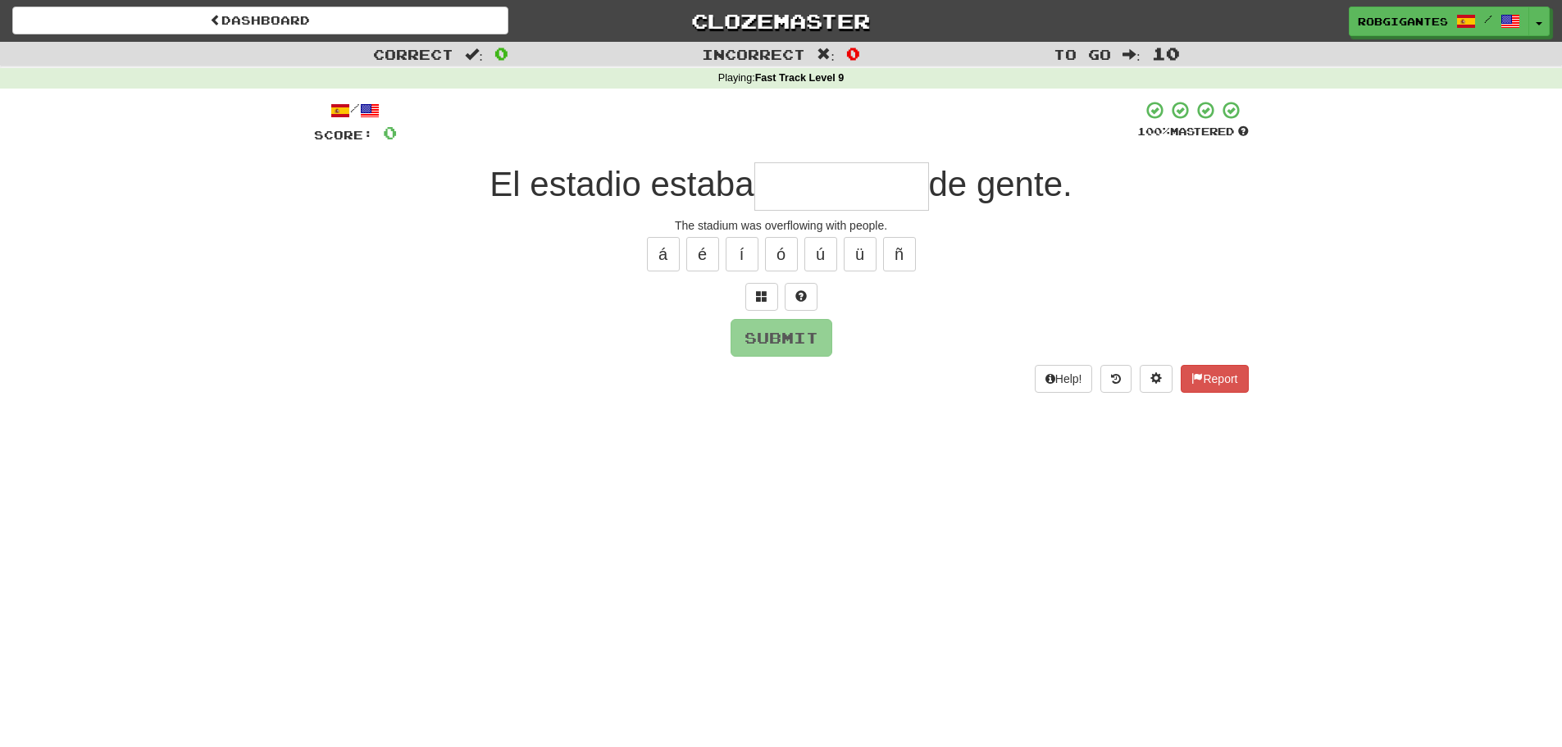
type input "*"
click at [796, 307] on button at bounding box center [800, 297] width 33 height 28
click at [777, 298] on span at bounding box center [780, 295] width 11 height 11
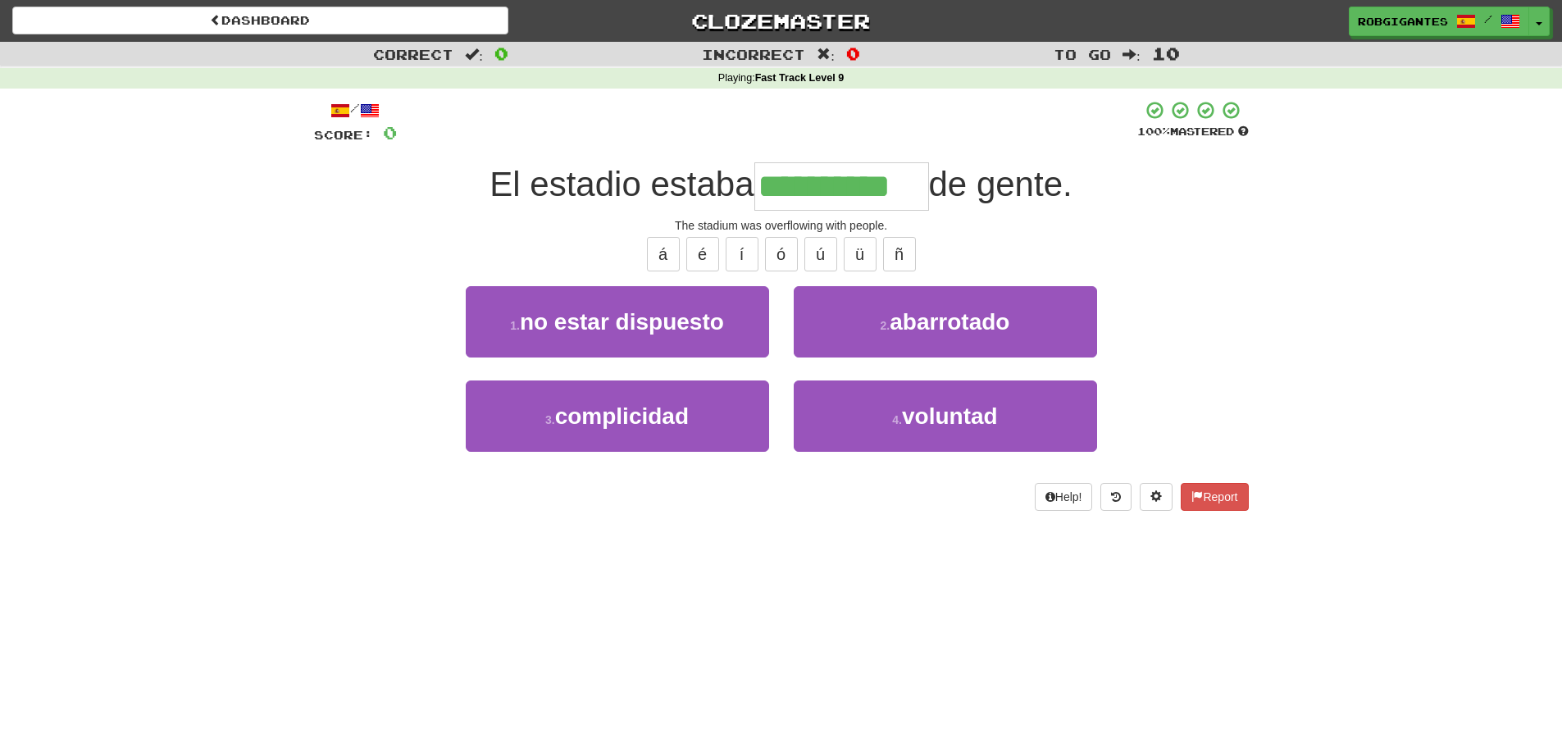
type input "**********"
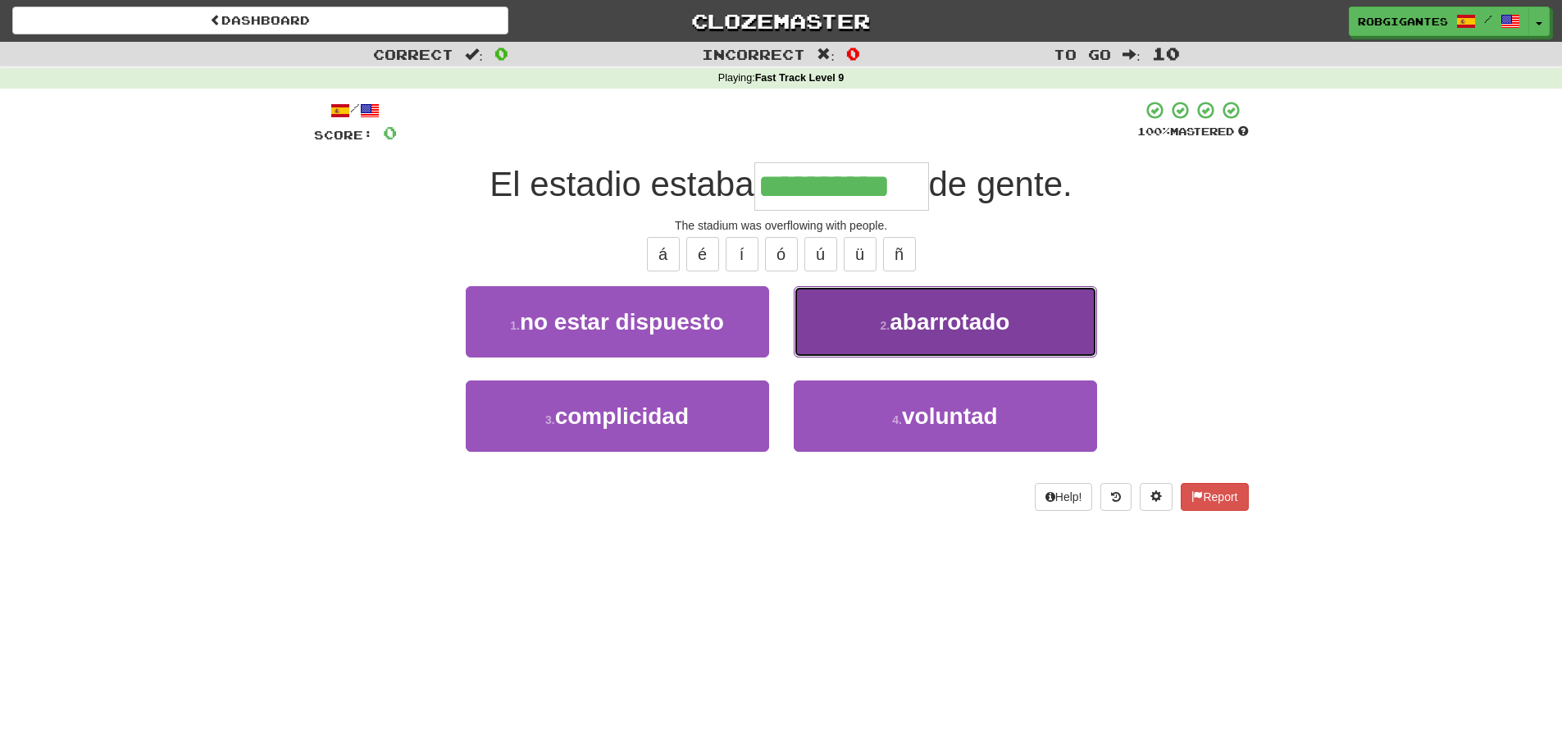
click at [871, 321] on button "2 . abarrotado" at bounding box center [945, 321] width 303 height 71
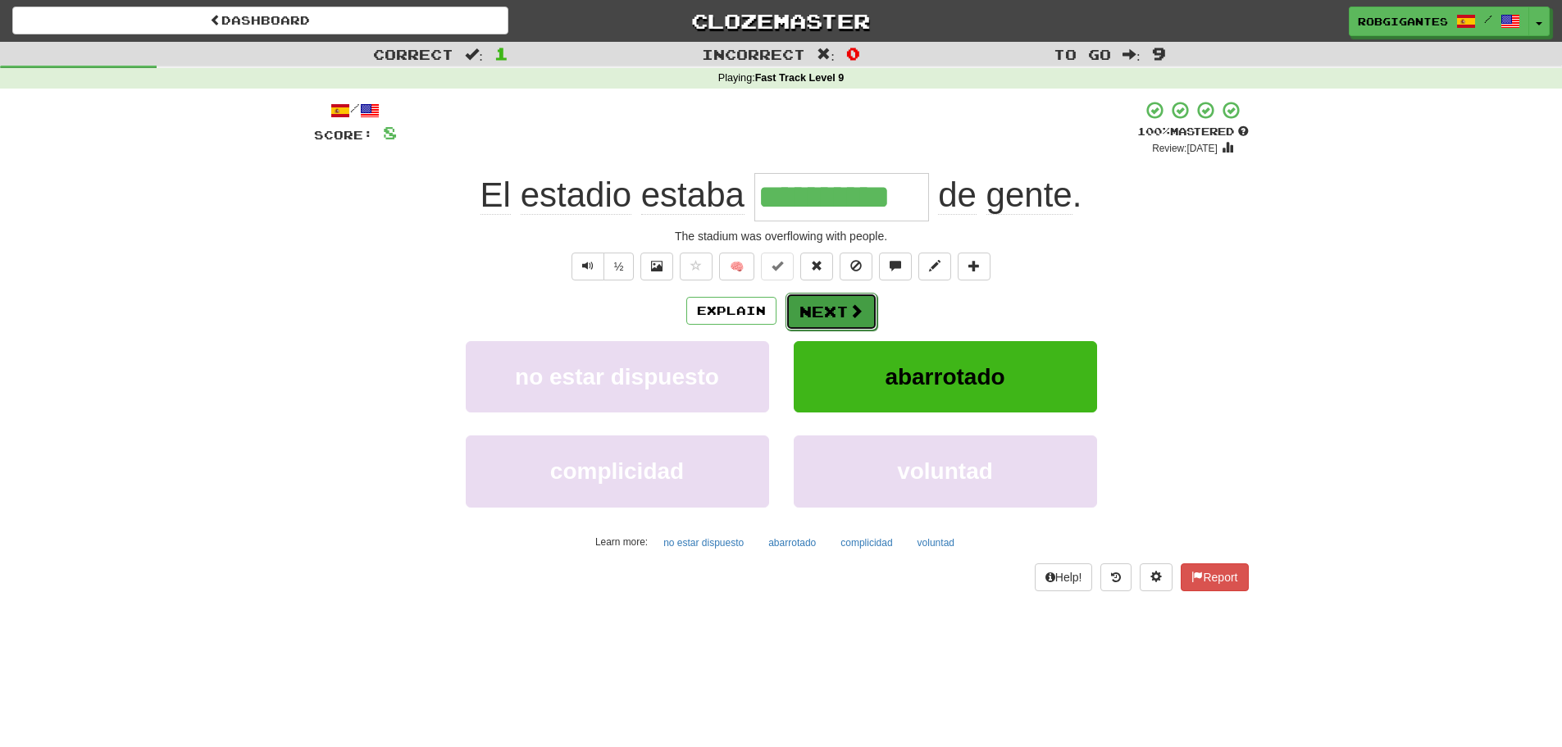
click at [848, 310] on span at bounding box center [855, 310] width 15 height 15
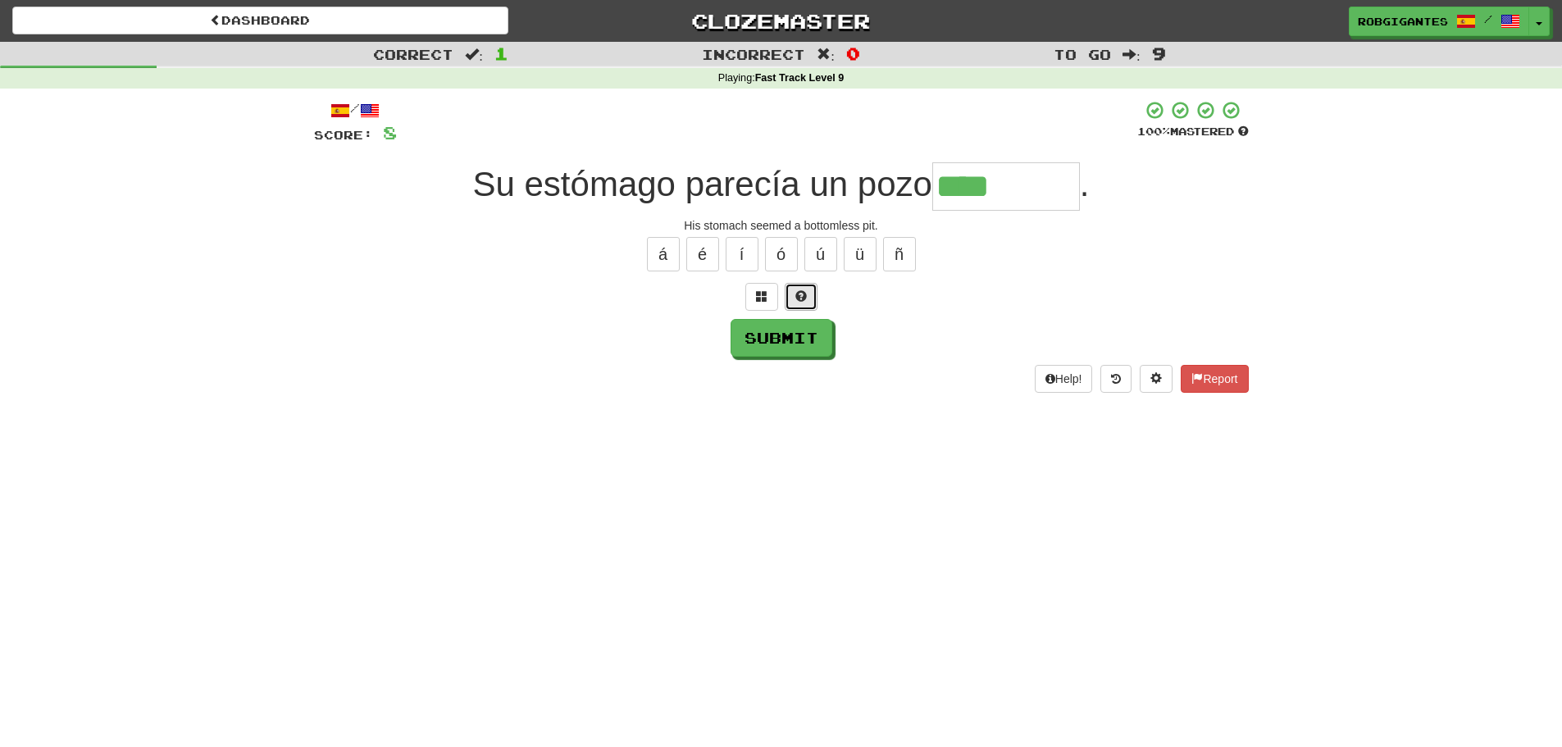
click at [795, 291] on span at bounding box center [800, 295] width 11 height 11
click at [789, 297] on button at bounding box center [781, 297] width 33 height 28
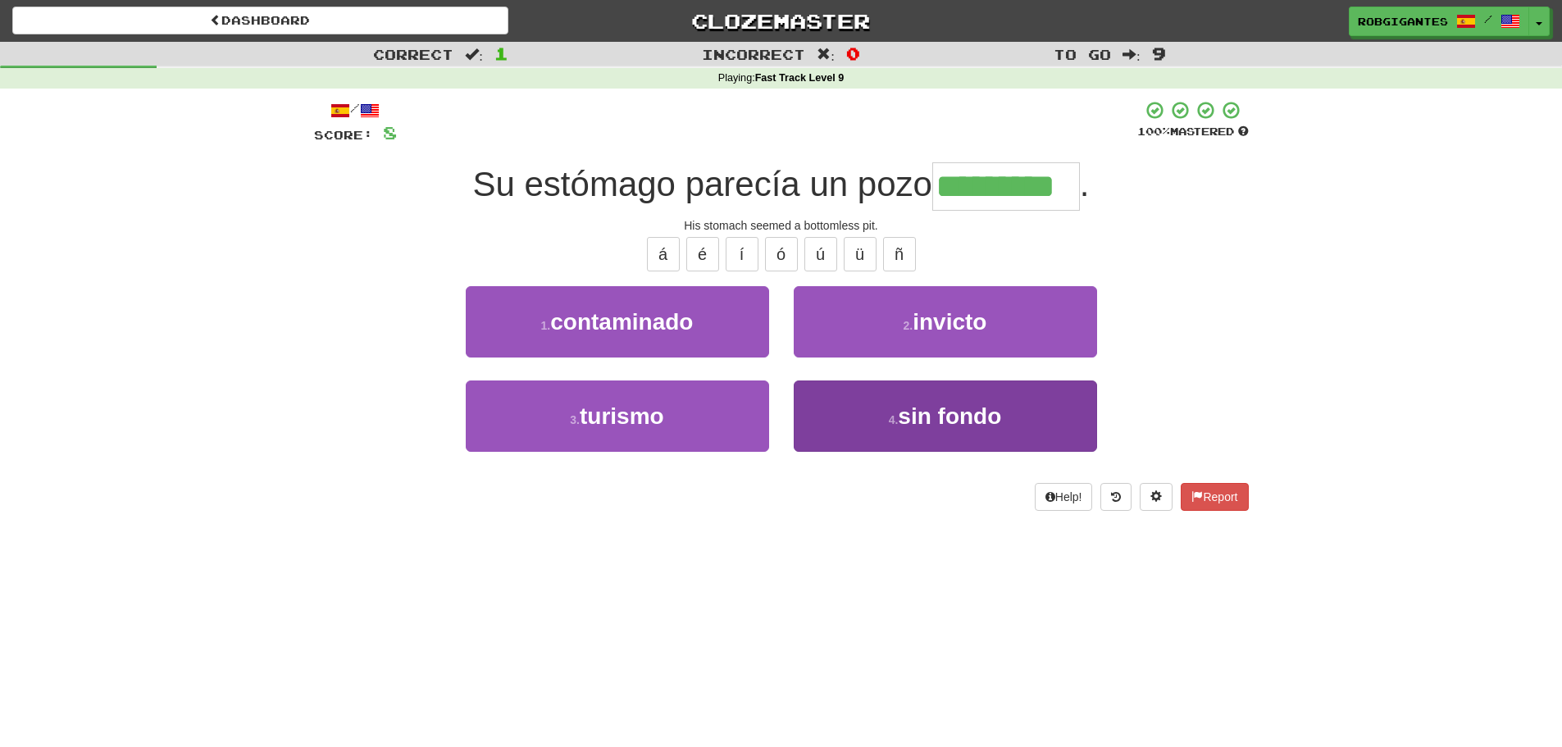
type input "*********"
click at [838, 416] on button "4 . sin fondo" at bounding box center [945, 415] width 303 height 71
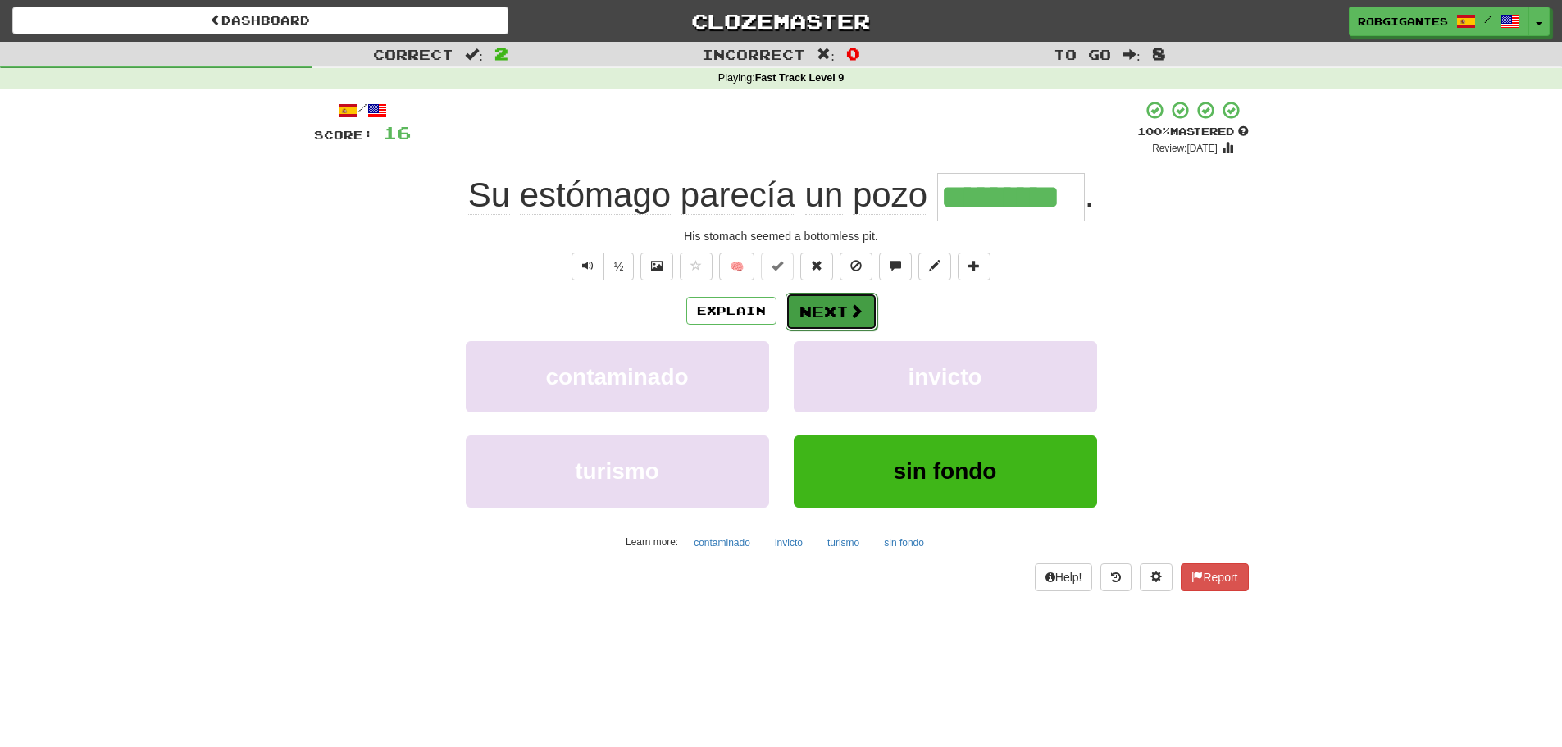
click at [816, 307] on button "Next" at bounding box center [831, 312] width 92 height 38
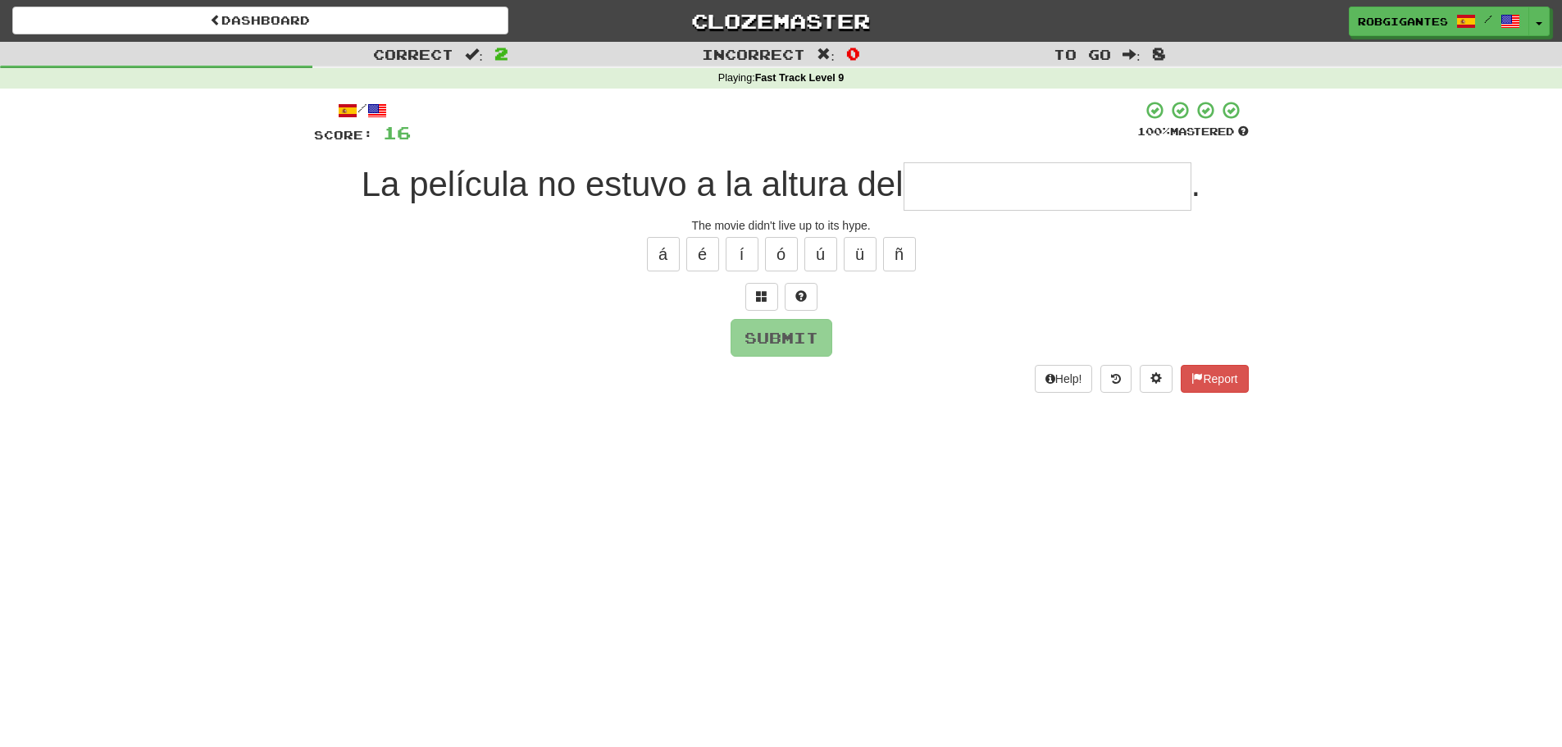
type input "*"
click at [809, 297] on button at bounding box center [800, 297] width 33 height 28
click at [785, 299] on span at bounding box center [780, 295] width 11 height 11
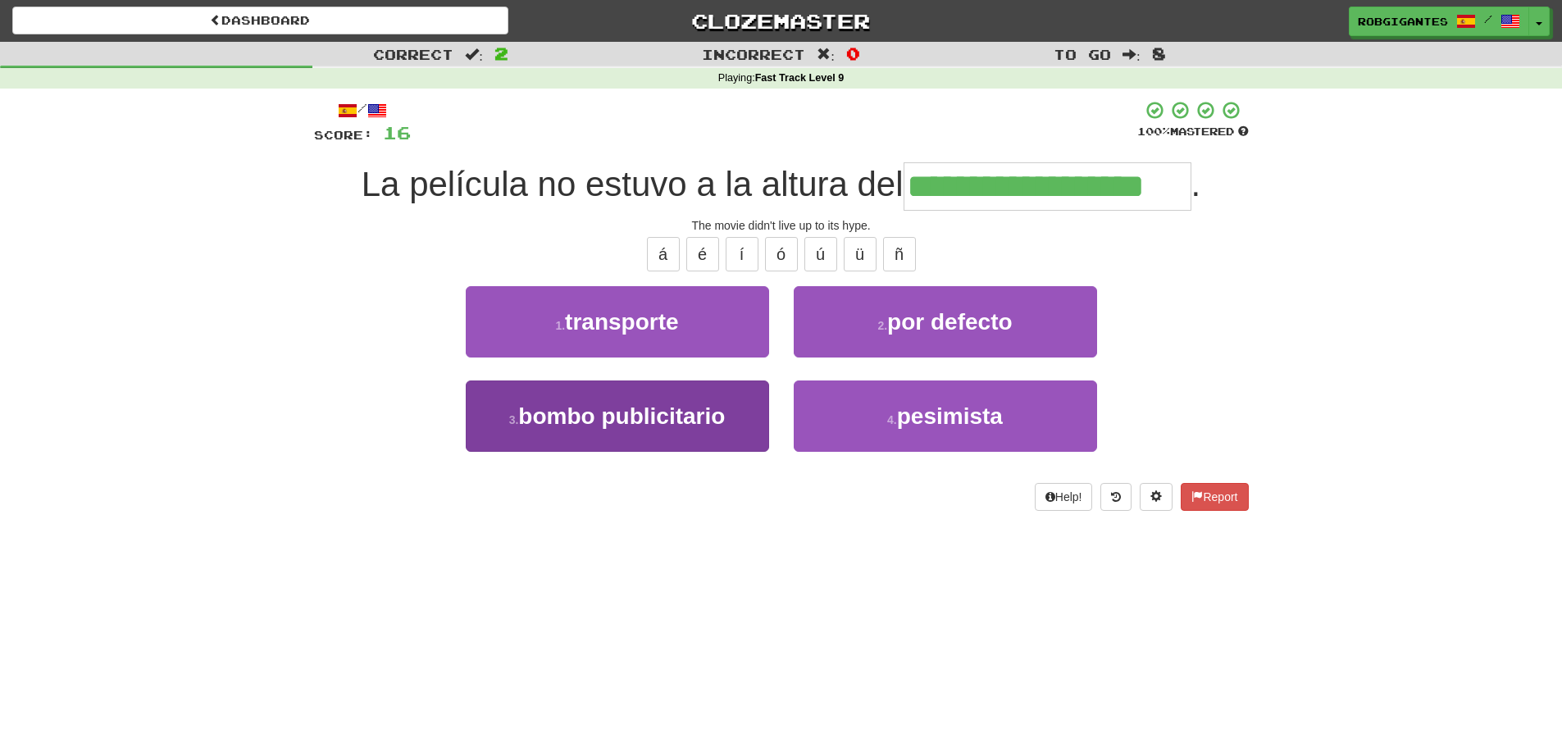
type input "**********"
click at [631, 419] on span "bombo publicitario" at bounding box center [621, 415] width 207 height 25
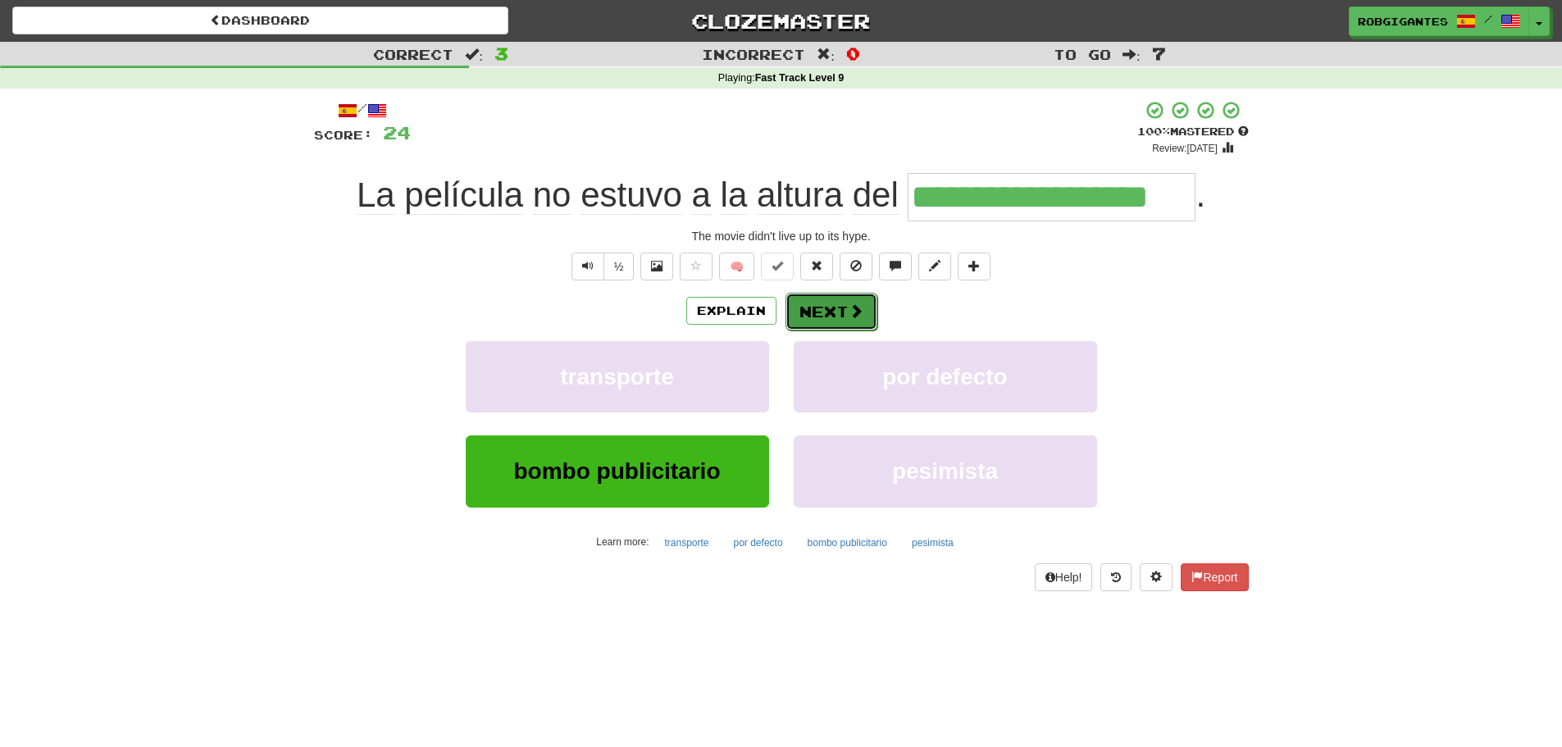
click at [802, 309] on button "Next" at bounding box center [831, 312] width 92 height 38
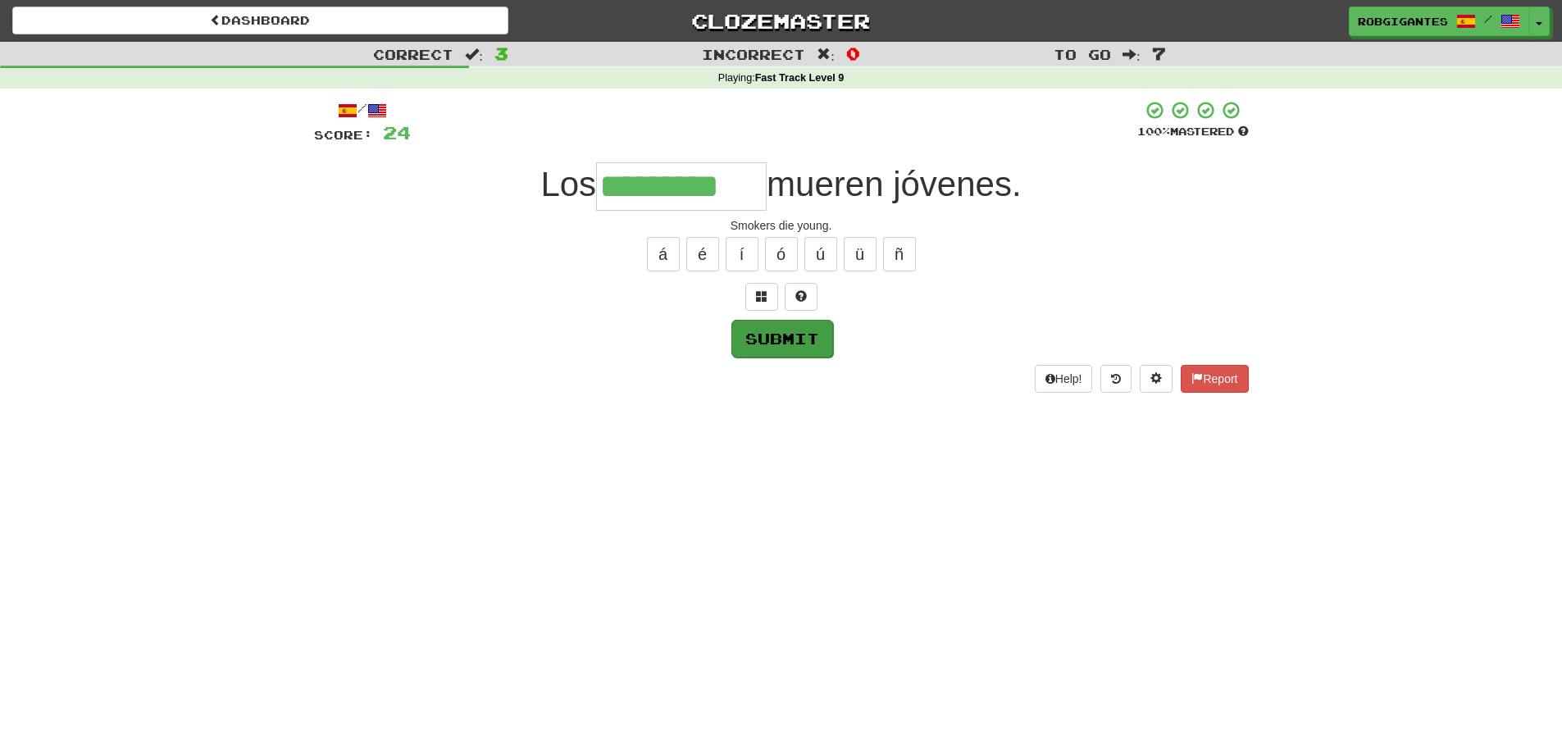
type input "*********"
drag, startPoint x: 768, startPoint y: 337, endPoint x: 484, endPoint y: 330, distance: 284.5
click at [766, 337] on button "Submit" at bounding box center [781, 338] width 102 height 38
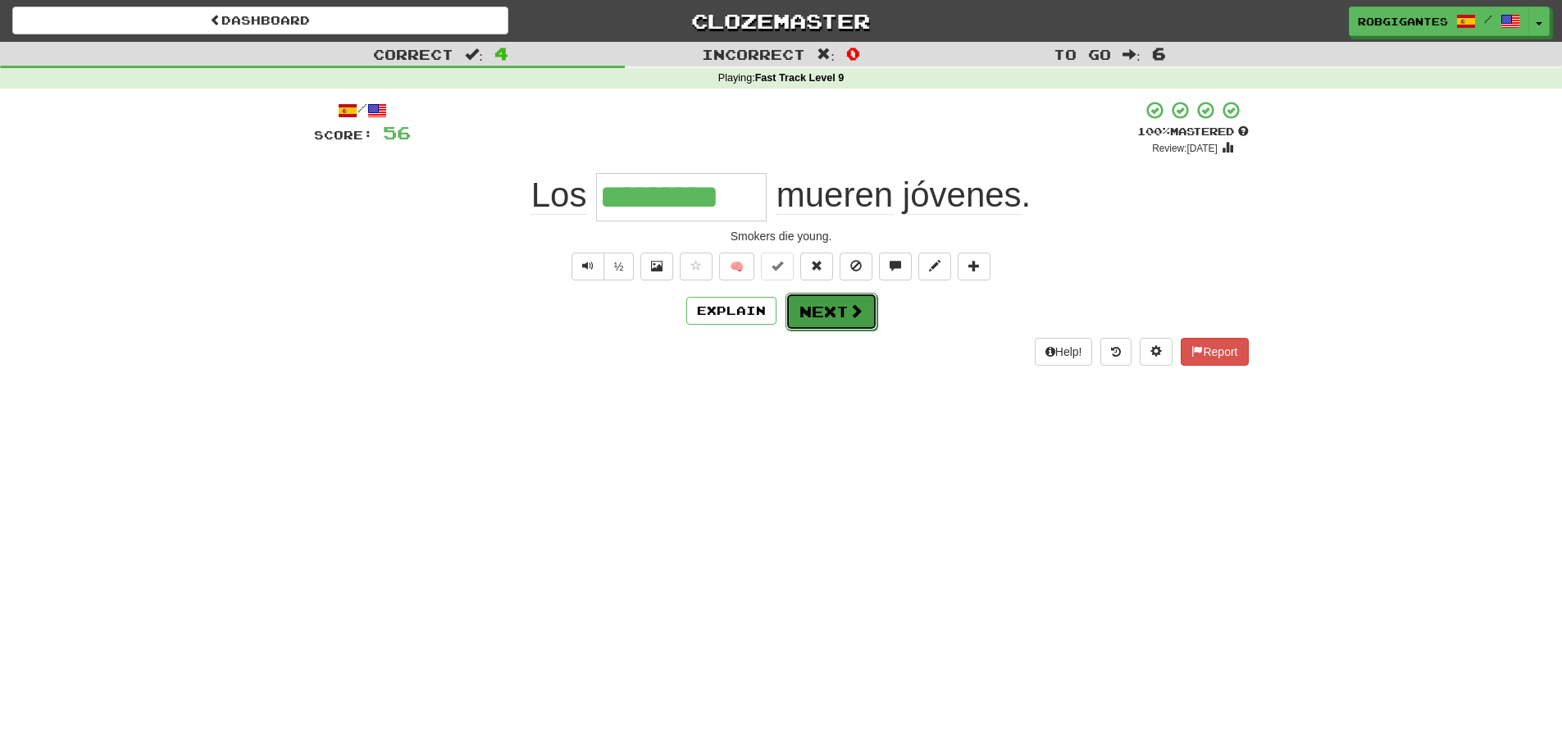
click at [833, 309] on button "Next" at bounding box center [831, 312] width 92 height 38
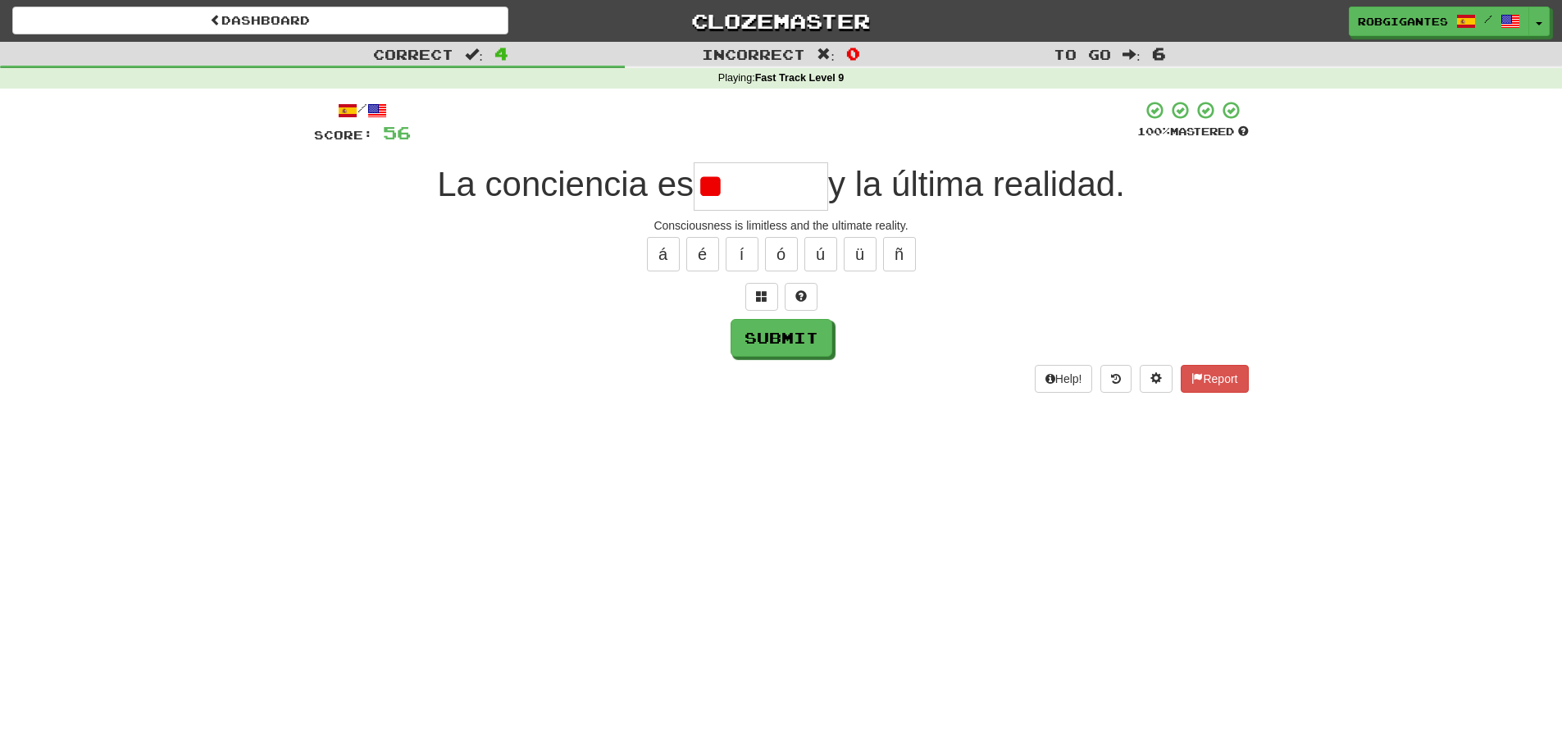
type input "*"
type input "*********"
click at [754, 336] on button "Submit" at bounding box center [782, 339] width 102 height 38
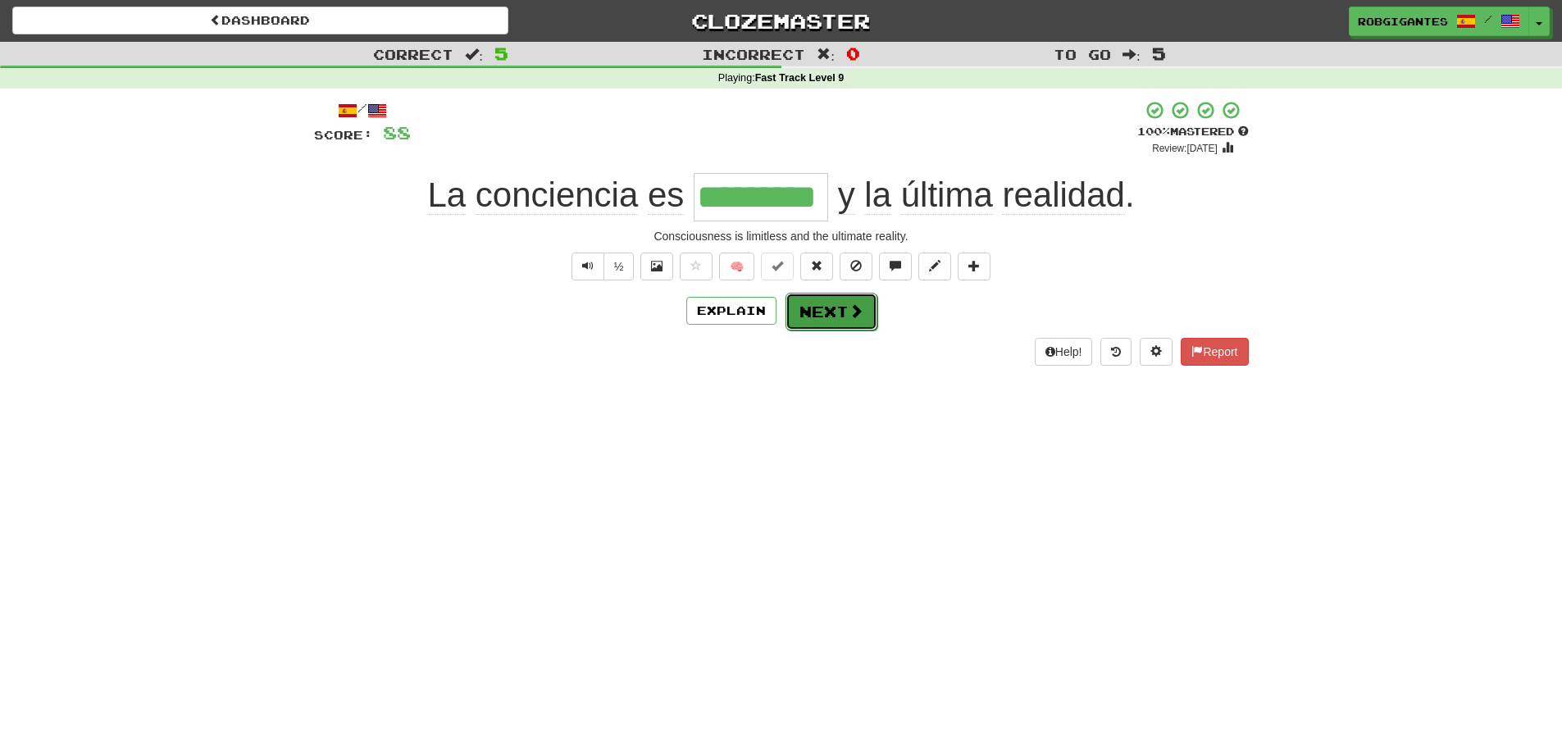
click at [840, 307] on button "Next" at bounding box center [831, 312] width 92 height 38
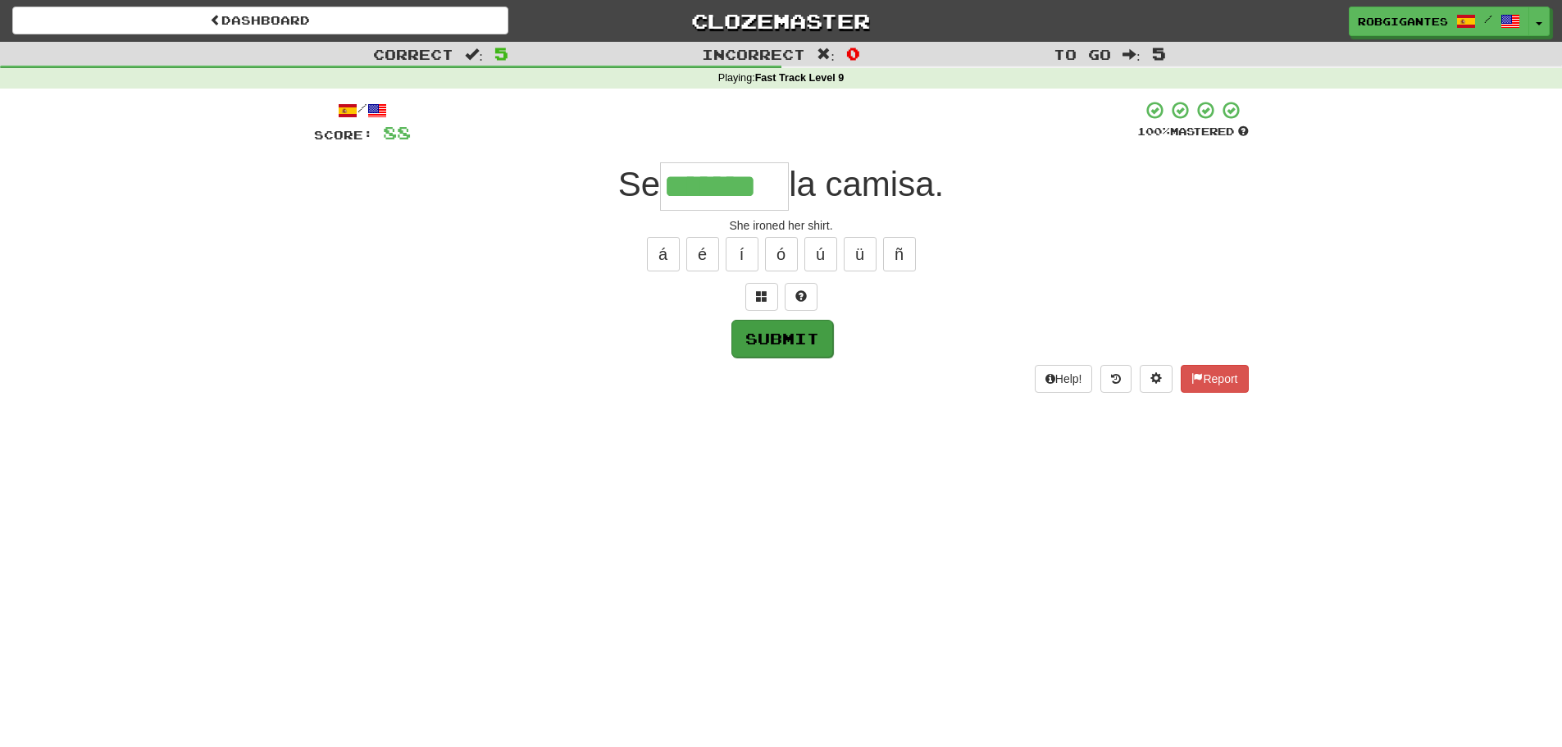
type input "*******"
click at [771, 344] on button "Submit" at bounding box center [782, 339] width 102 height 38
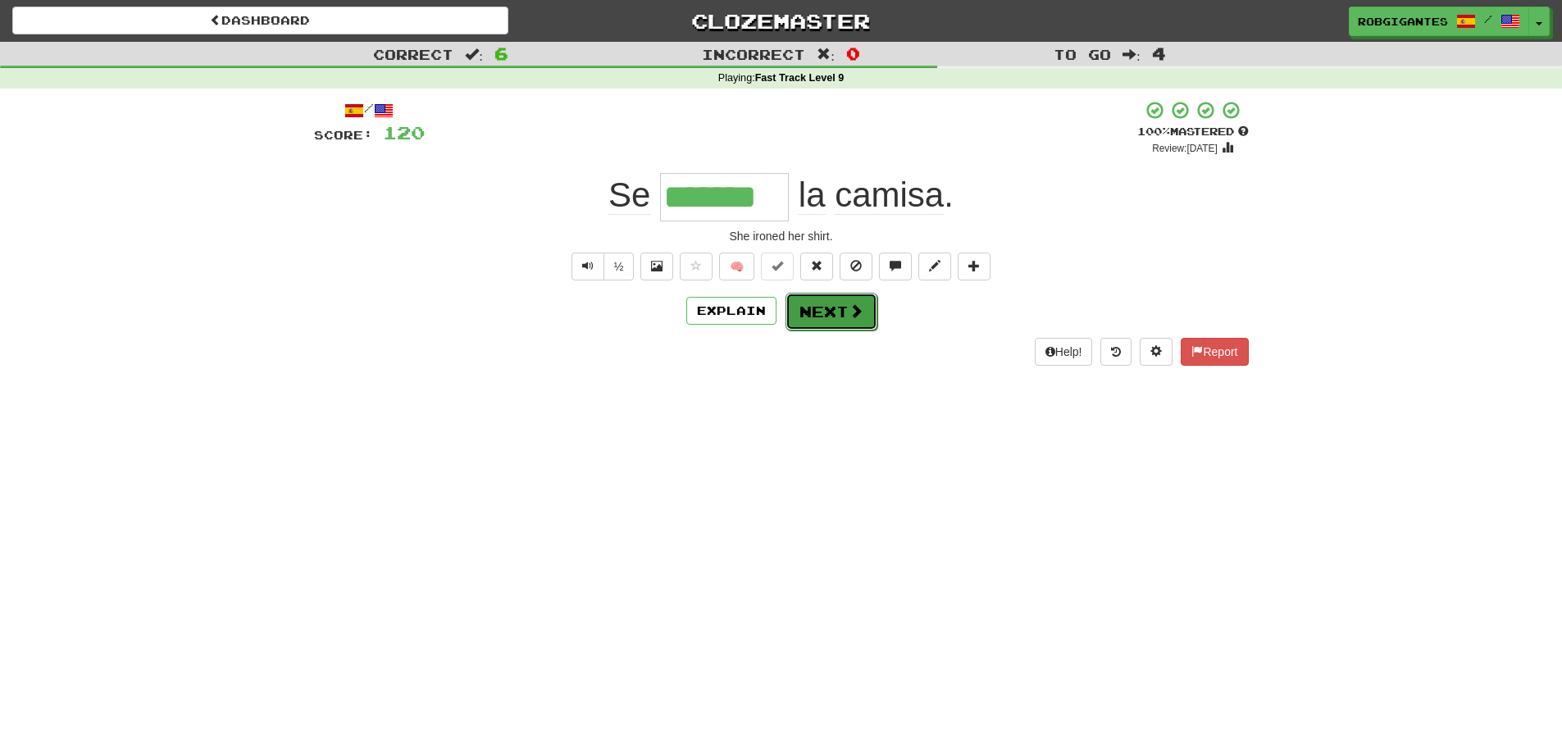
click at [816, 310] on button "Next" at bounding box center [831, 312] width 92 height 38
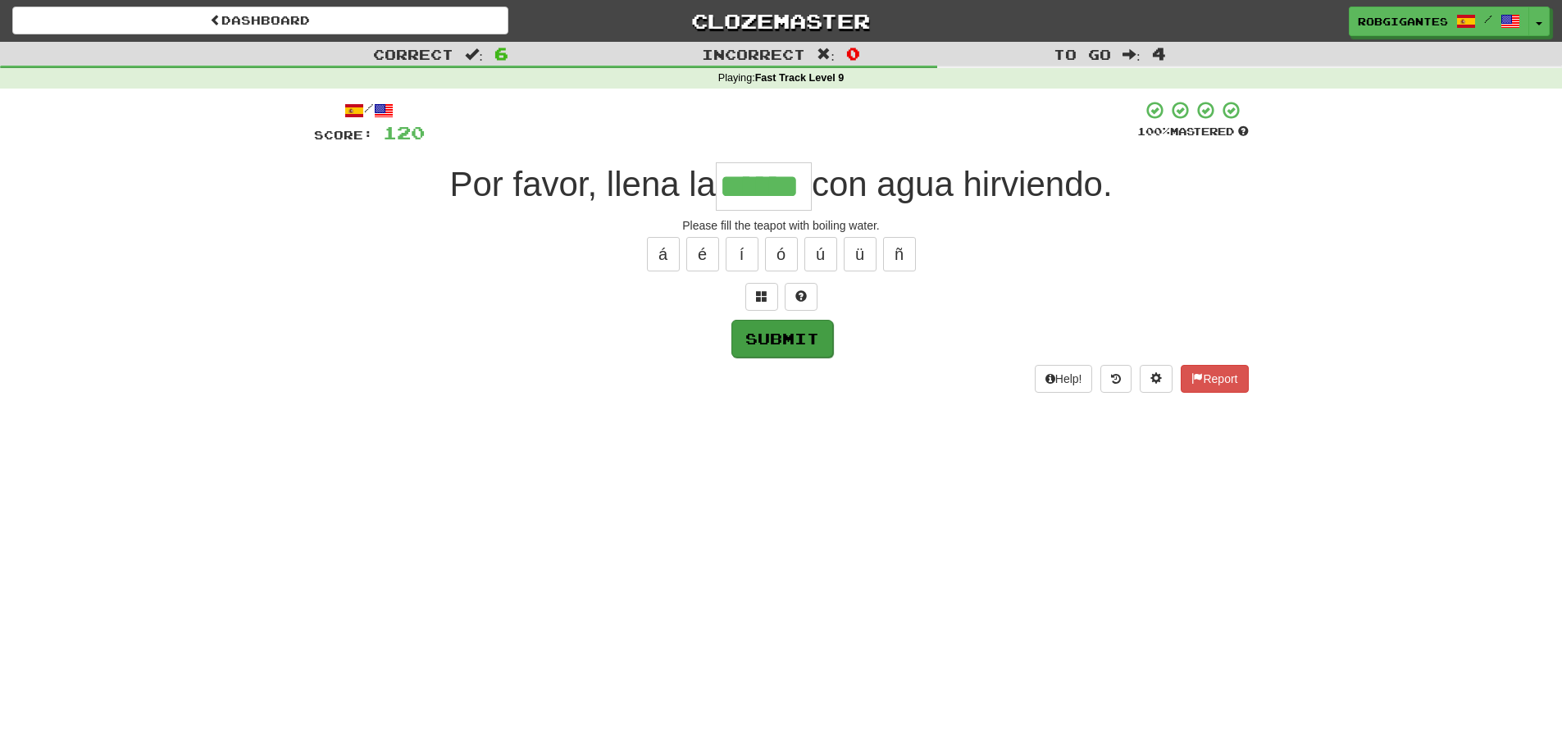
type input "******"
click at [782, 337] on button "Submit" at bounding box center [782, 339] width 102 height 38
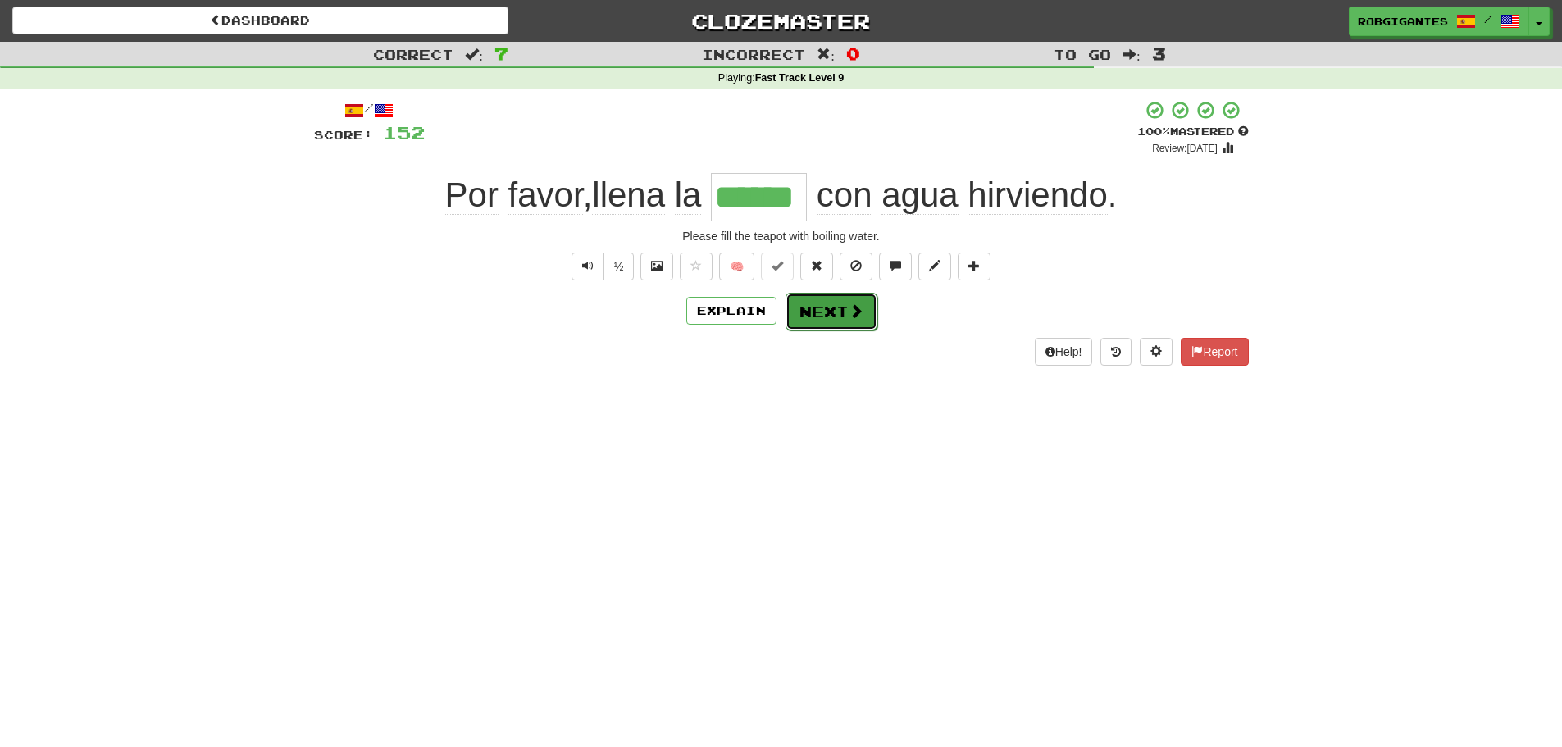
click at [835, 310] on button "Next" at bounding box center [831, 312] width 92 height 38
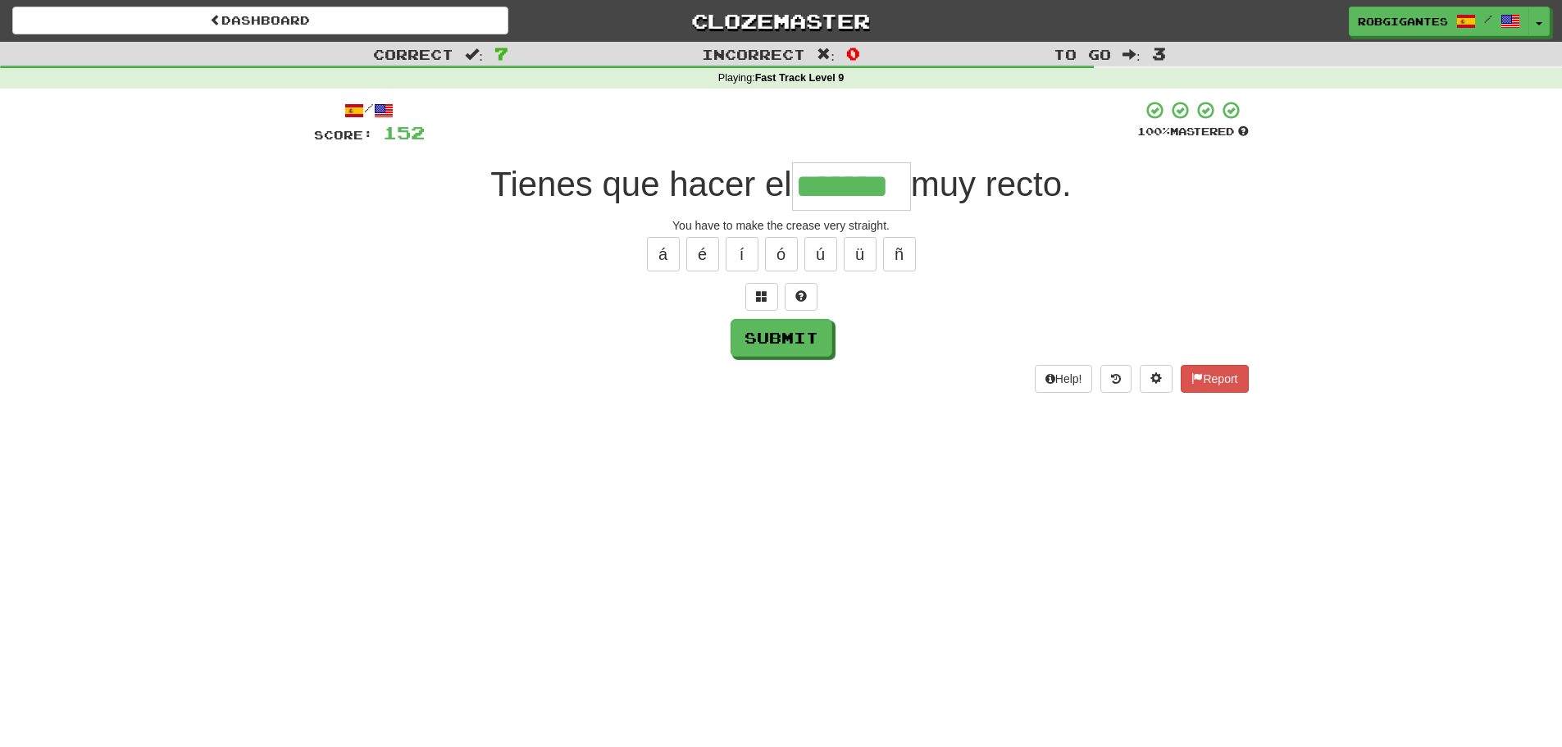
type input "*******"
click at [798, 338] on button "Submit" at bounding box center [782, 339] width 102 height 38
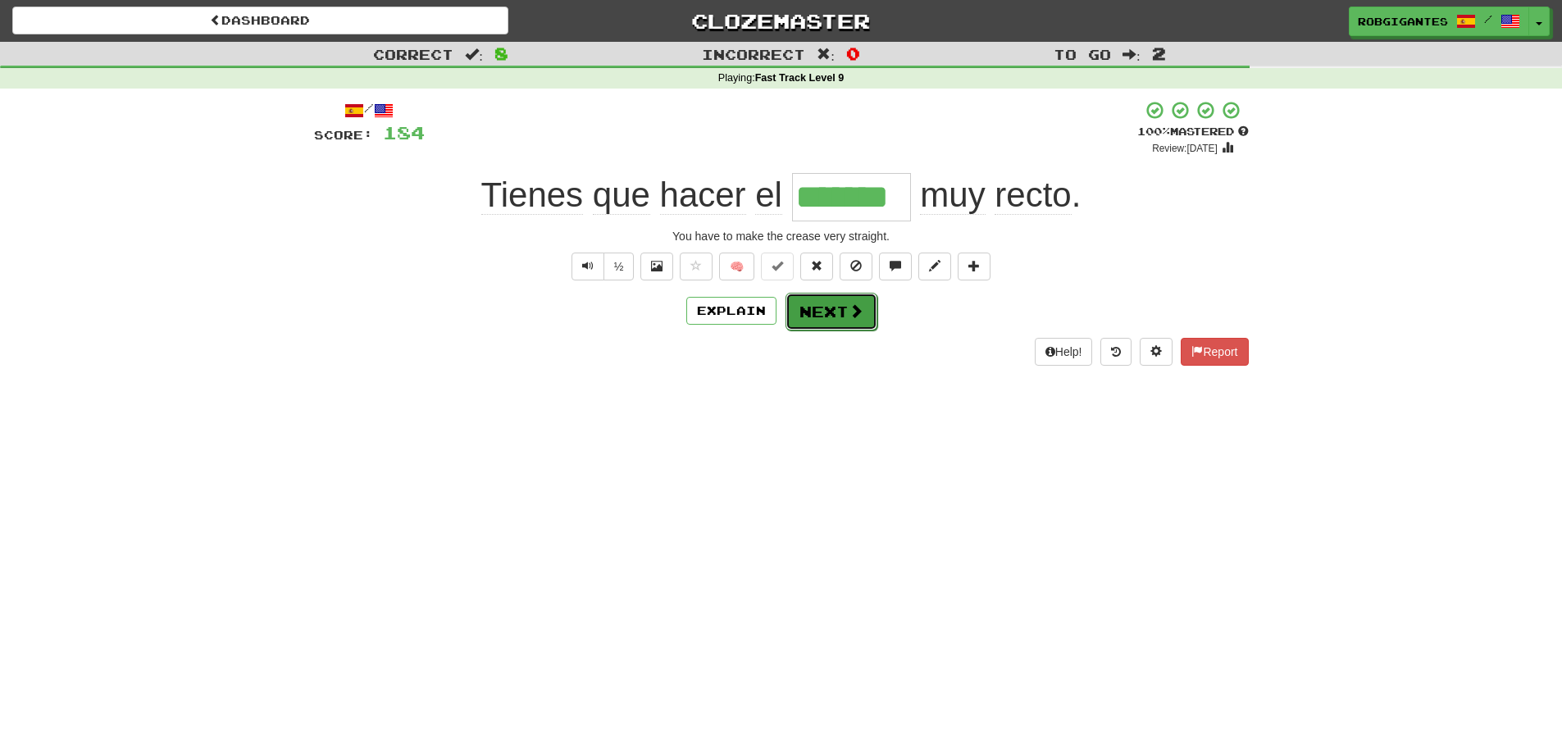
click at [811, 312] on button "Next" at bounding box center [831, 312] width 92 height 38
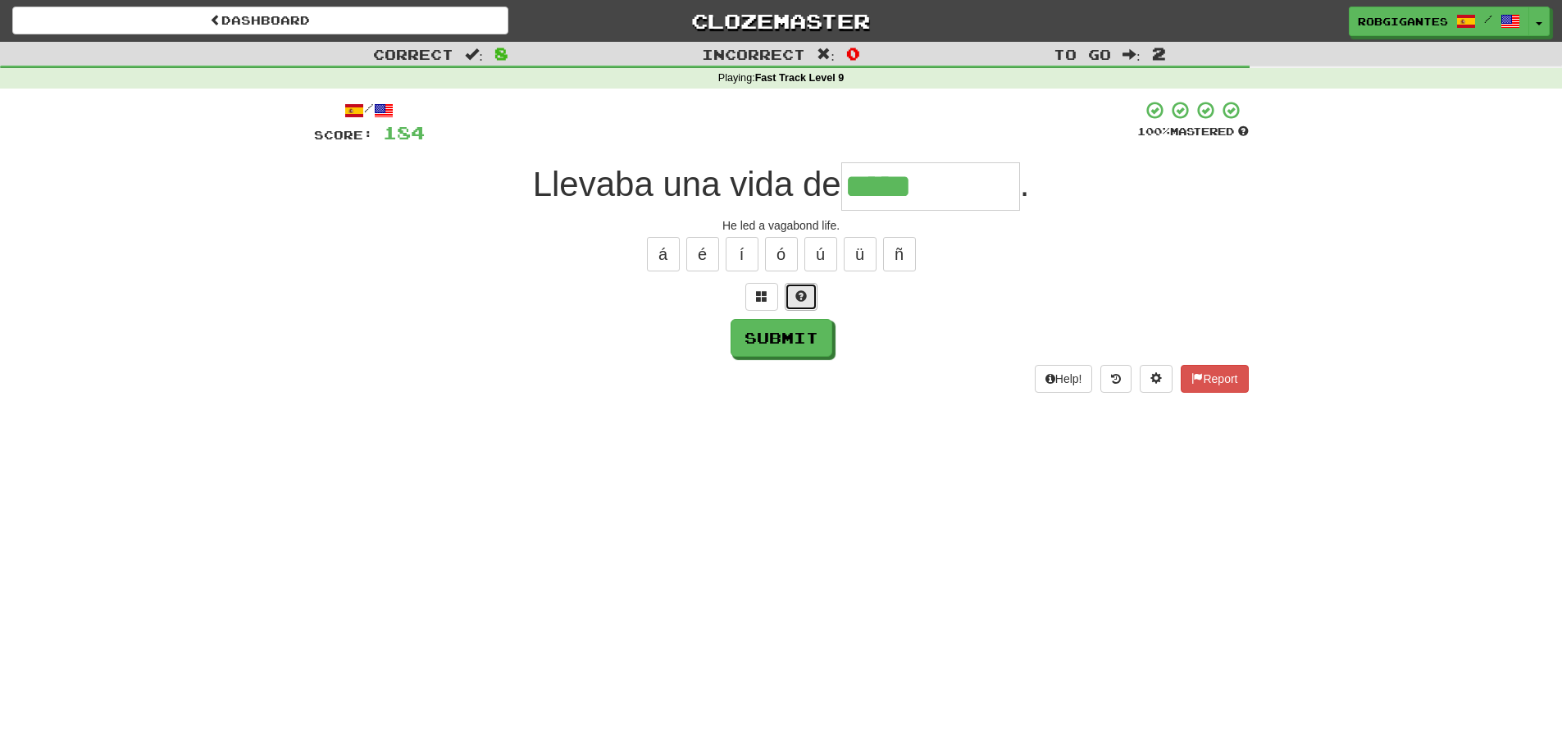
click at [803, 301] on span at bounding box center [800, 295] width 11 height 11
type input "*********"
click at [797, 340] on button "Submit" at bounding box center [782, 339] width 102 height 38
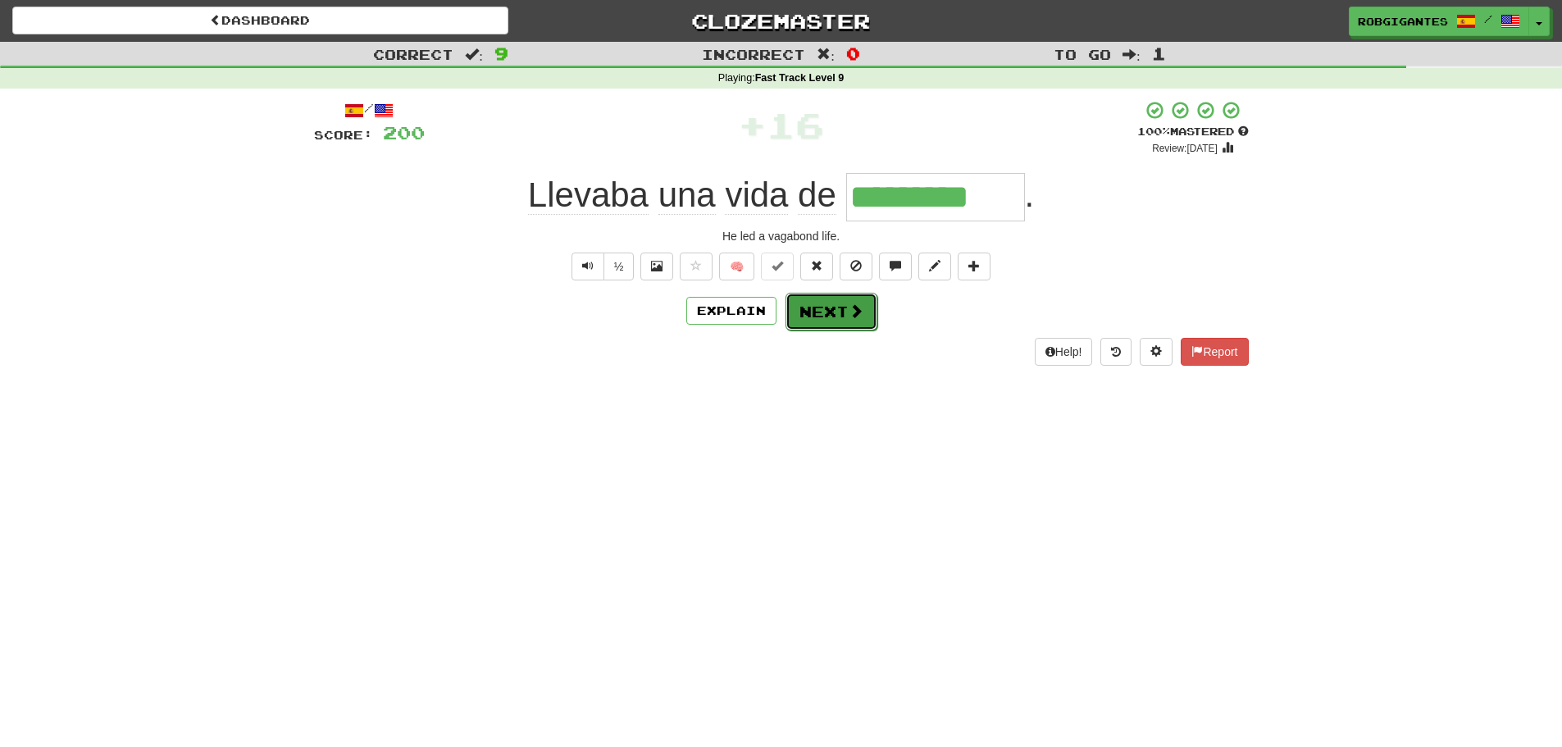
click at [842, 306] on button "Next" at bounding box center [831, 312] width 92 height 38
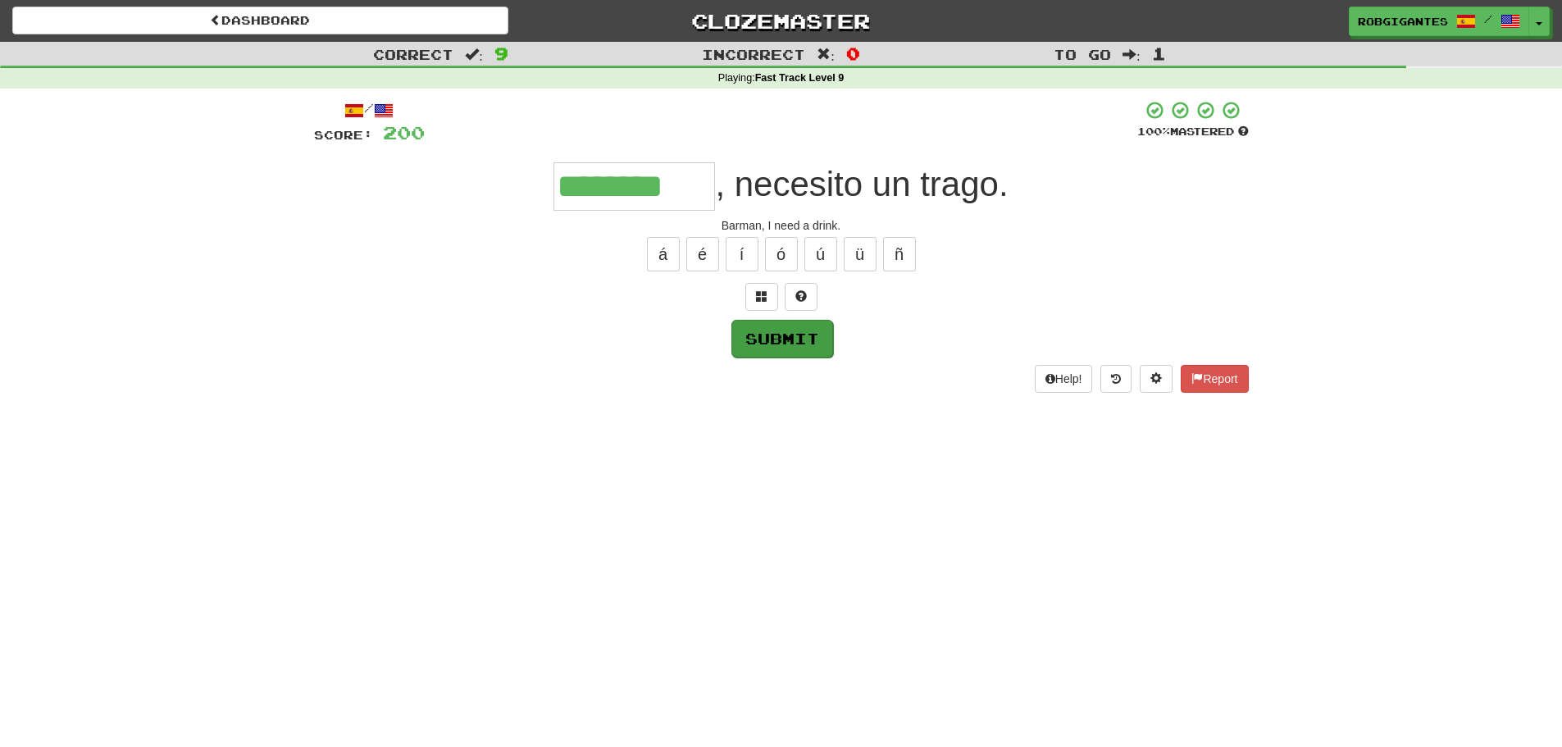
type input "********"
drag, startPoint x: 754, startPoint y: 338, endPoint x: 727, endPoint y: 330, distance: 28.0
click at [753, 338] on button "Submit" at bounding box center [781, 338] width 102 height 38
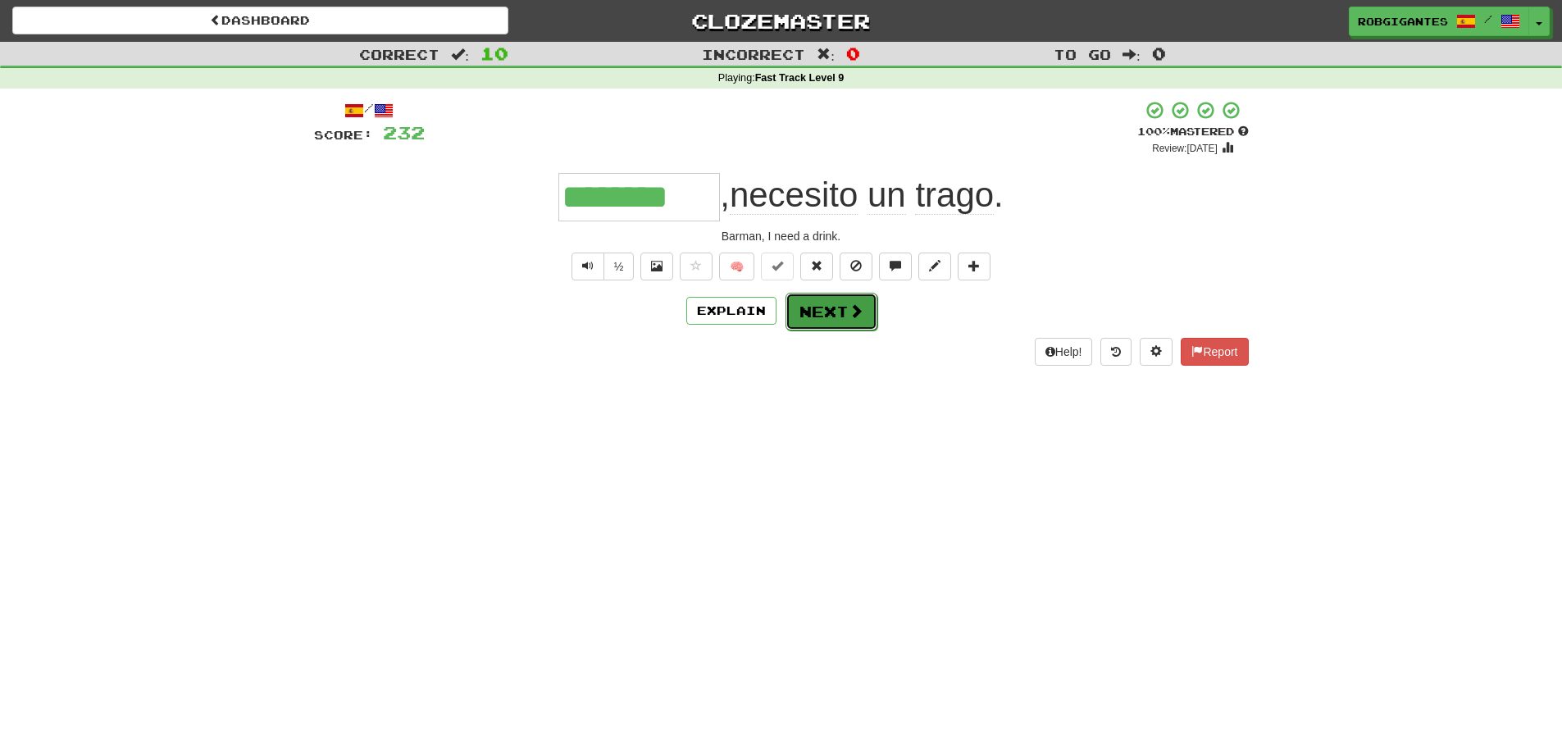
click at [815, 313] on button "Next" at bounding box center [831, 312] width 92 height 38
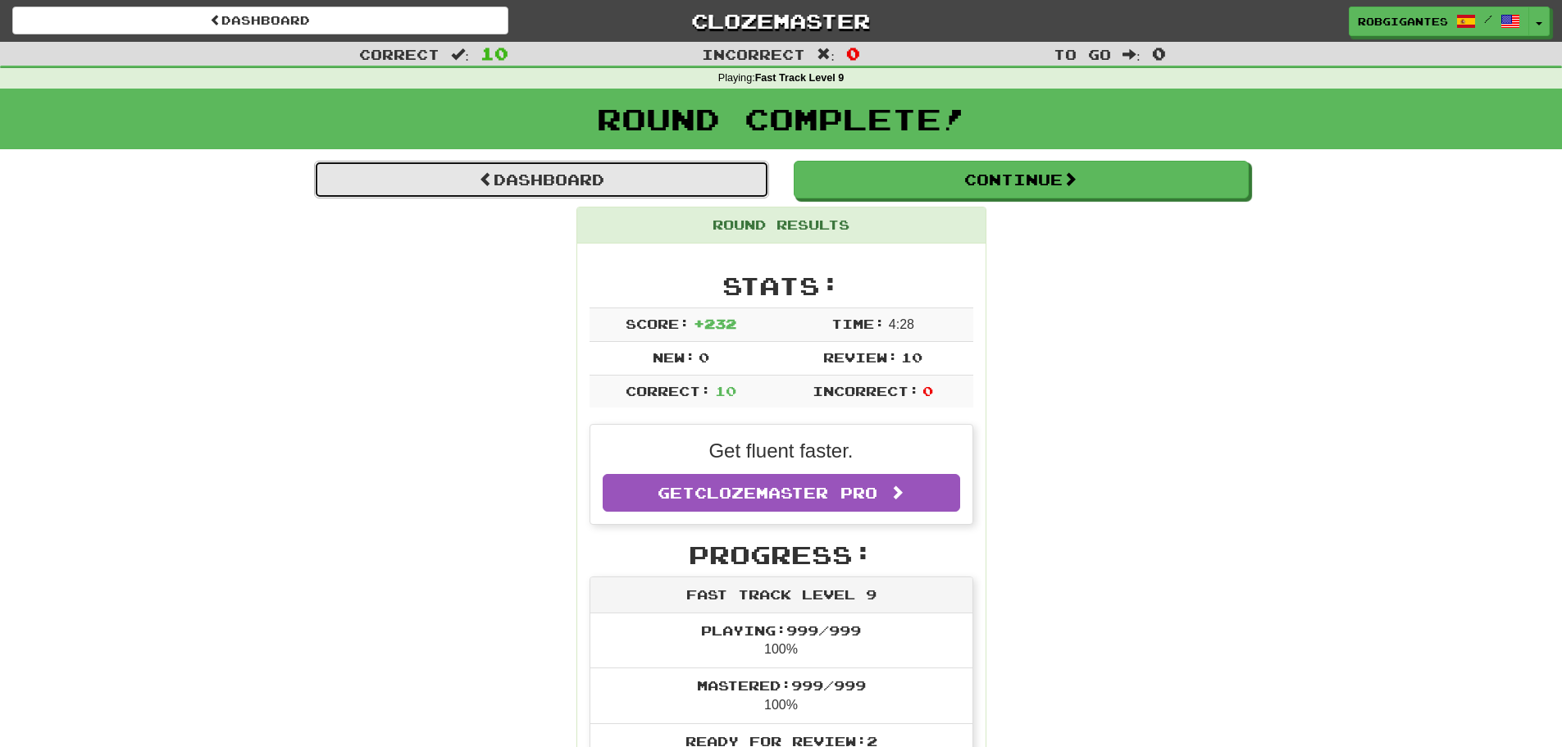
click at [358, 180] on link "Dashboard" at bounding box center [541, 180] width 455 height 38
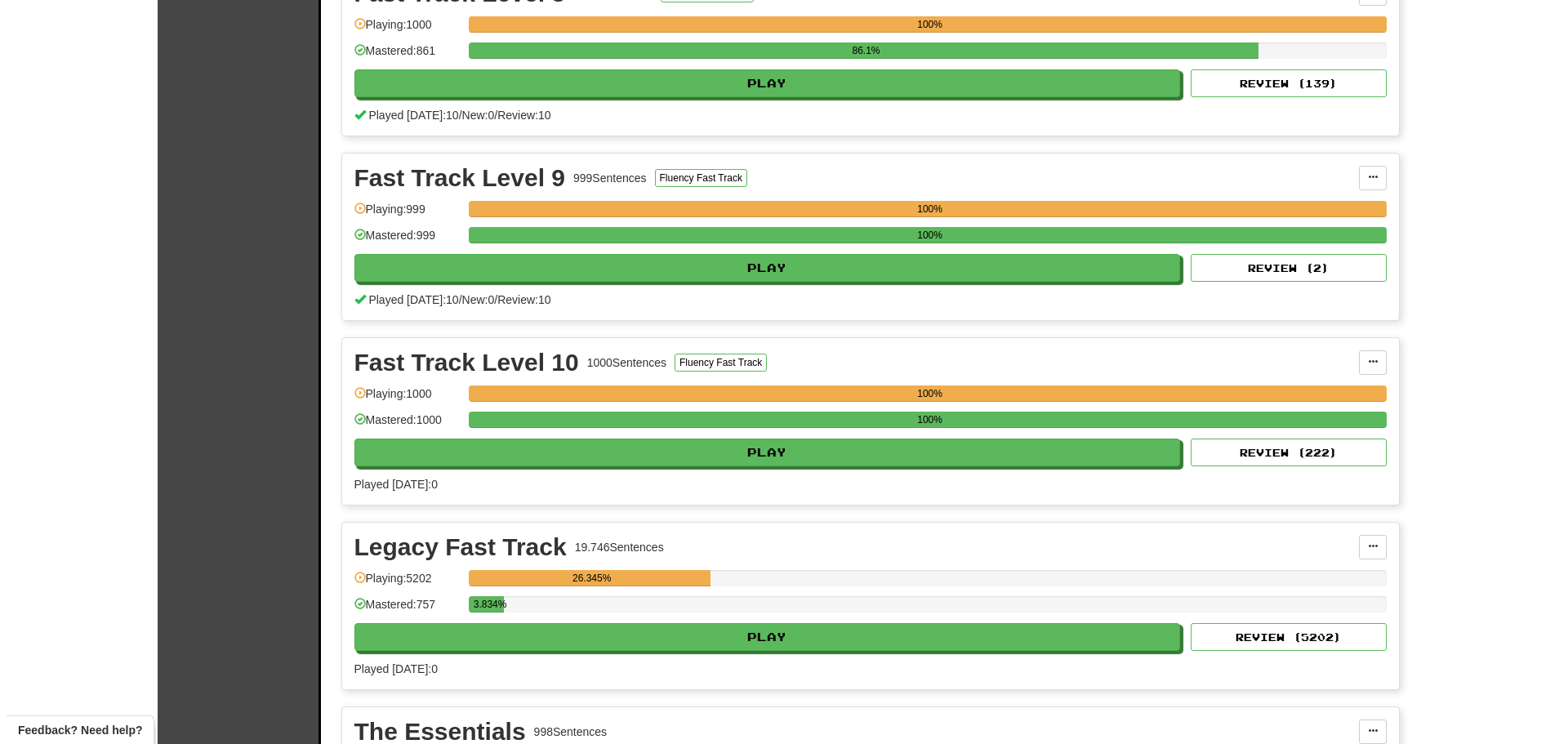
scroll to position [1714, 0]
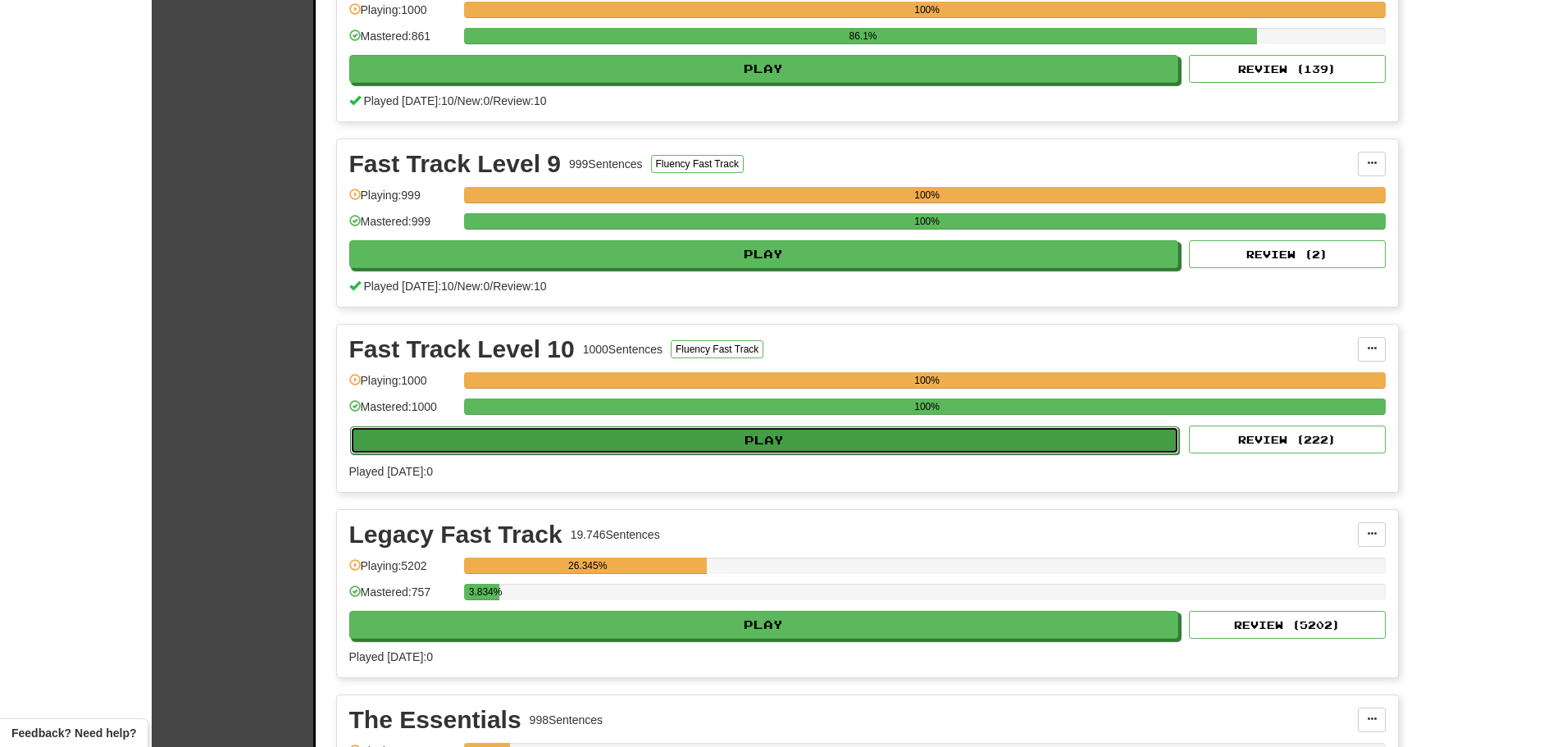
click at [575, 440] on button "Play" at bounding box center [765, 440] width 830 height 28
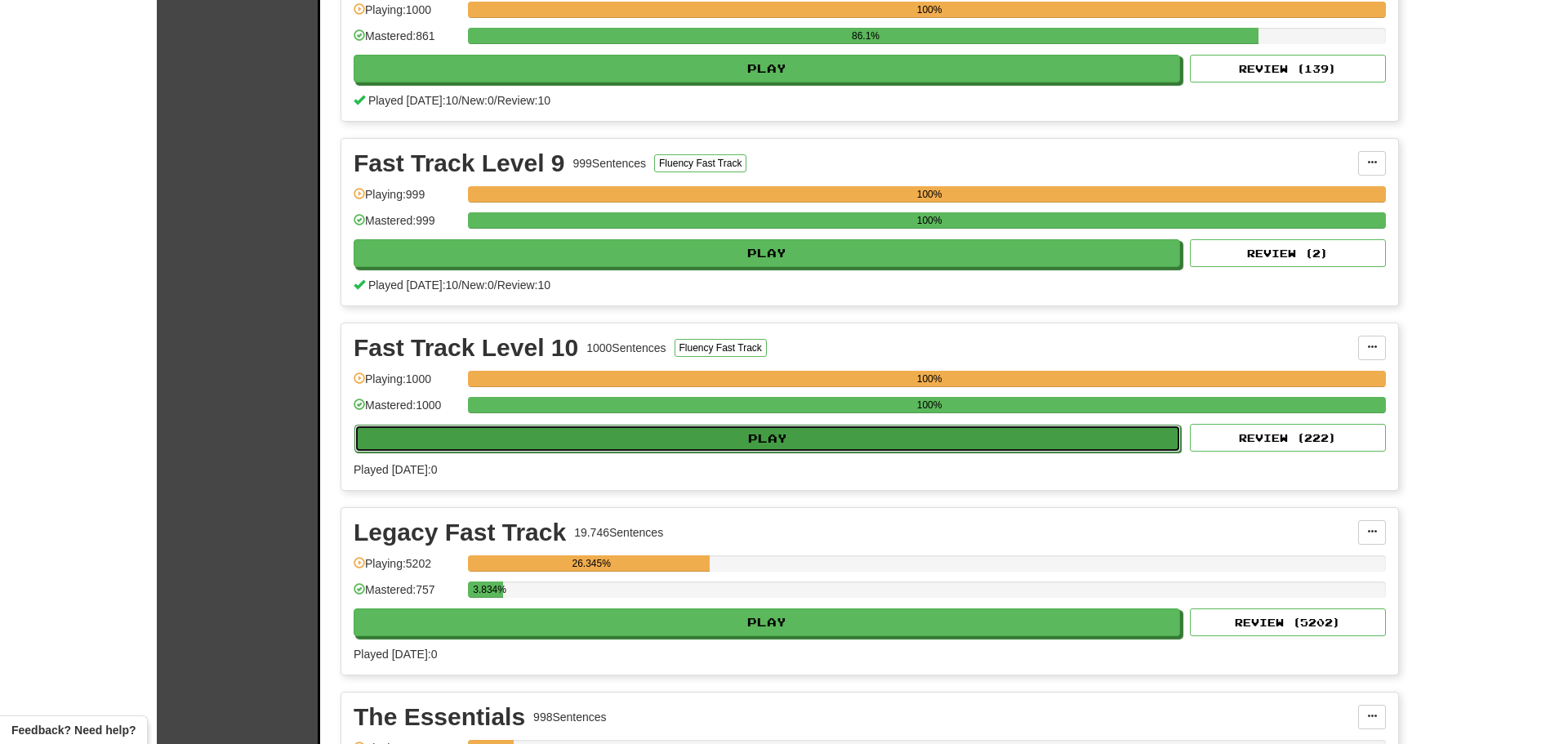
select select "**"
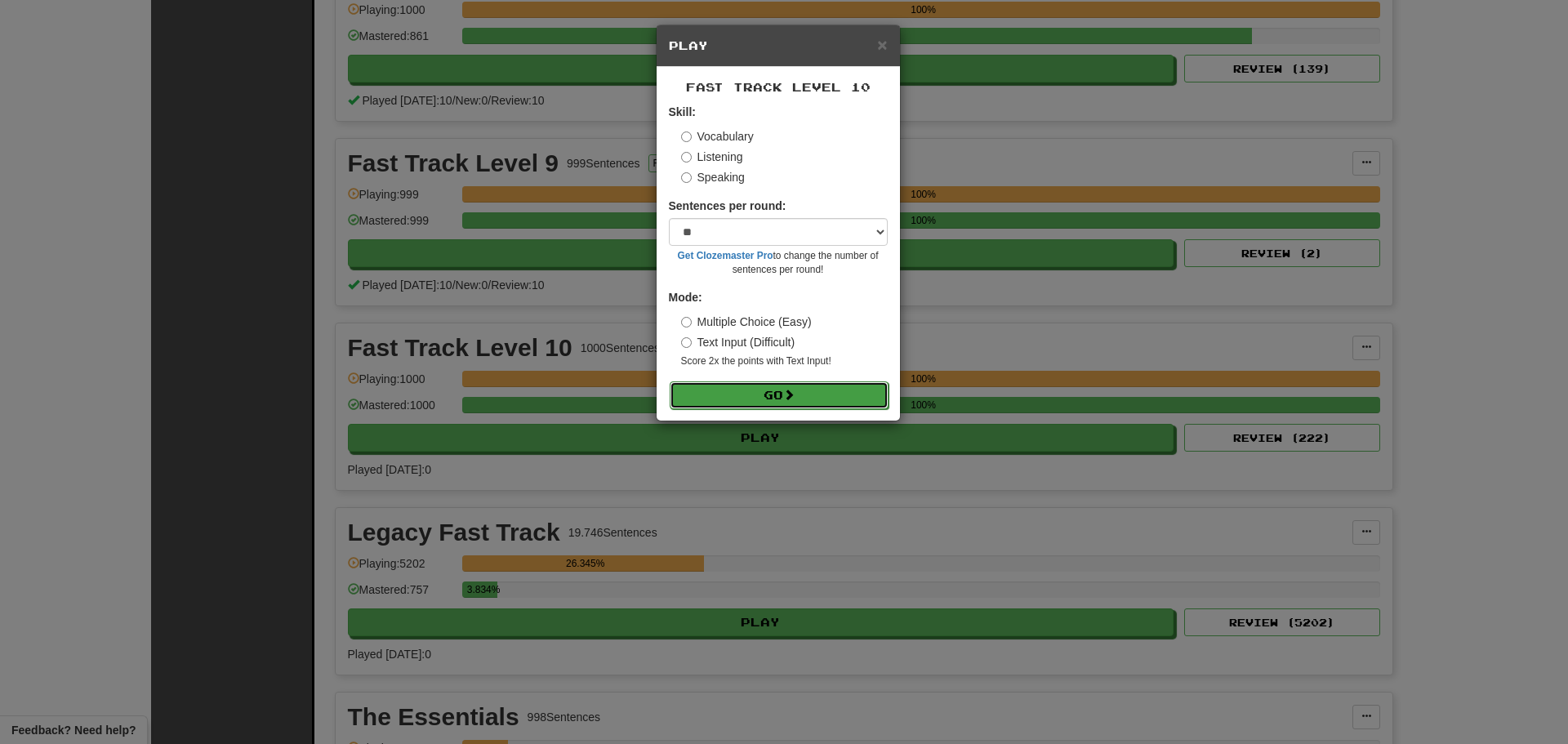
click at [736, 391] on button "Go" at bounding box center [779, 395] width 219 height 28
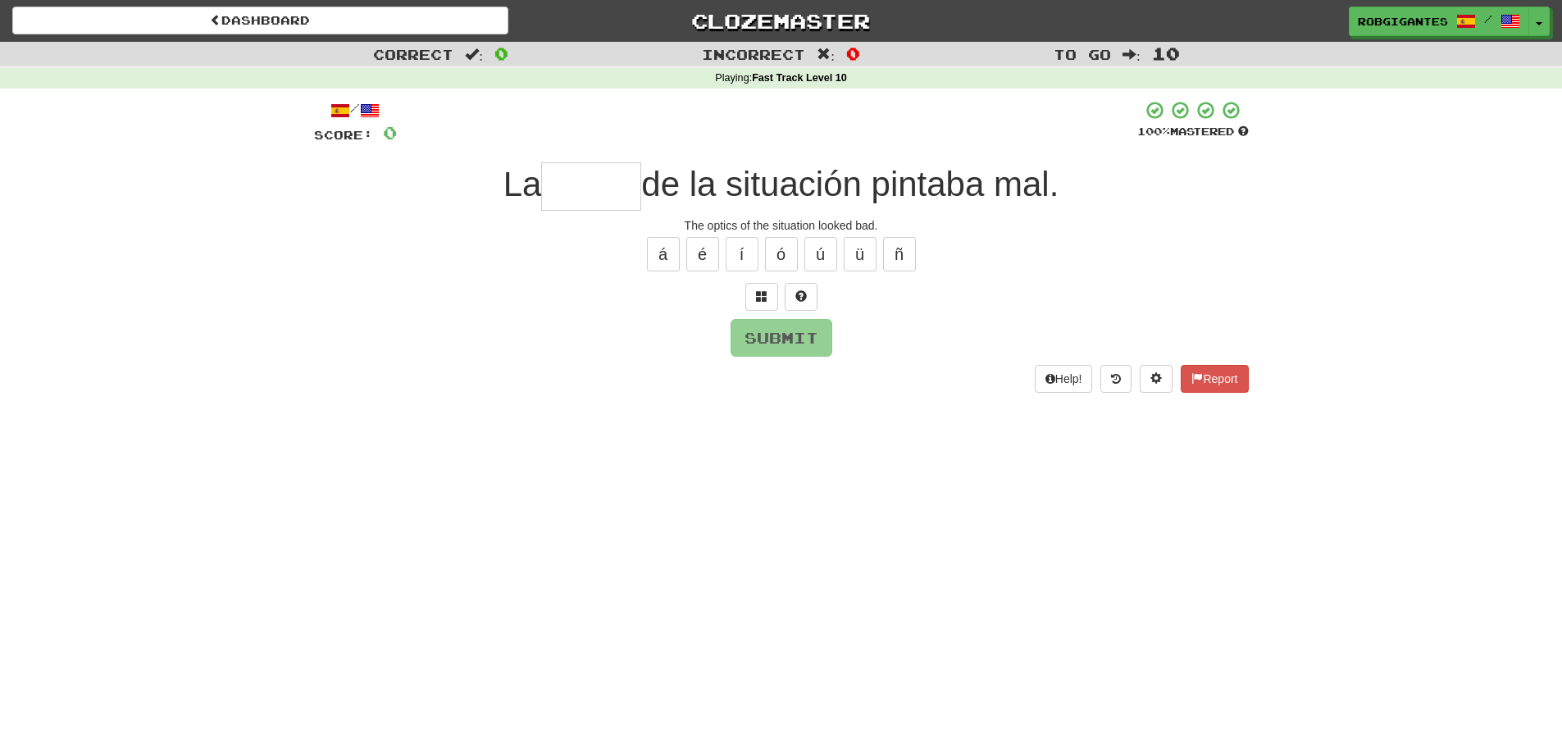
type input "*"
type input "******"
click at [777, 338] on button "Submit" at bounding box center [782, 339] width 102 height 38
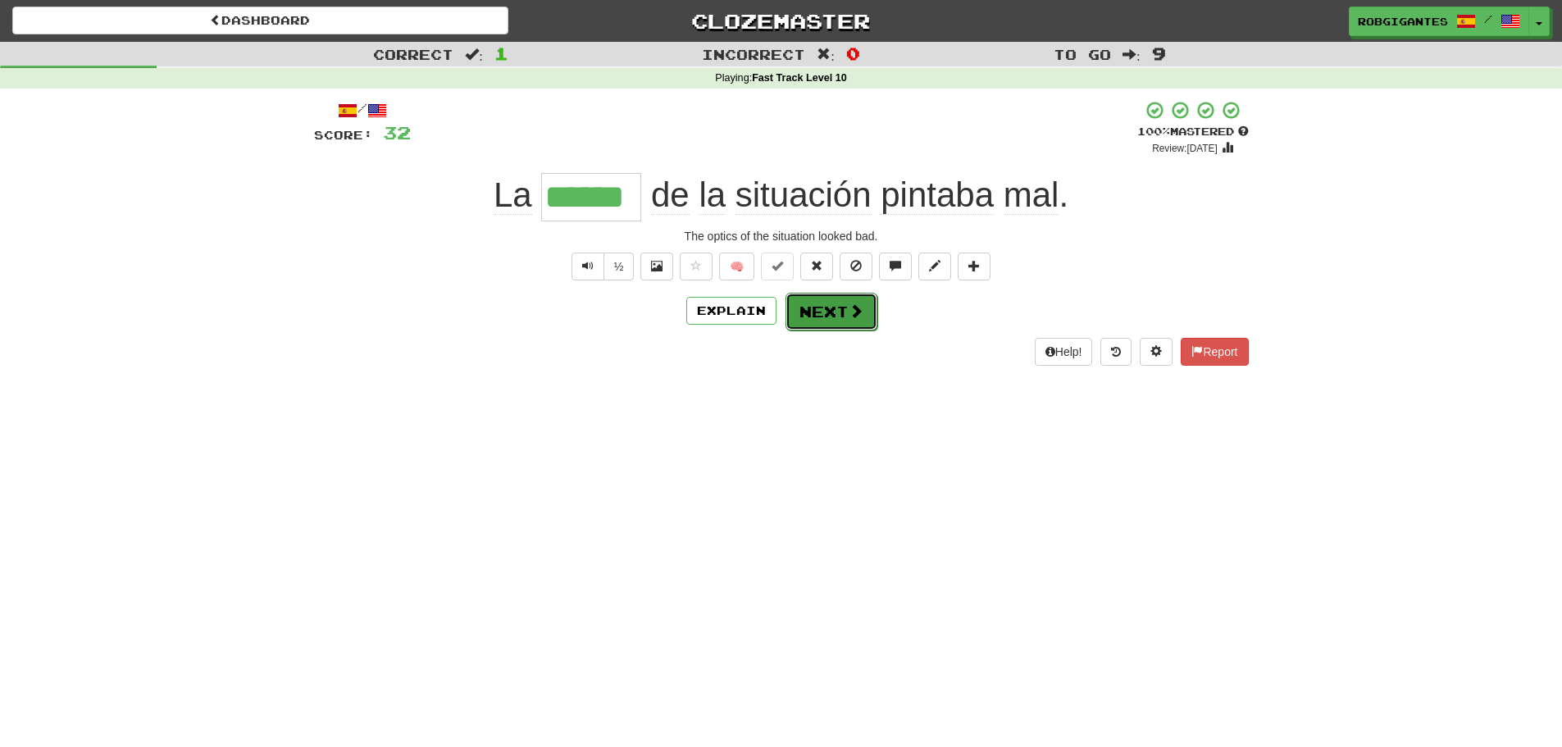
click at [839, 315] on button "Next" at bounding box center [831, 312] width 92 height 38
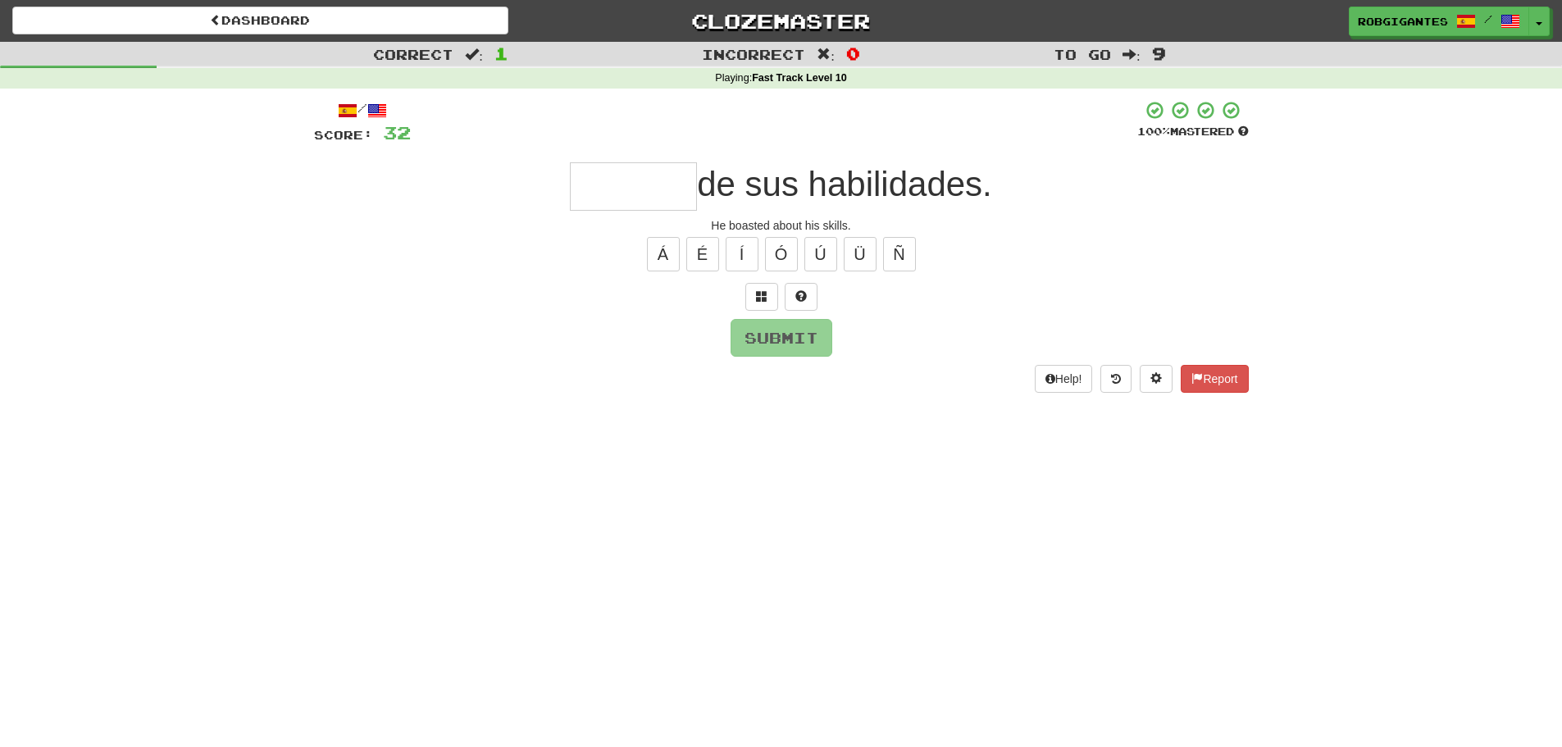
type input "*"
click at [796, 298] on span at bounding box center [800, 295] width 11 height 11
click at [778, 288] on button at bounding box center [781, 297] width 33 height 28
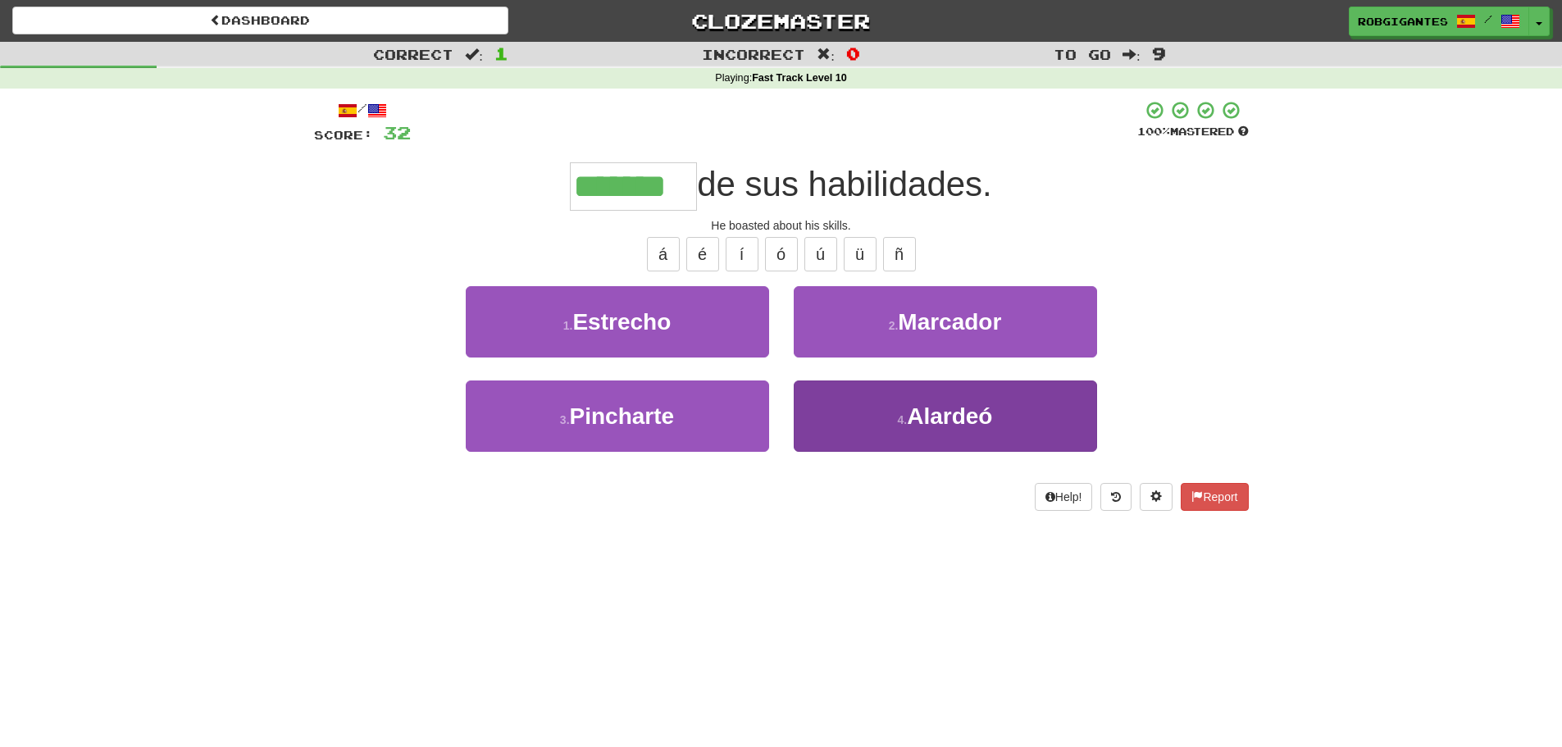
type input "*******"
click at [893, 425] on button "4 . [GEOGRAPHIC_DATA]" at bounding box center [945, 415] width 303 height 71
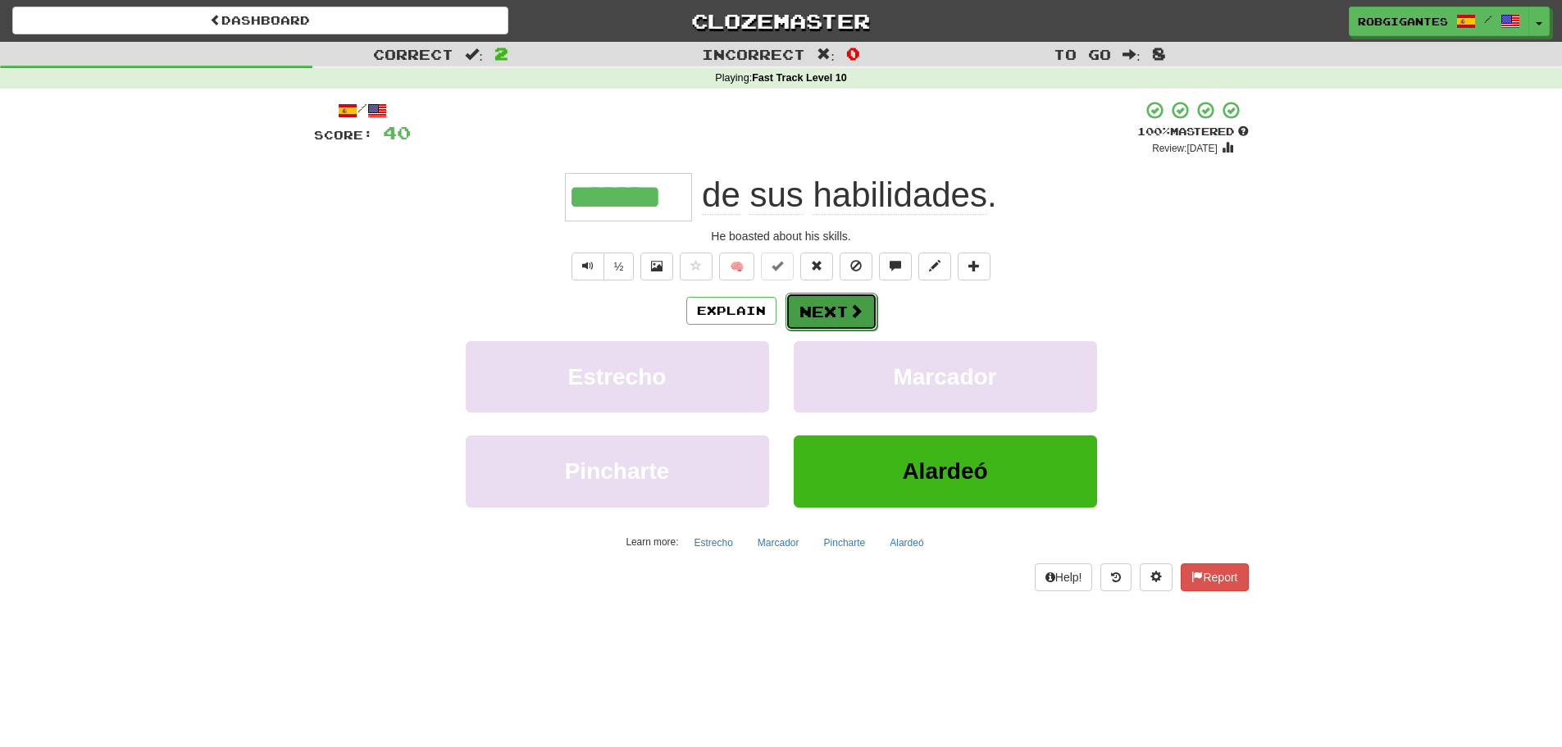
click at [812, 308] on button "Next" at bounding box center [831, 312] width 92 height 38
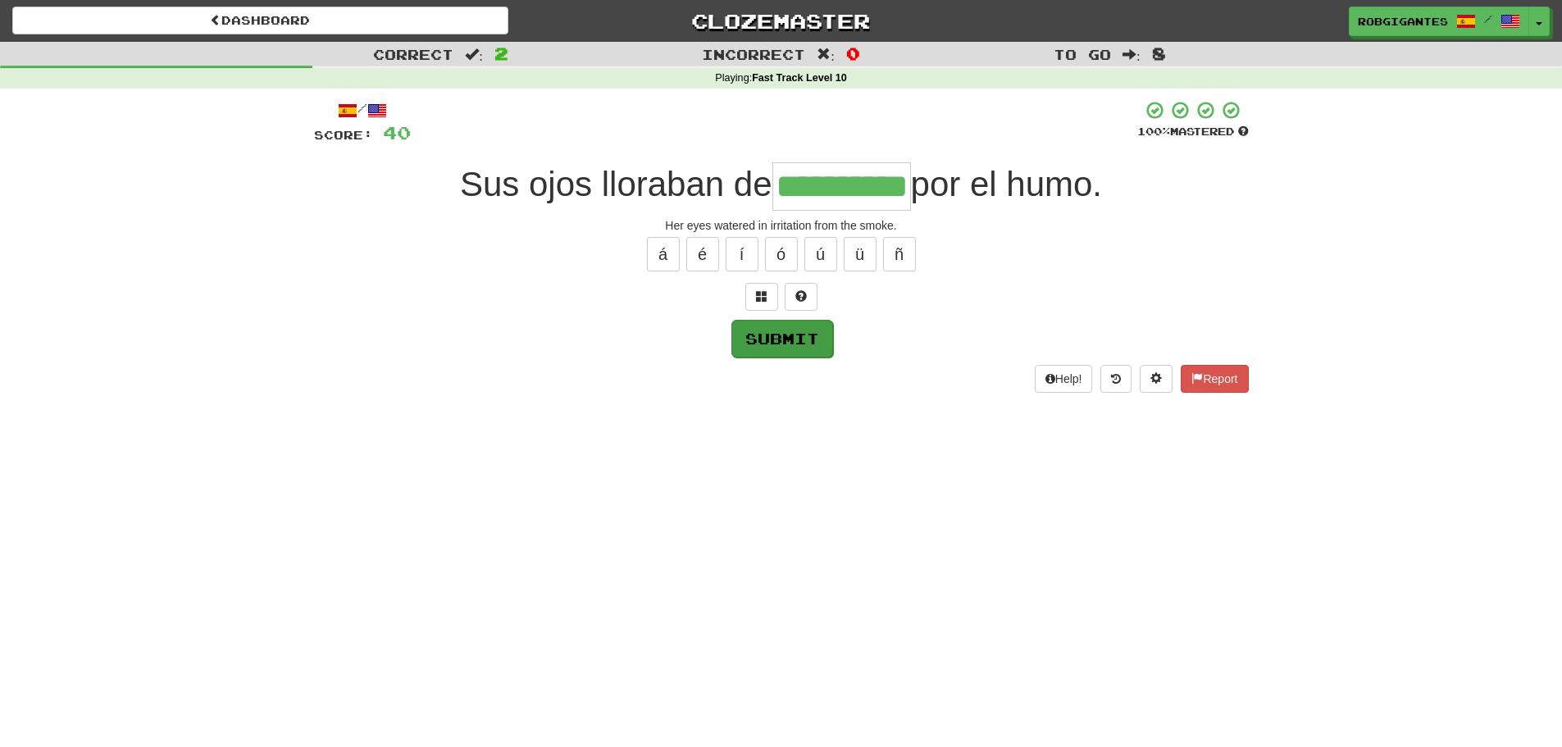
type input "**********"
drag, startPoint x: 780, startPoint y: 338, endPoint x: 759, endPoint y: 330, distance: 22.8
click at [772, 336] on button "Submit" at bounding box center [781, 338] width 102 height 38
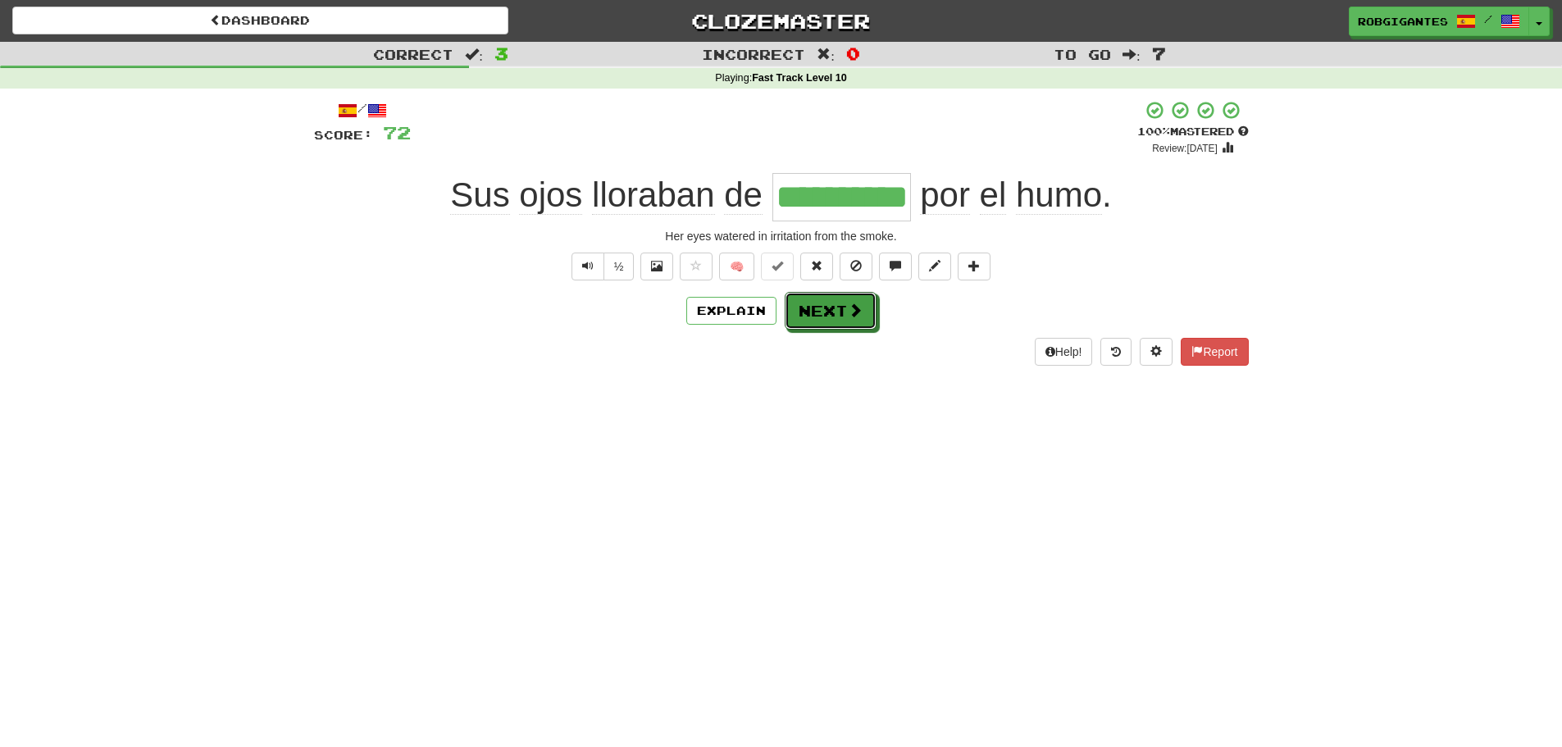
drag, startPoint x: 830, startPoint y: 307, endPoint x: 822, endPoint y: 302, distance: 9.6
click at [827, 305] on button "Next" at bounding box center [830, 311] width 92 height 38
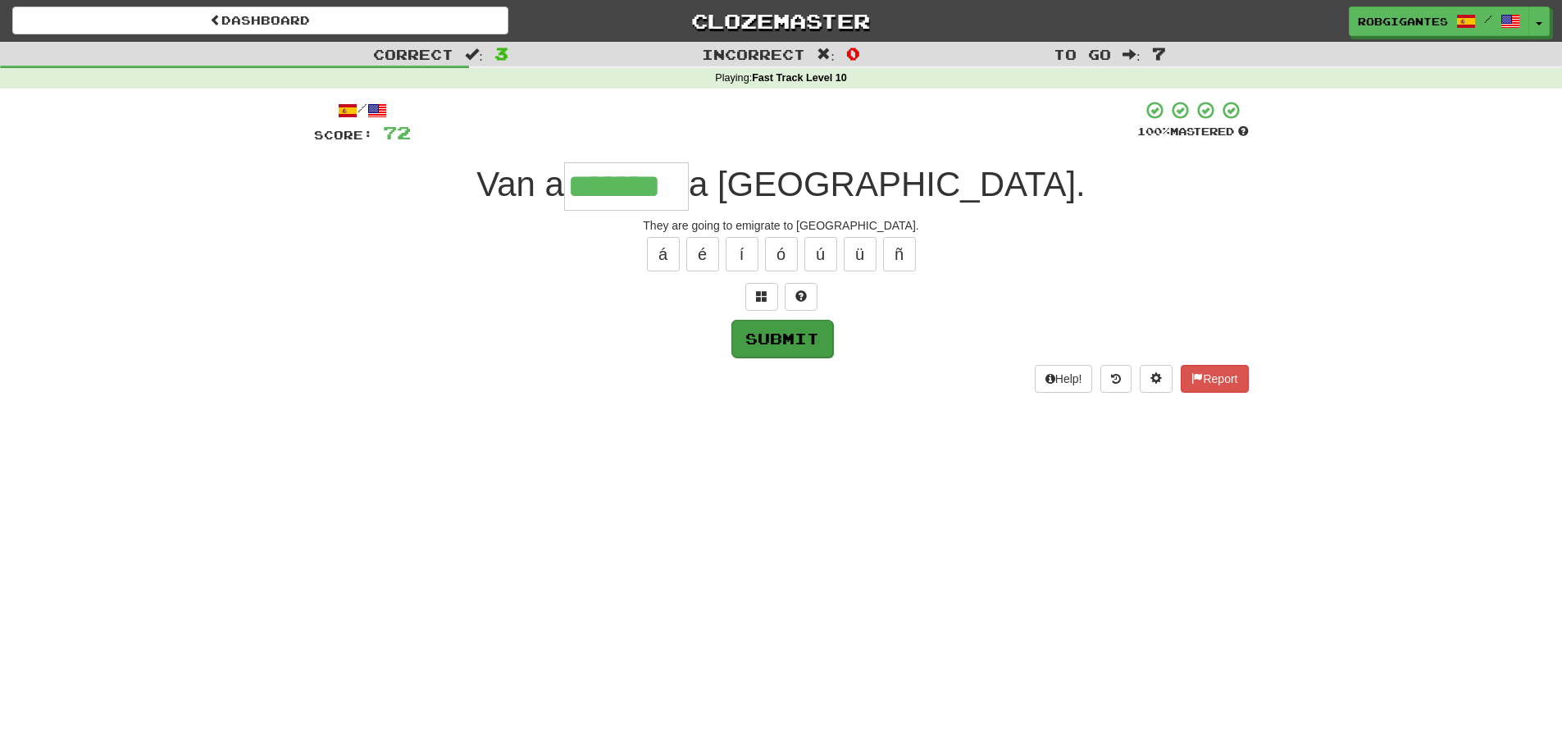
type input "*******"
click at [762, 333] on button "Submit" at bounding box center [782, 339] width 102 height 38
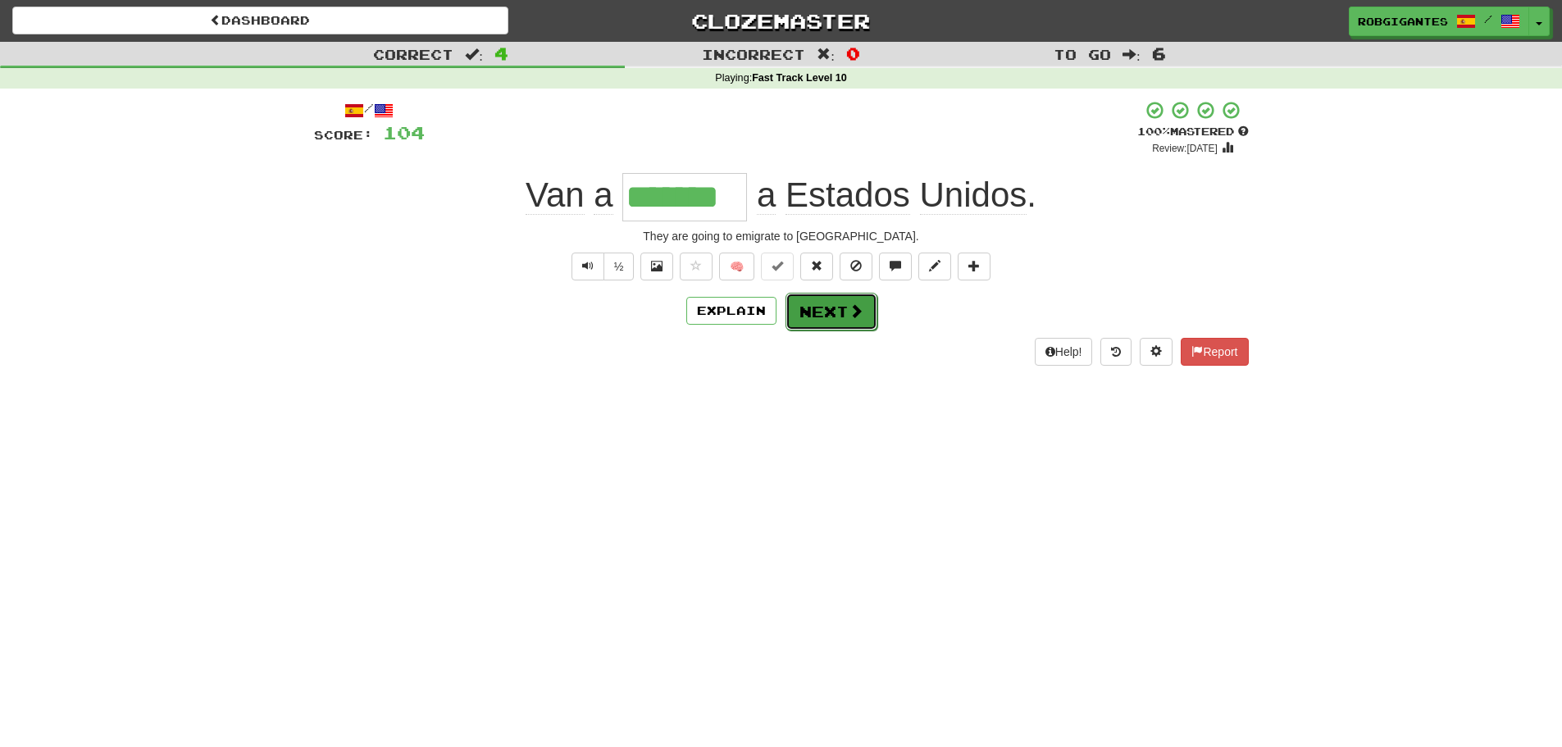
click at [813, 312] on button "Next" at bounding box center [831, 312] width 92 height 38
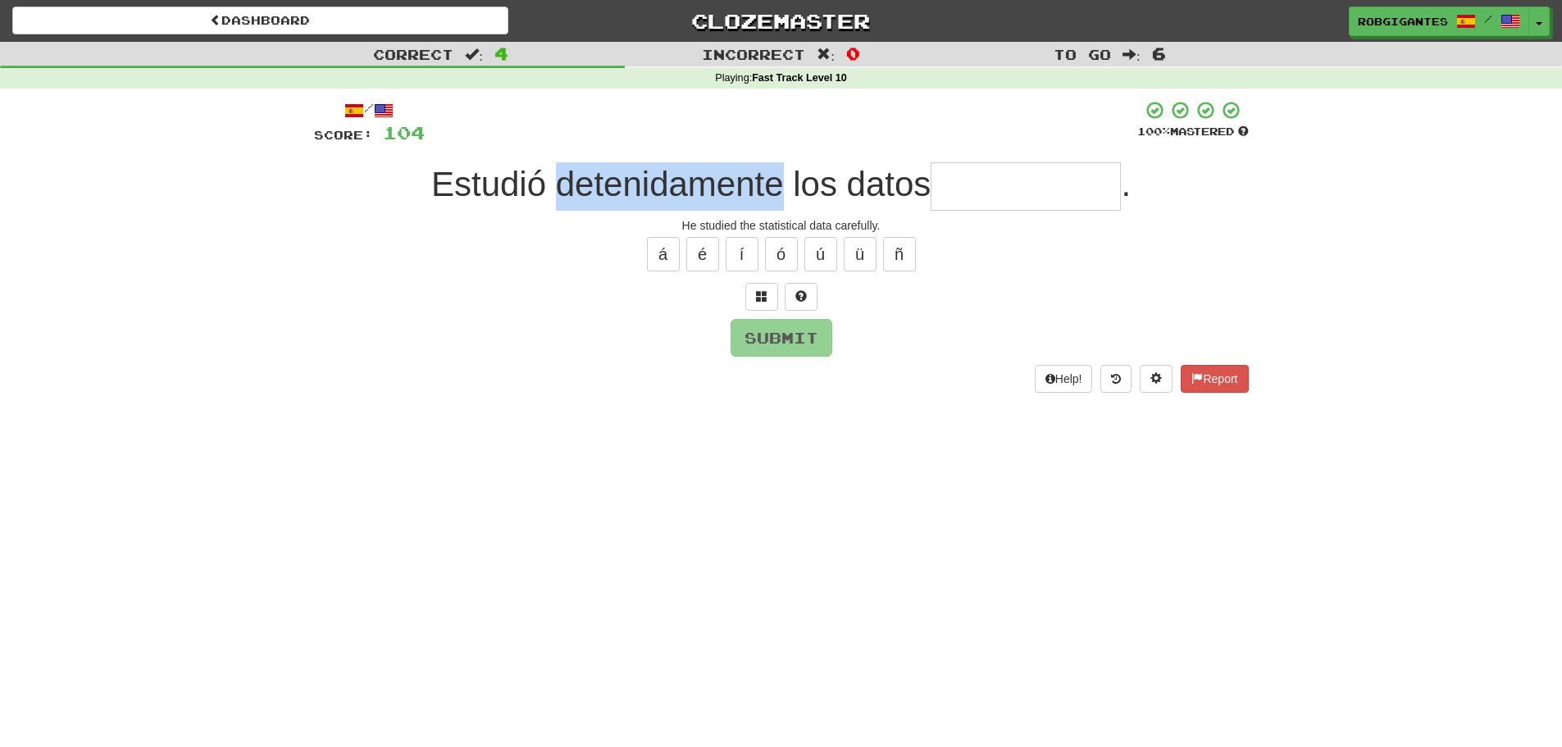
drag, startPoint x: 553, startPoint y: 185, endPoint x: 767, endPoint y: 190, distance: 214.8
click at [769, 191] on span "Estudió detenidamente los datos" at bounding box center [680, 184] width 499 height 39
copy span "detenidament"
drag, startPoint x: 398, startPoint y: 268, endPoint x: 386, endPoint y: 264, distance: 12.2
click at [395, 268] on div "á é í ó ú ü ñ" at bounding box center [781, 254] width 935 height 41
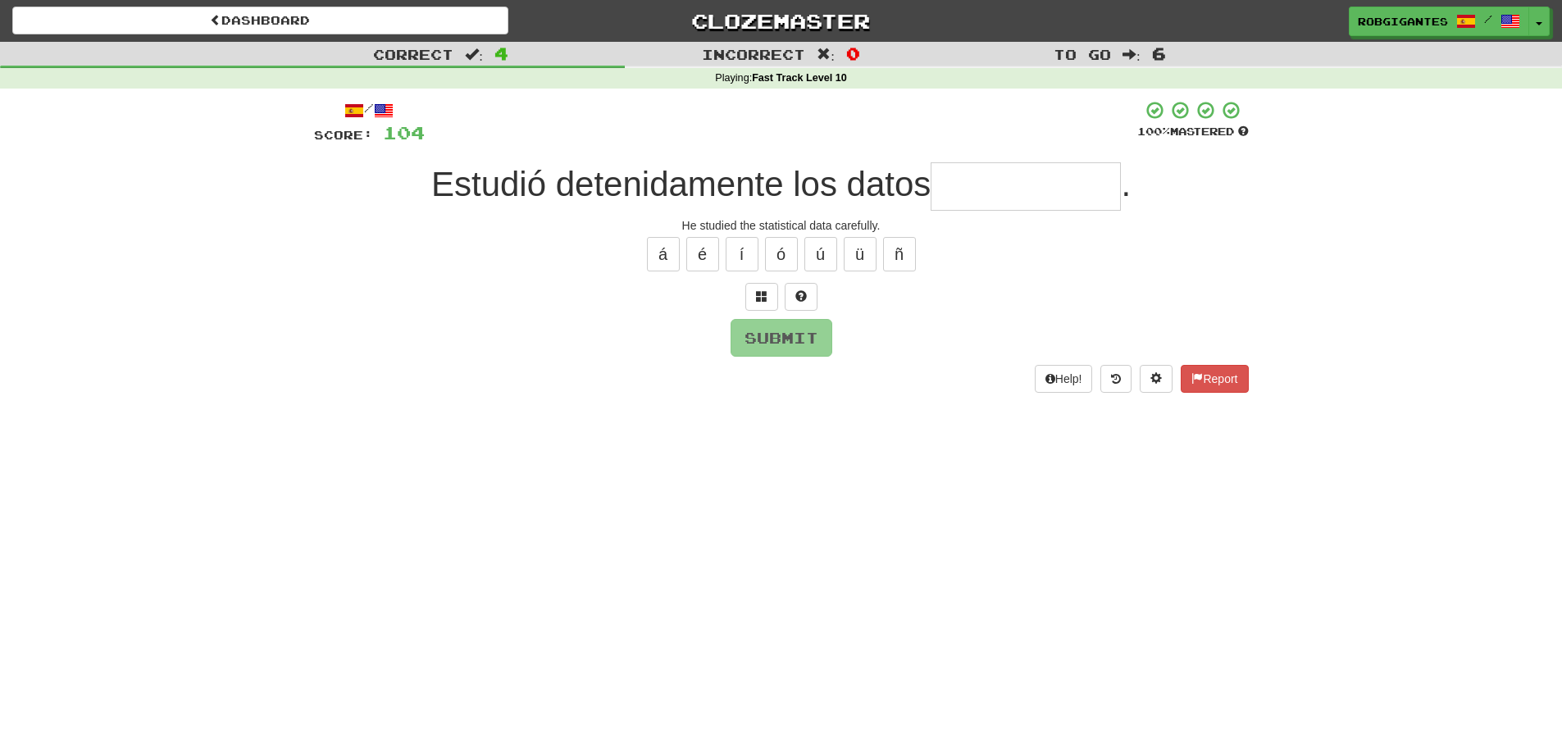
click at [990, 176] on input "text" at bounding box center [1025, 186] width 190 height 48
click at [803, 290] on span at bounding box center [800, 295] width 11 height 11
type input "**********"
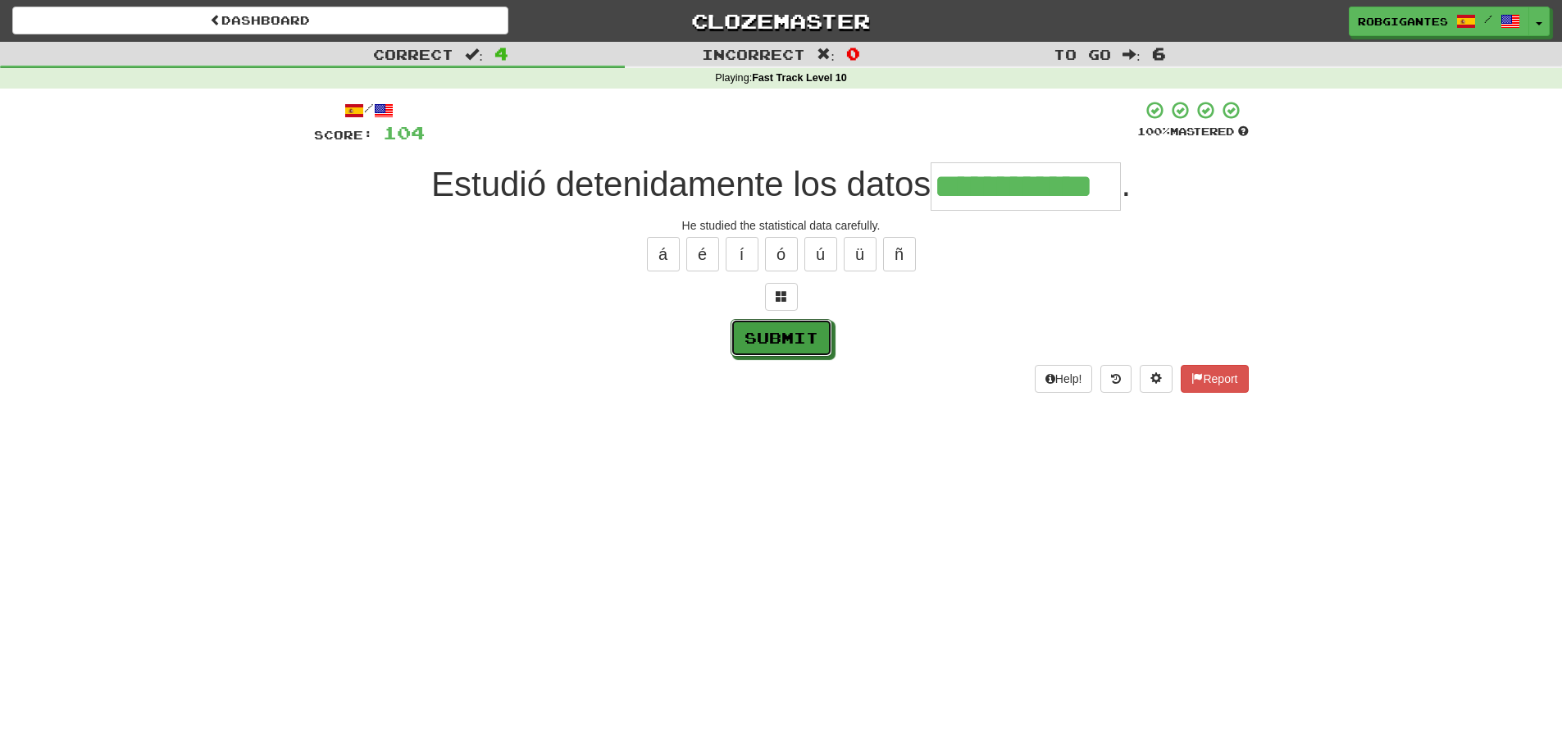
drag, startPoint x: 784, startPoint y: 340, endPoint x: 700, endPoint y: 330, distance: 85.0
click at [781, 340] on button "Submit" at bounding box center [781, 338] width 102 height 38
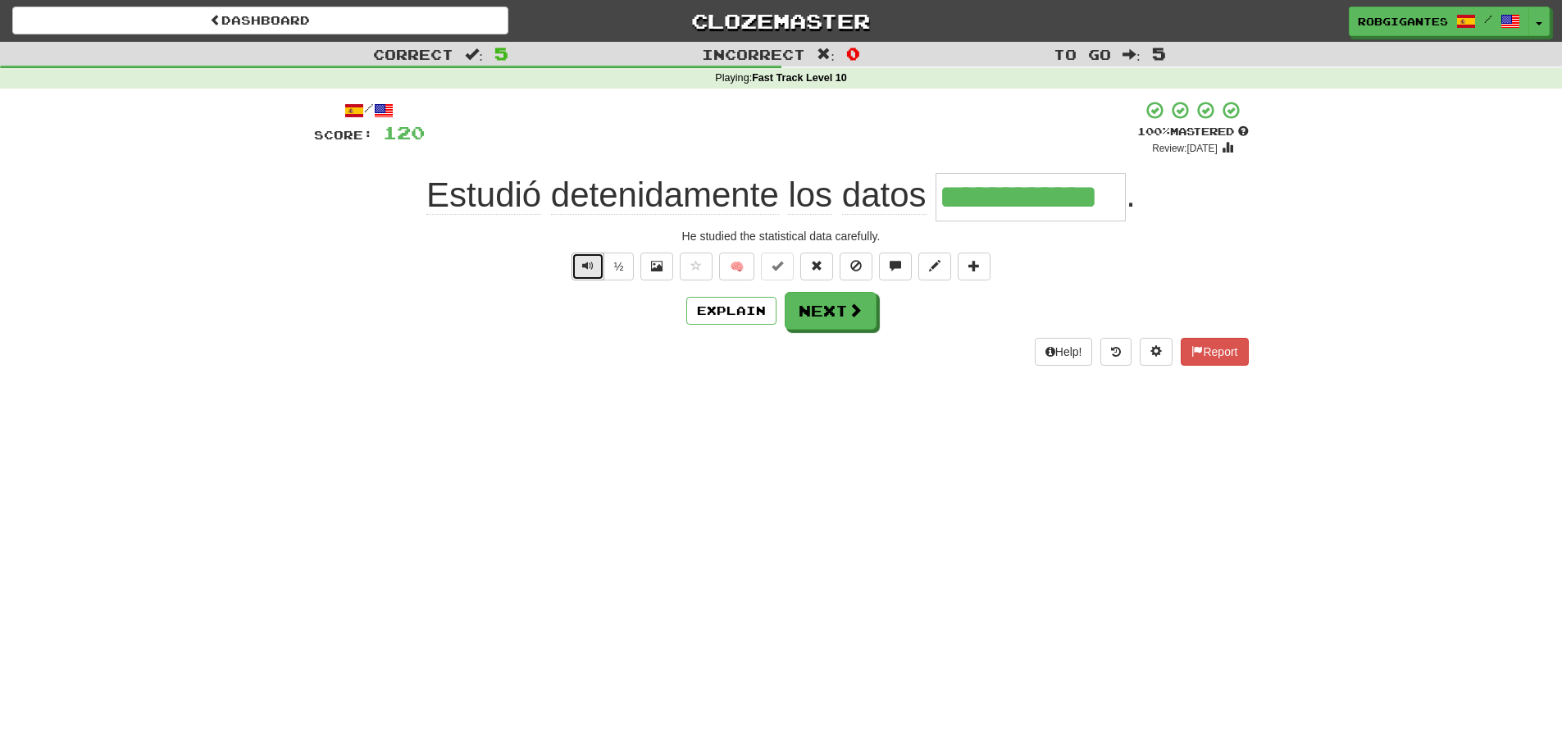
click at [585, 260] on span "Text-to-speech controls" at bounding box center [587, 265] width 11 height 11
click at [840, 312] on button "Next" at bounding box center [831, 312] width 92 height 38
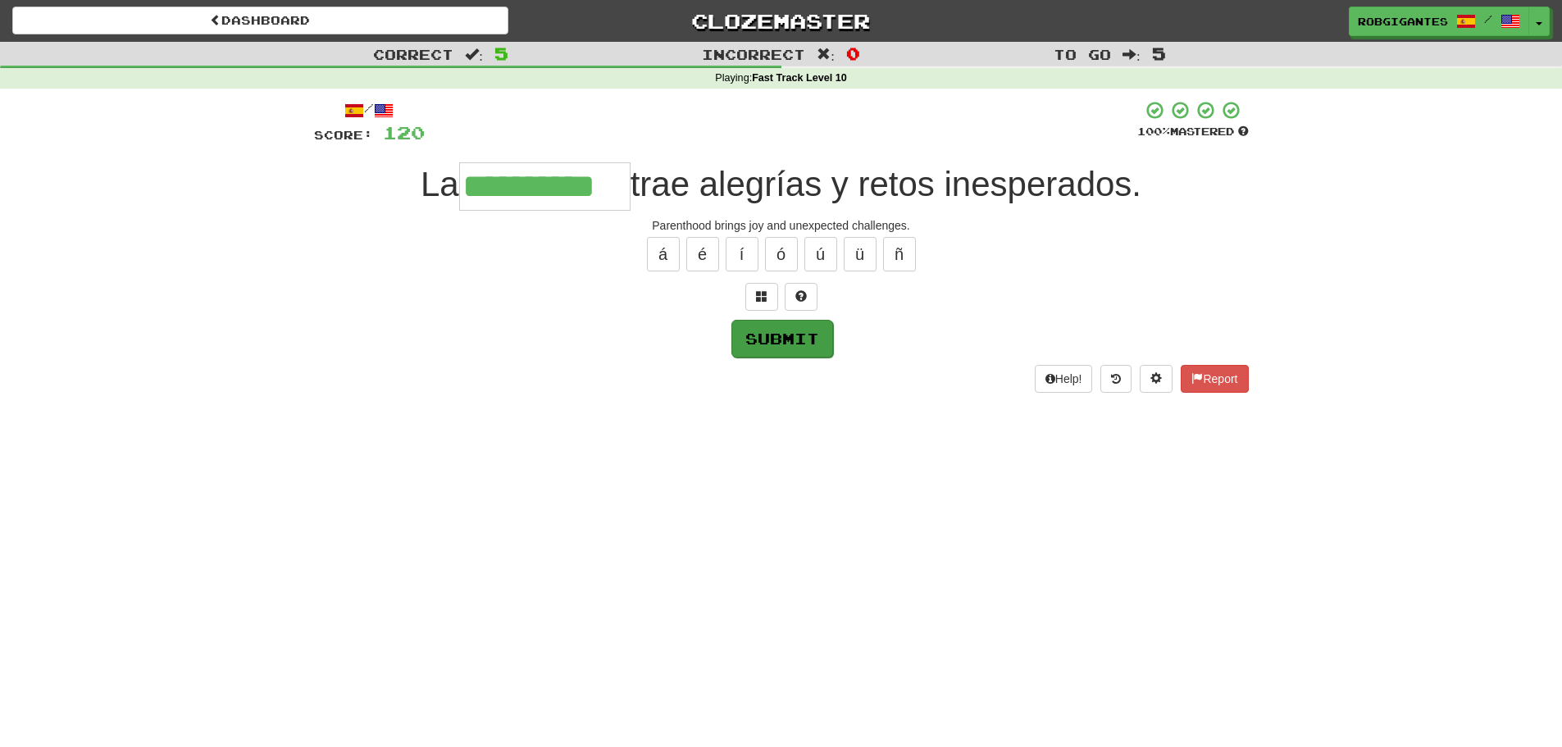
type input "**********"
click at [754, 339] on button "Submit" at bounding box center [782, 339] width 102 height 38
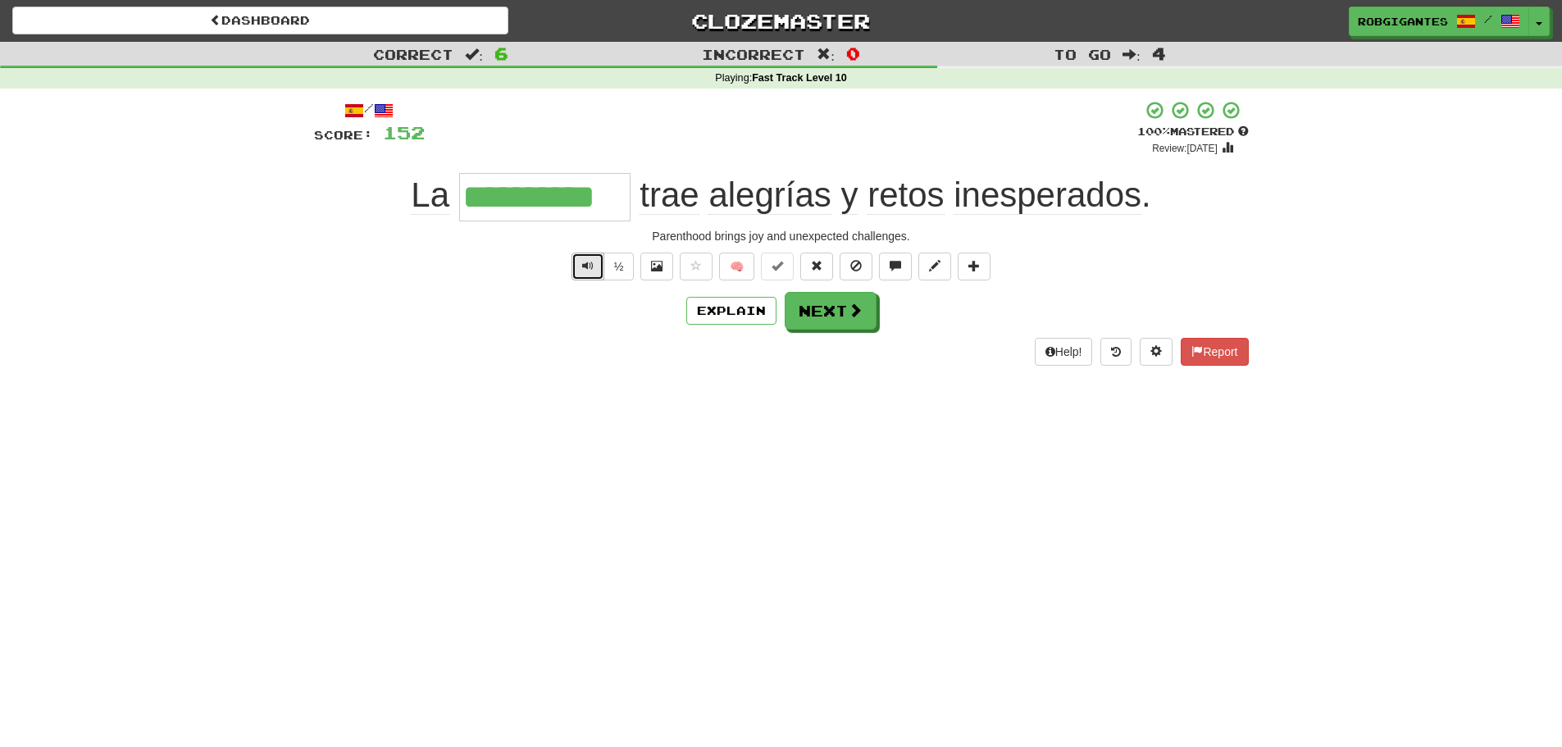
click at [588, 266] on span "Text-to-speech controls" at bounding box center [587, 265] width 11 height 11
click at [839, 308] on button "Next" at bounding box center [831, 312] width 92 height 38
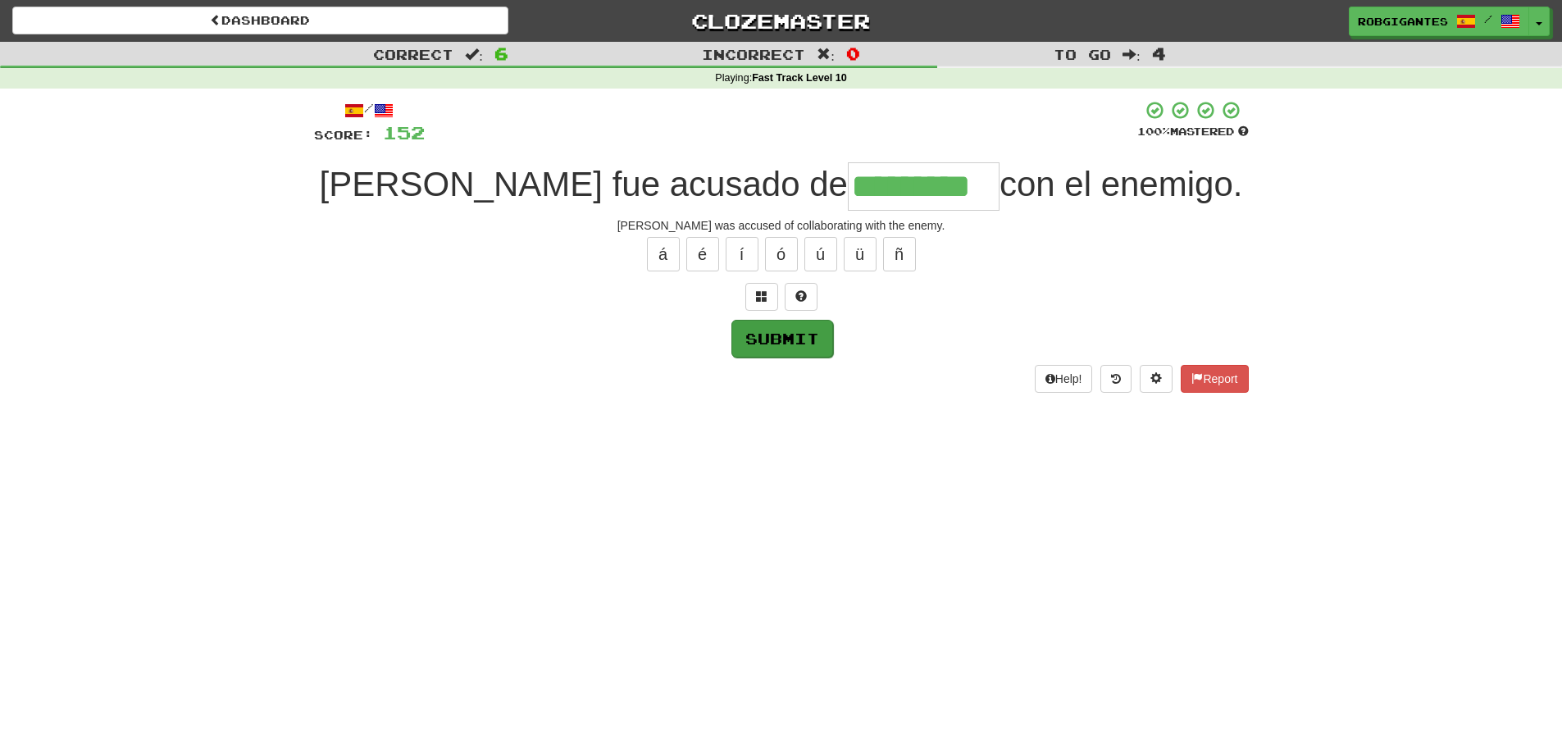
type input "*********"
click at [763, 334] on button "Submit" at bounding box center [782, 339] width 102 height 38
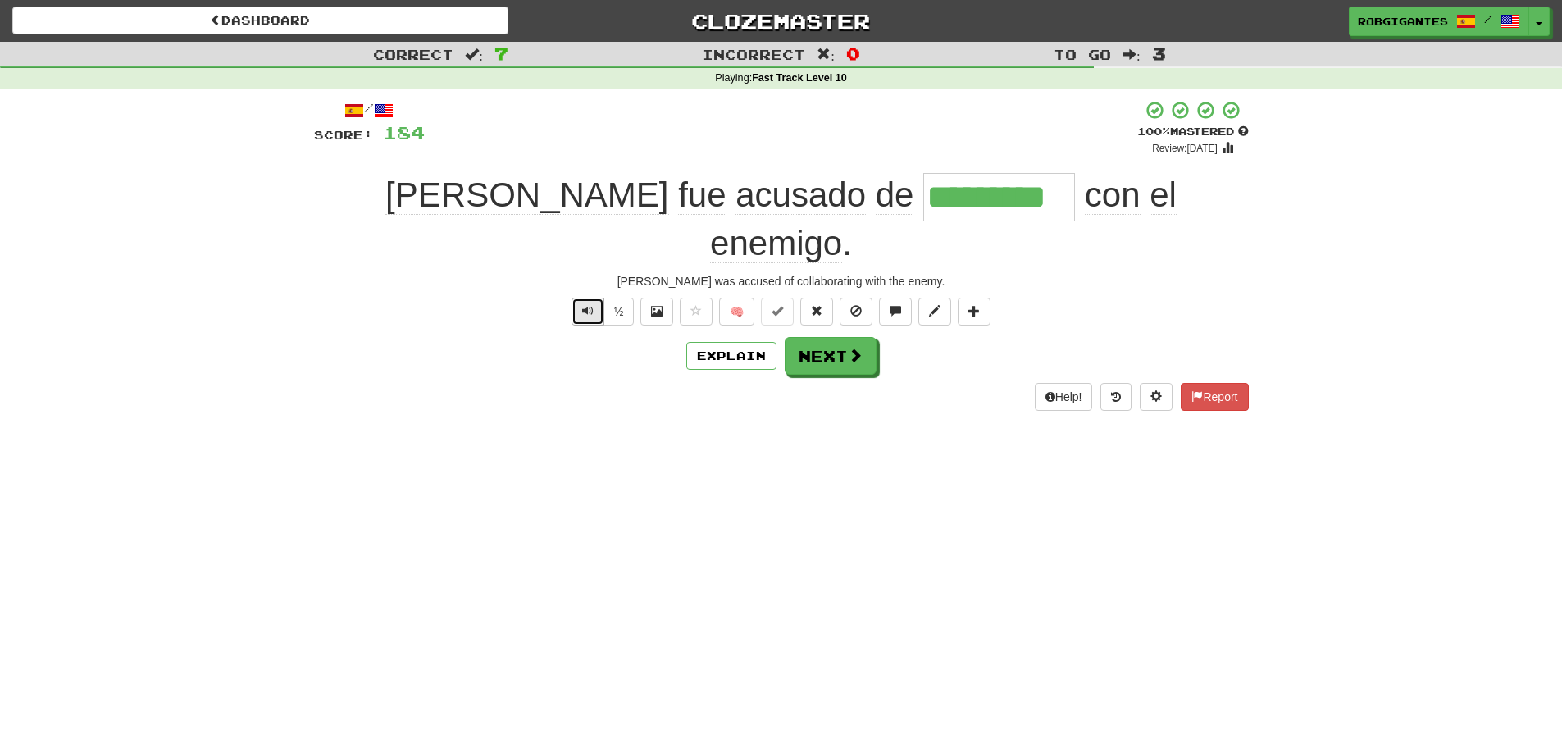
click at [594, 298] on button "Text-to-speech controls" at bounding box center [587, 312] width 33 height 28
click at [814, 338] on button "Next" at bounding box center [831, 357] width 92 height 38
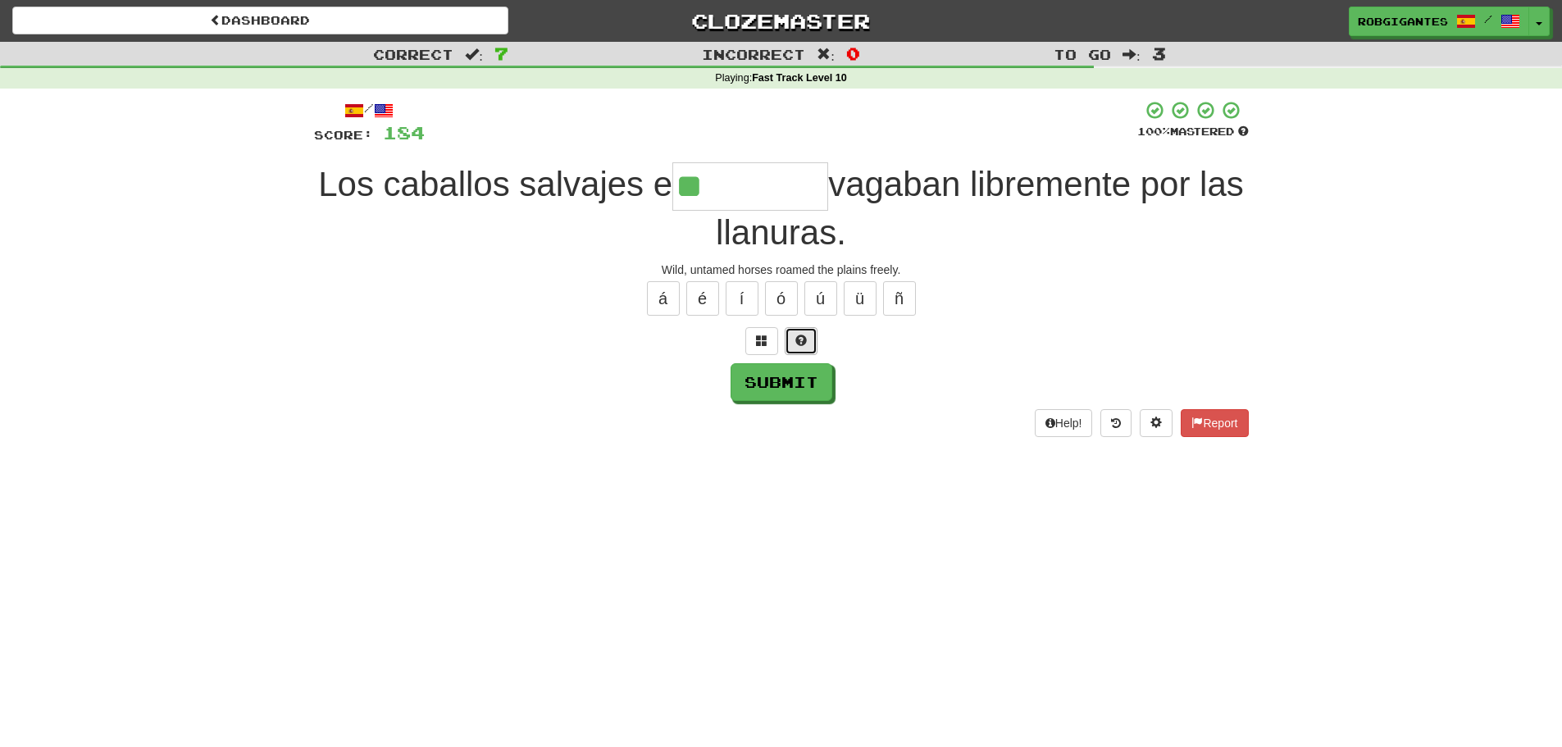
click at [803, 346] on span at bounding box center [800, 339] width 11 height 11
click at [783, 343] on span at bounding box center [780, 339] width 11 height 11
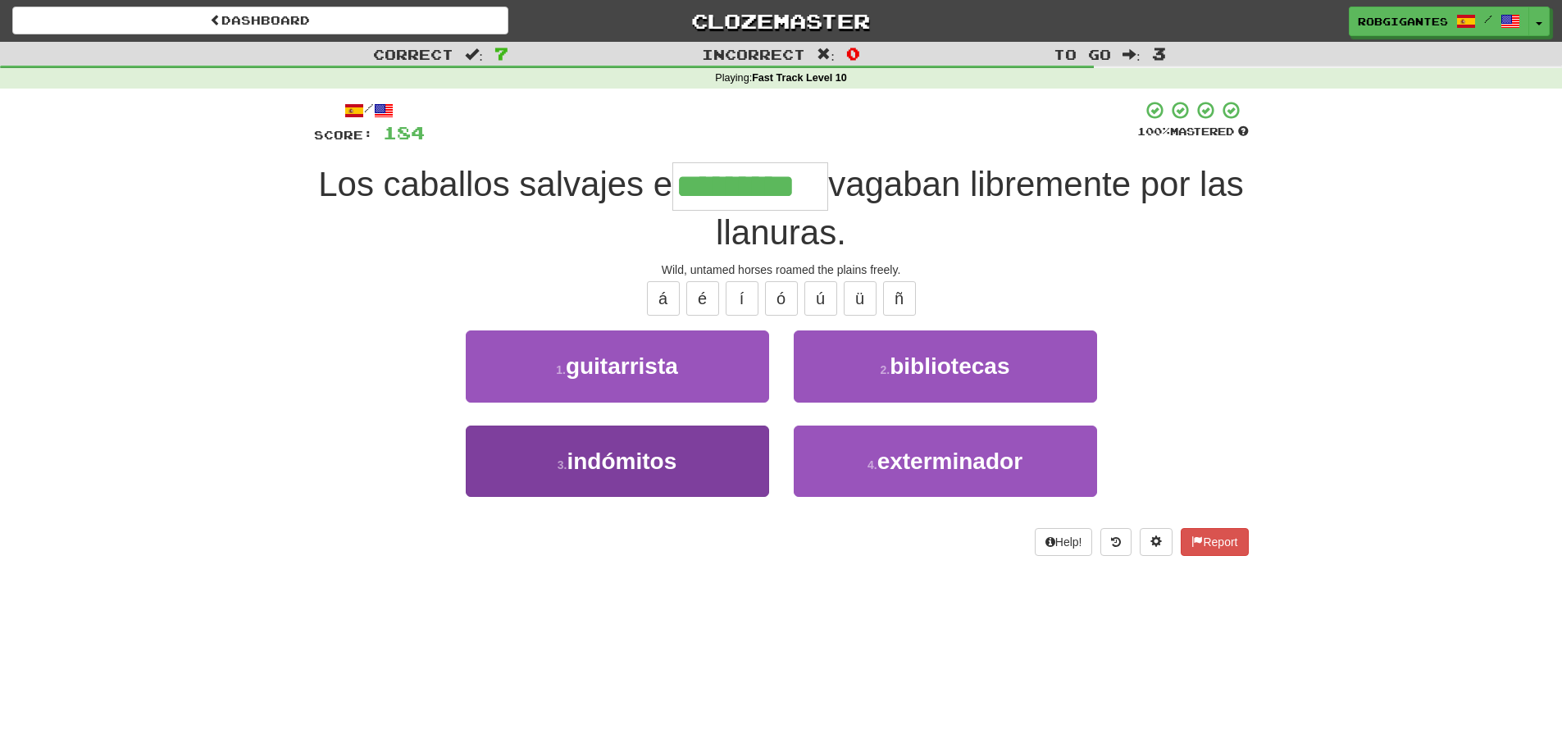
type input "*********"
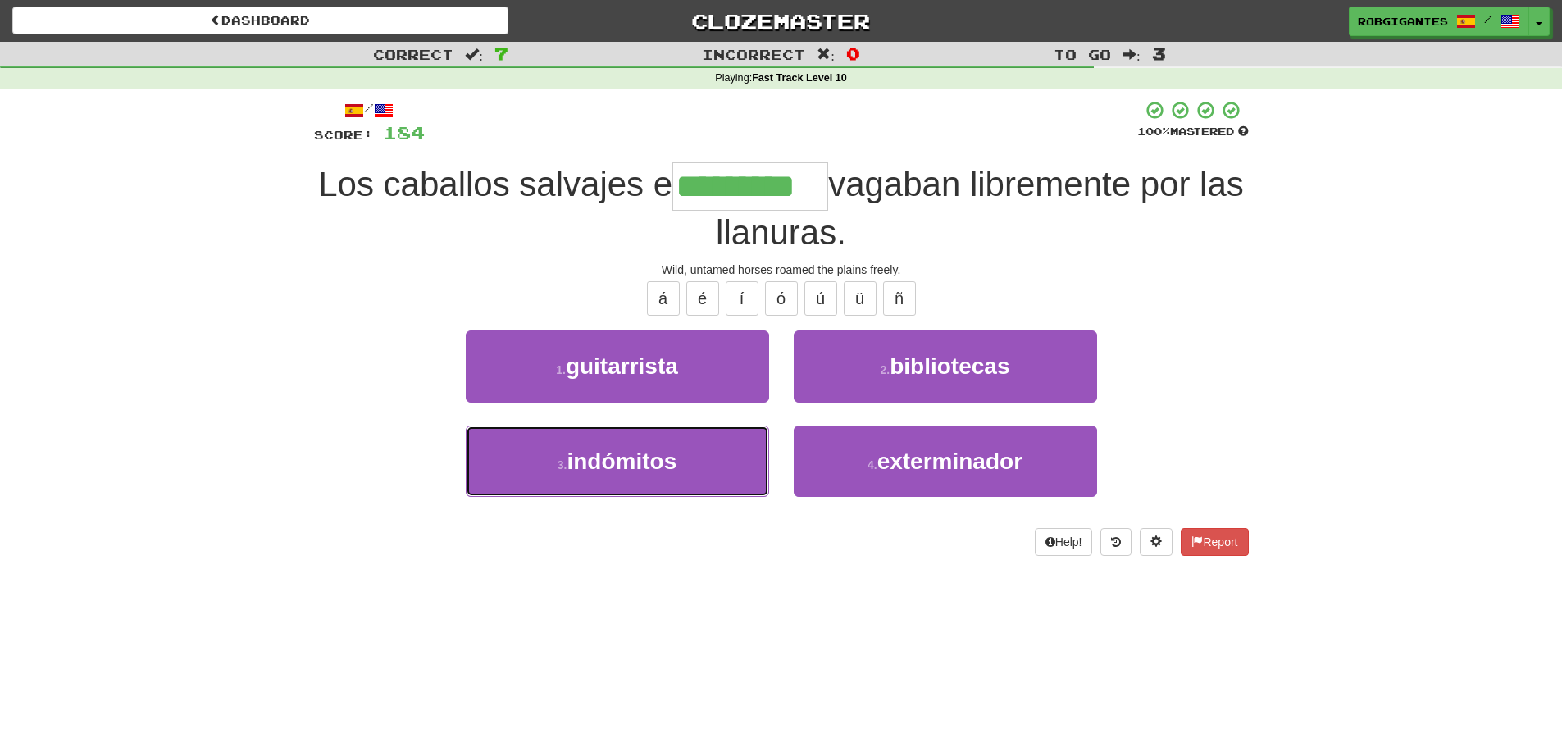
click at [546, 462] on button "3 . indómitos" at bounding box center [617, 460] width 303 height 71
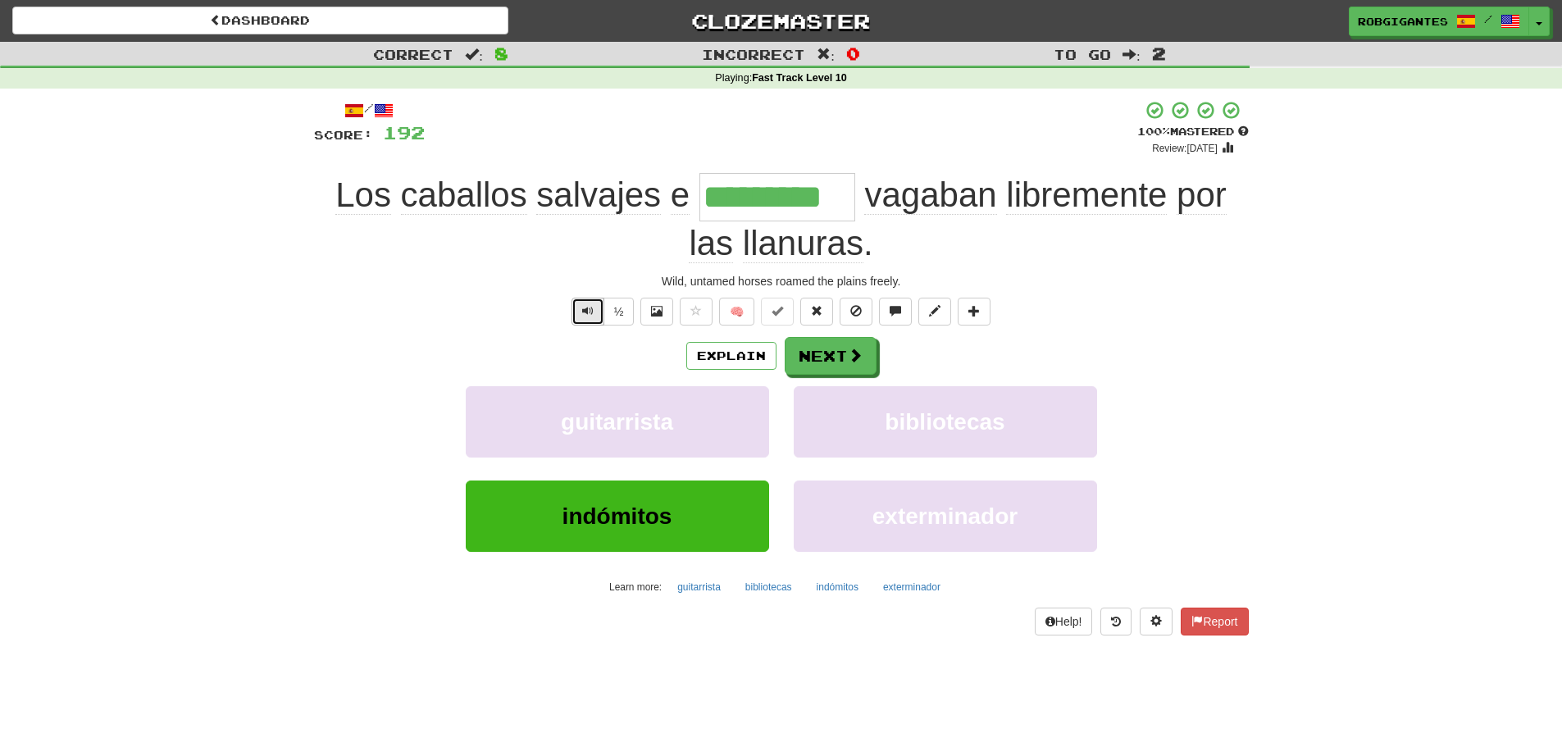
click at [579, 308] on button "Text-to-speech controls" at bounding box center [587, 312] width 33 height 28
click at [841, 352] on button "Next" at bounding box center [831, 357] width 92 height 38
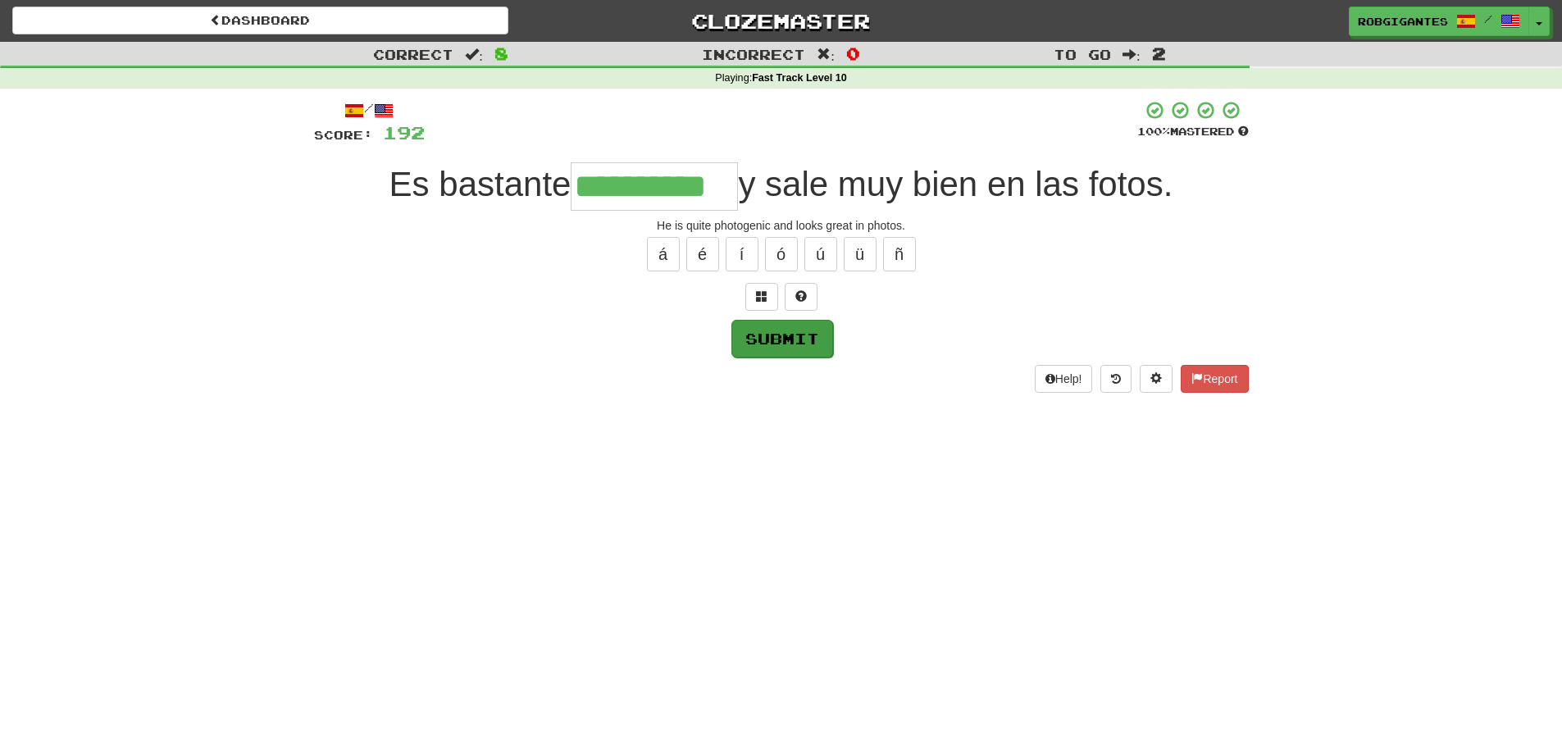
type input "**********"
drag, startPoint x: 784, startPoint y: 341, endPoint x: 762, endPoint y: 334, distance: 22.3
click at [762, 334] on button "Submit" at bounding box center [782, 339] width 102 height 38
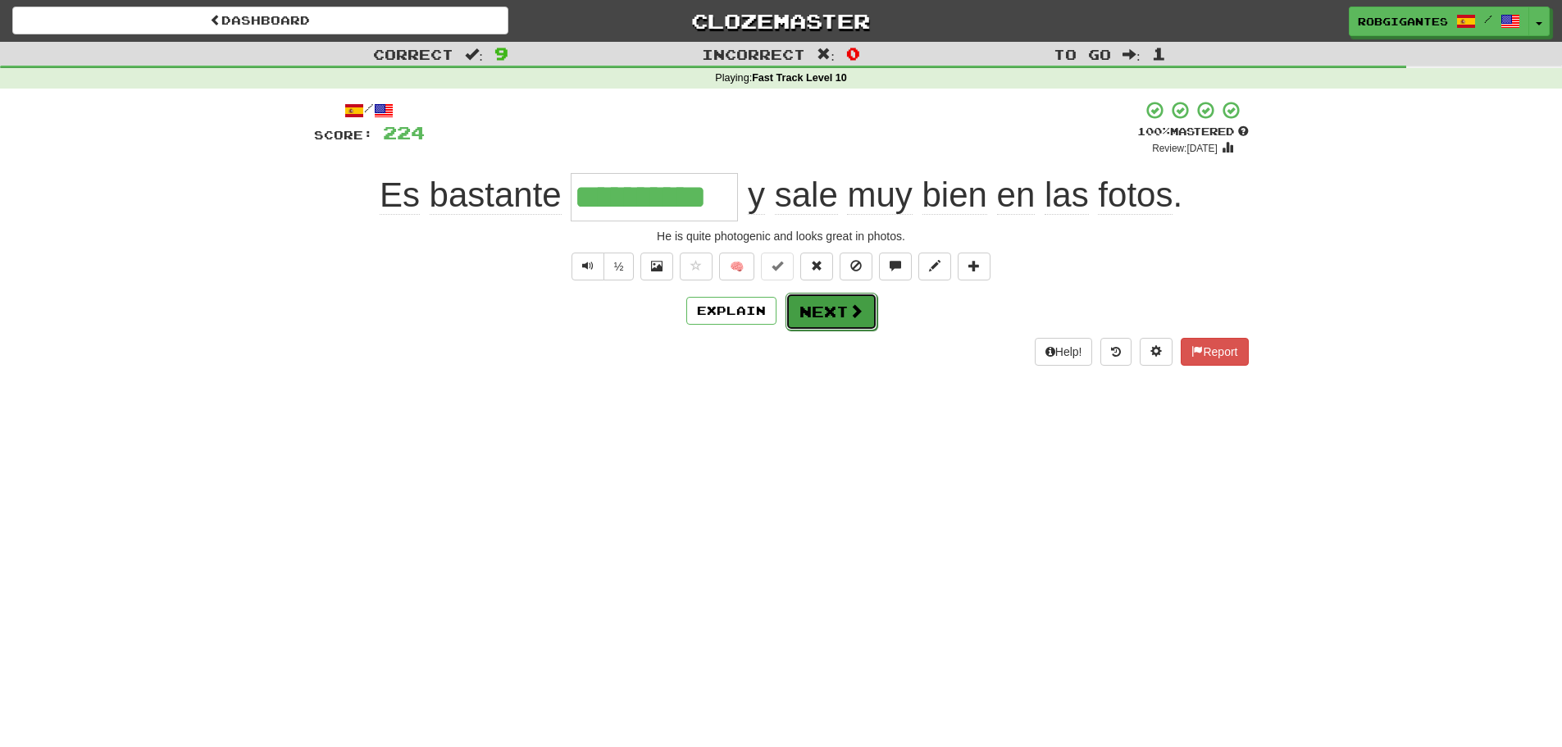
click at [821, 308] on button "Next" at bounding box center [831, 312] width 92 height 38
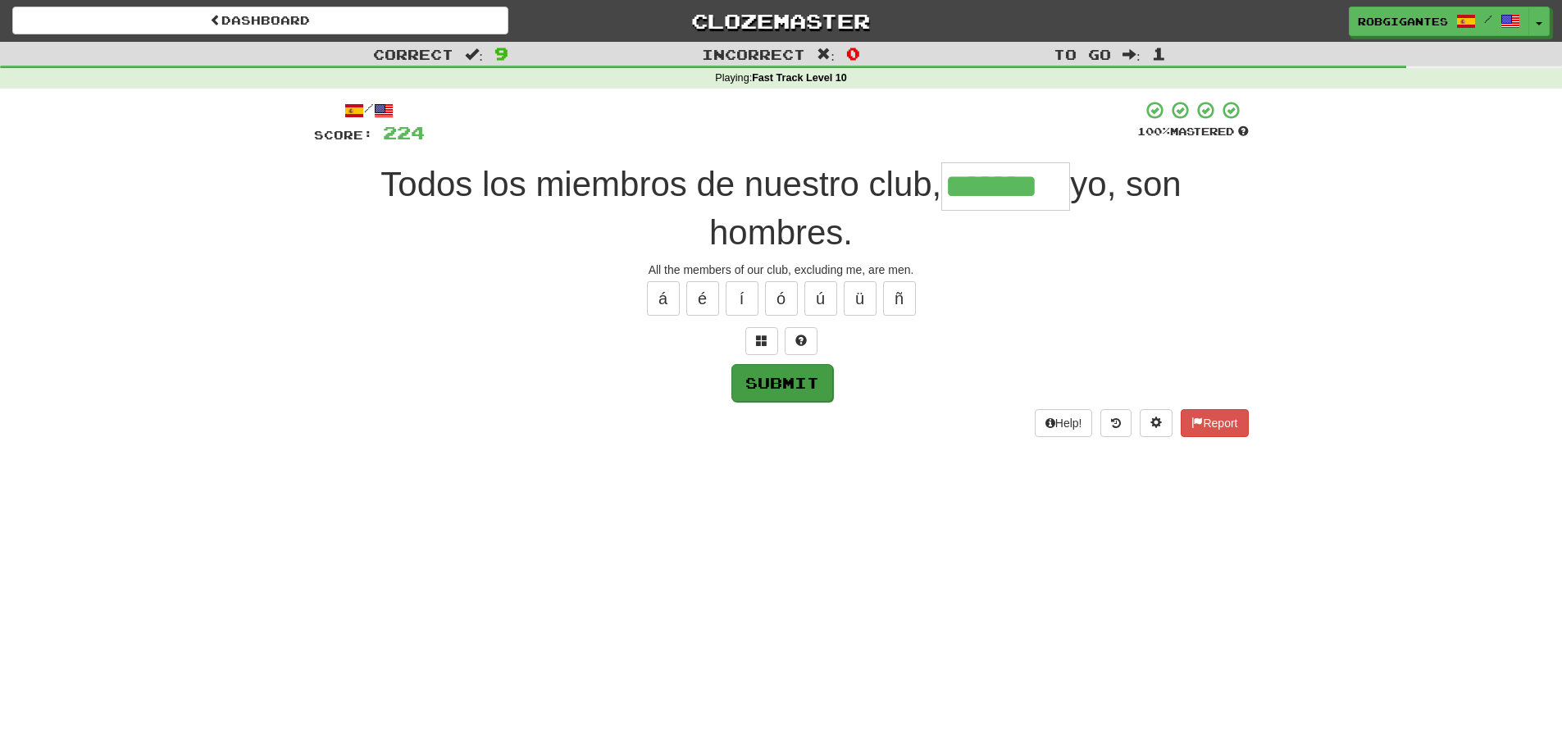
type input "*******"
drag, startPoint x: 779, startPoint y: 375, endPoint x: 748, endPoint y: 372, distance: 30.4
click at [748, 372] on button "Submit" at bounding box center [782, 383] width 102 height 38
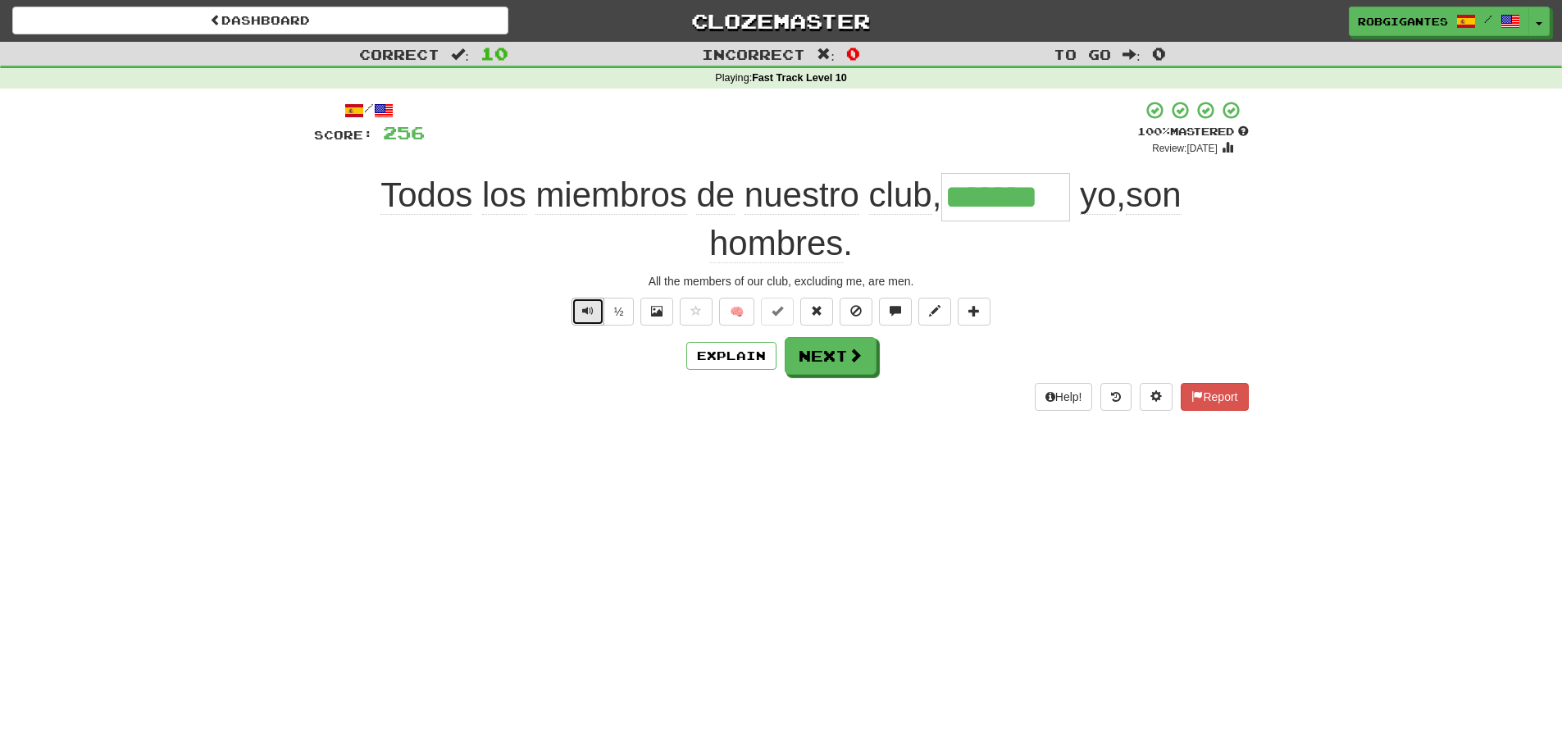
click at [585, 306] on span "Text-to-speech controls" at bounding box center [587, 310] width 11 height 11
drag, startPoint x: 584, startPoint y: 304, endPoint x: 516, endPoint y: 284, distance: 71.8
click at [580, 302] on button "Text-to-speech controls" at bounding box center [587, 312] width 33 height 28
click at [828, 353] on button "Next" at bounding box center [831, 357] width 92 height 38
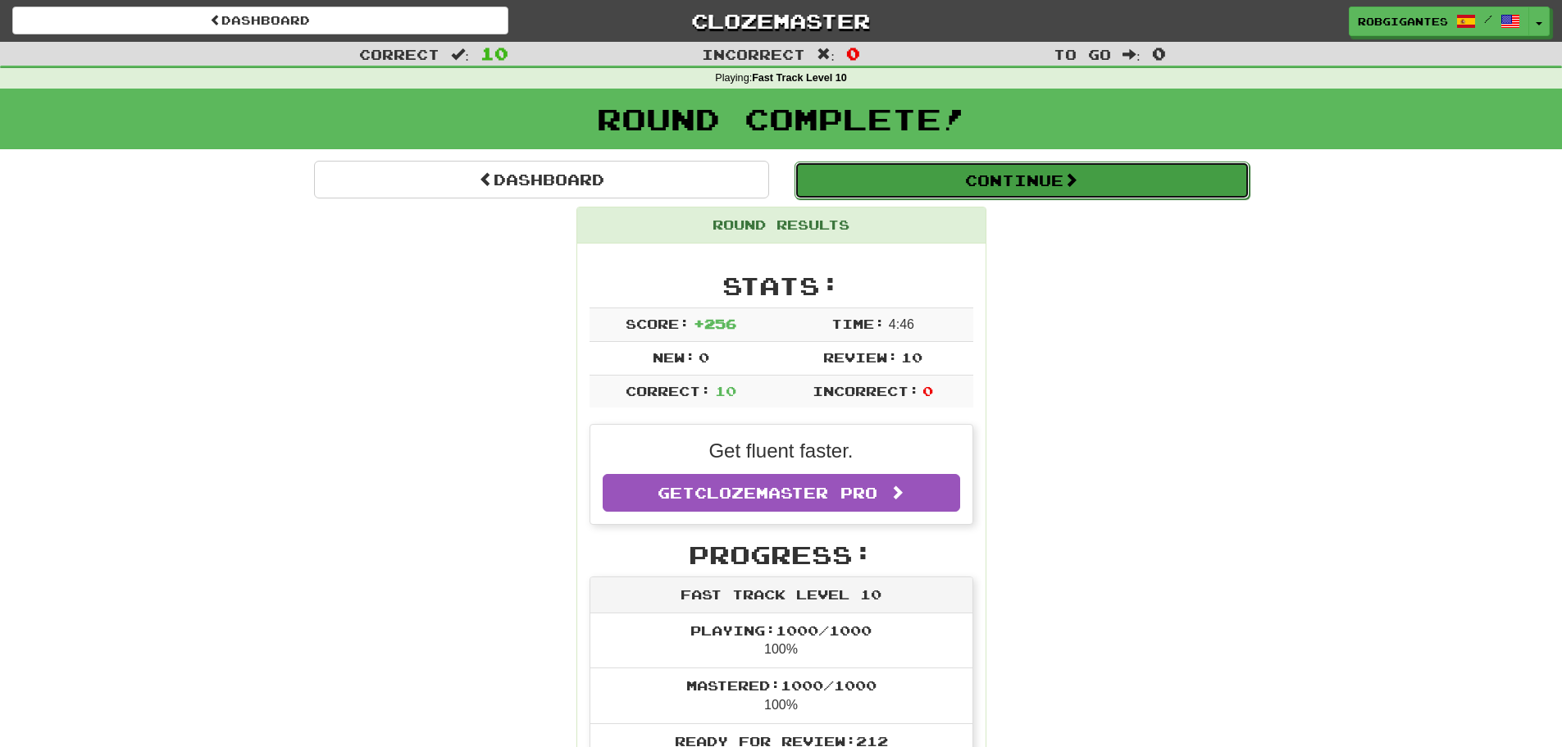
click at [904, 184] on button "Continue" at bounding box center [1021, 180] width 455 height 38
